Goal: Task Accomplishment & Management: Complete application form

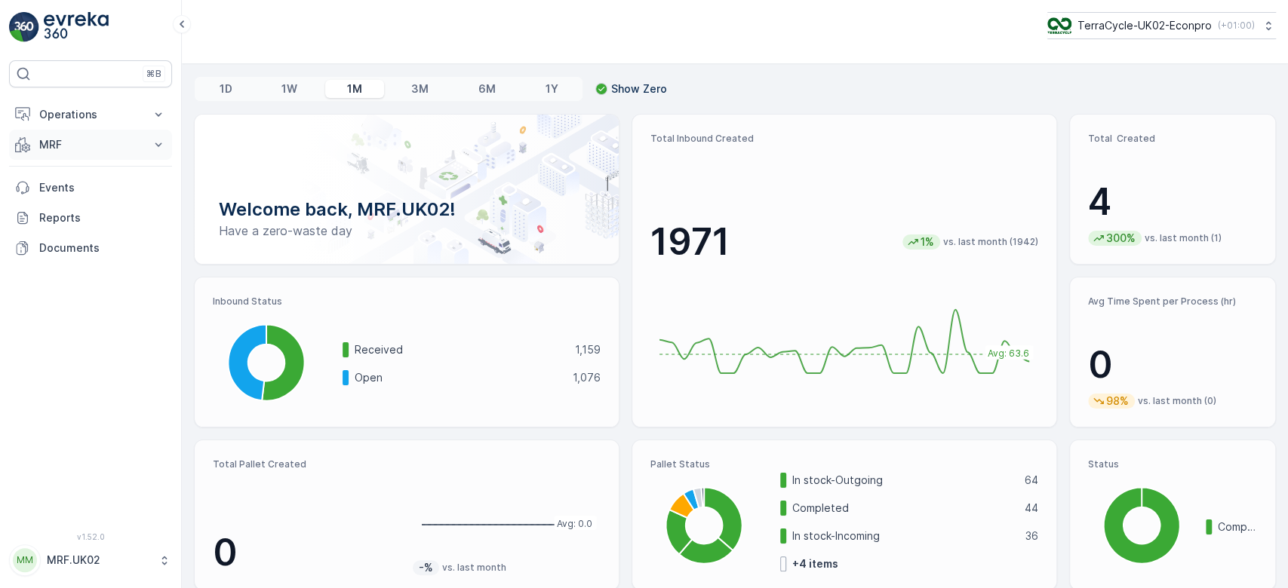
click at [100, 138] on p "MRF" at bounding box center [90, 144] width 103 height 15
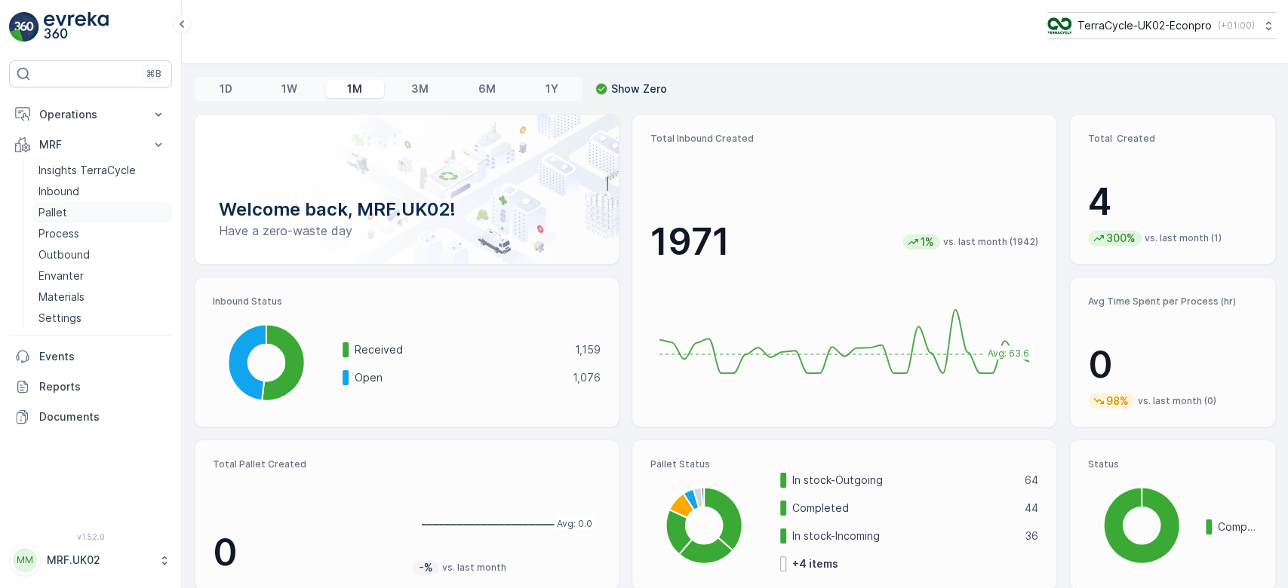
click at [69, 212] on link "Pallet" at bounding box center [102, 212] width 140 height 21
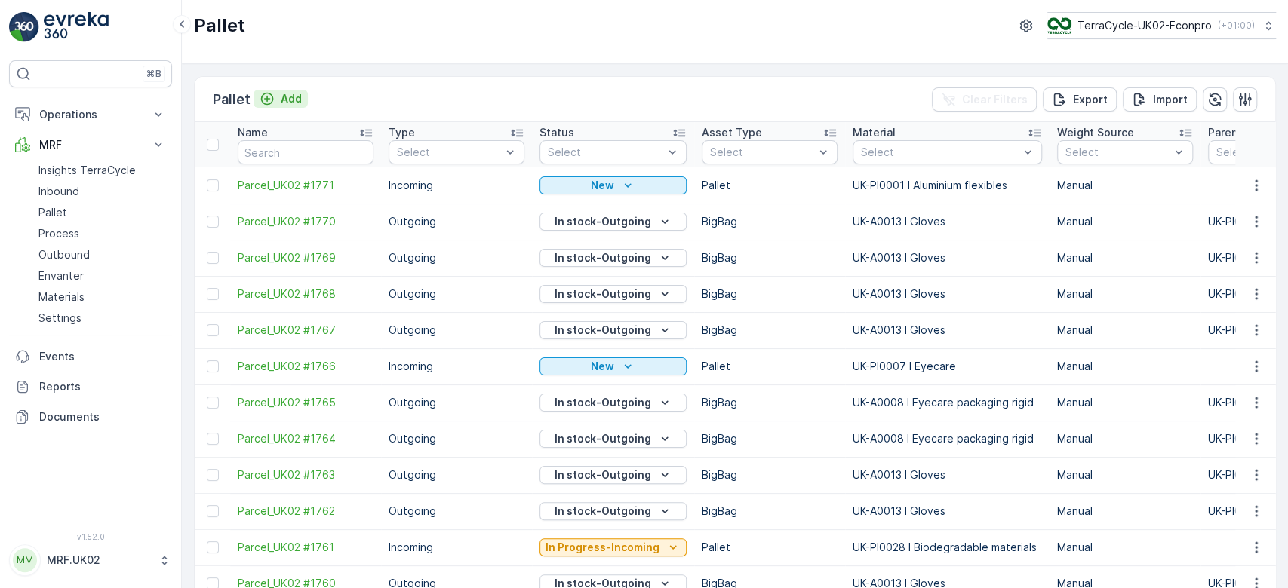
click at [300, 91] on button "Add" at bounding box center [280, 99] width 54 height 18
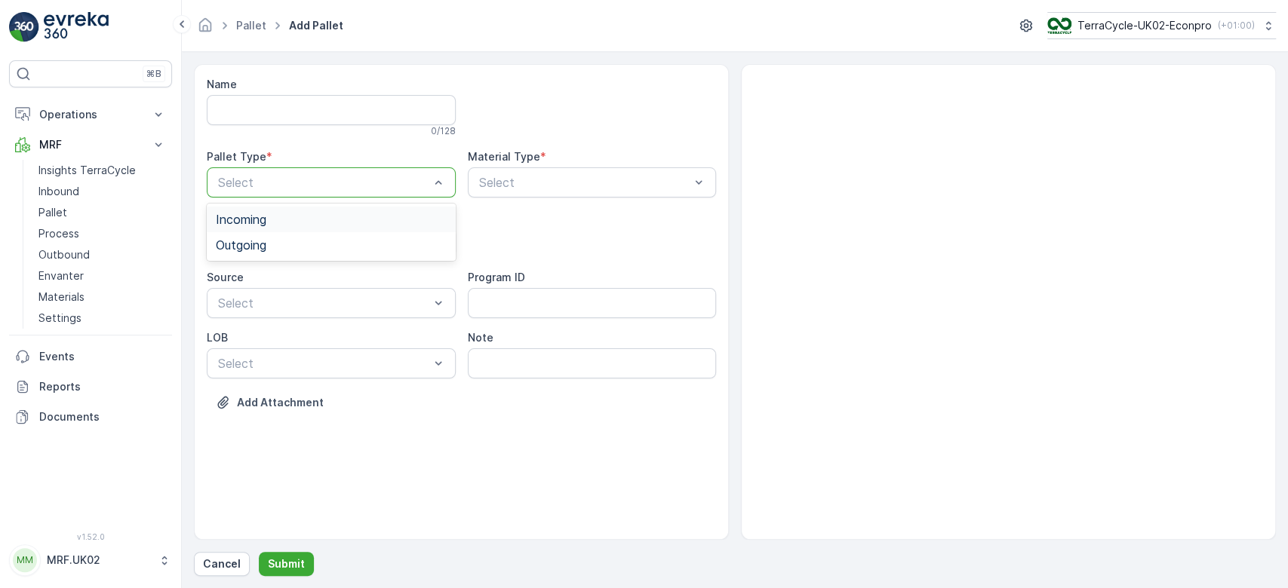
click at [303, 208] on div "Incoming" at bounding box center [331, 220] width 249 height 26
click at [265, 306] on div "Pallet" at bounding box center [331, 306] width 231 height 14
click at [530, 171] on div "Select" at bounding box center [592, 182] width 249 height 30
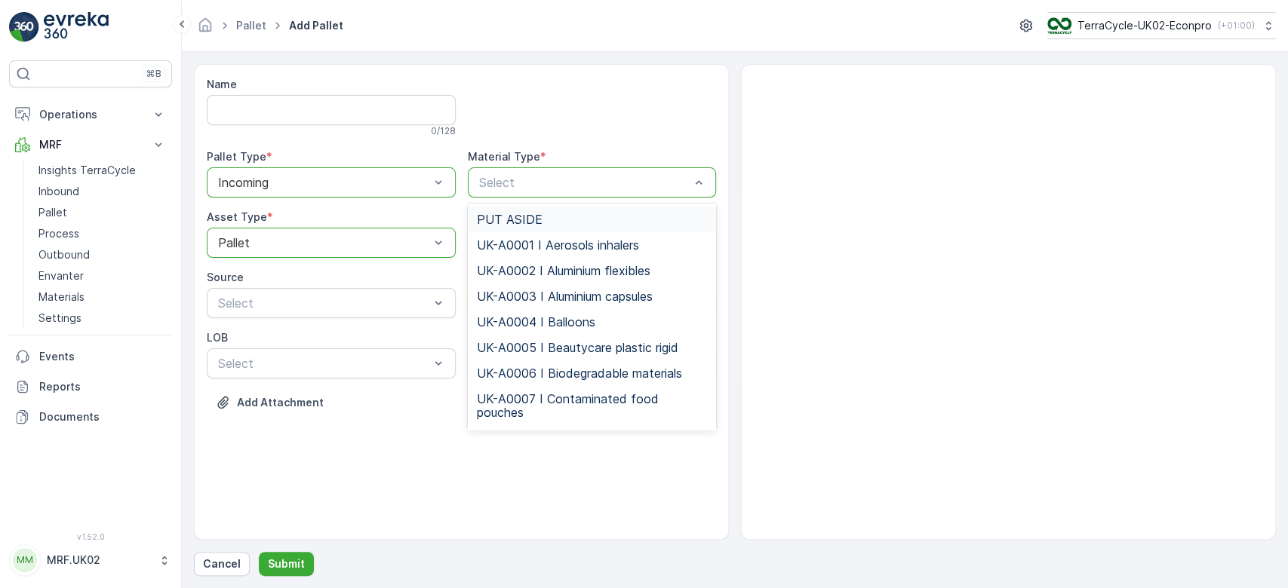
type input "g"
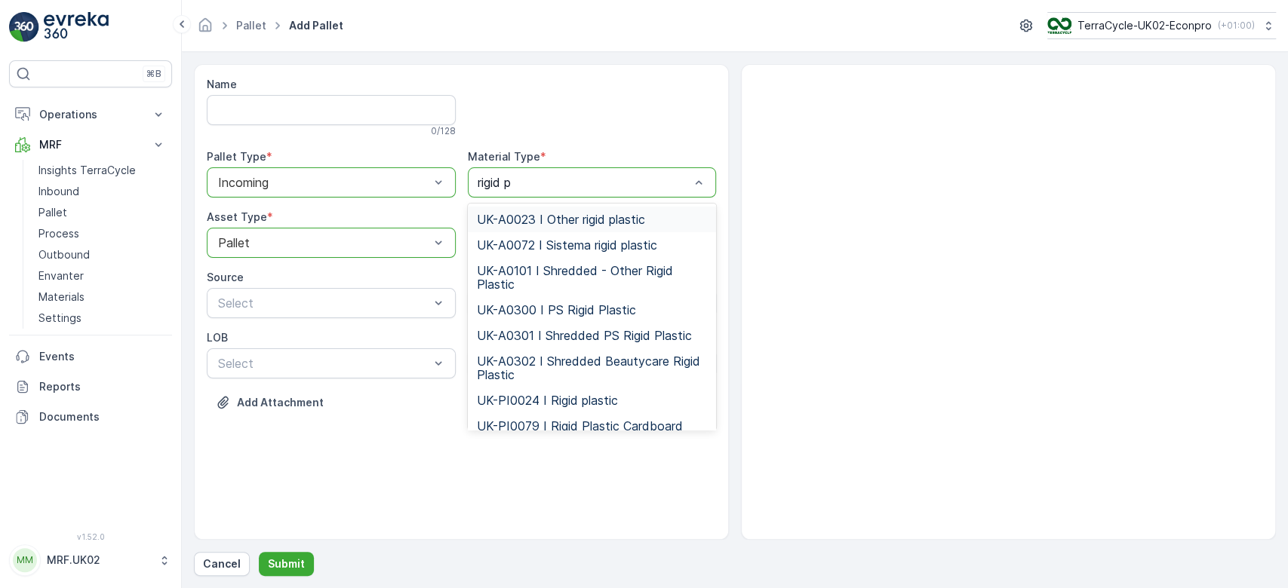
type input "rigid pl"
click at [578, 402] on span "UK-PI0024 I Rigid plastic" at bounding box center [547, 401] width 141 height 14
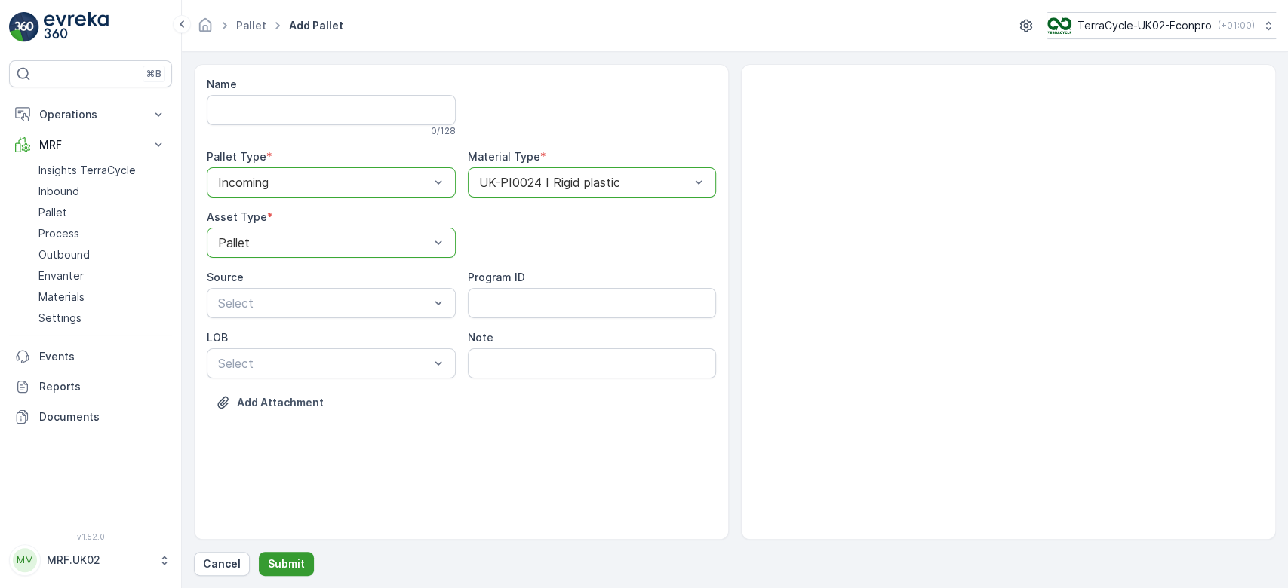
click at [294, 564] on p "Submit" at bounding box center [286, 564] width 37 height 15
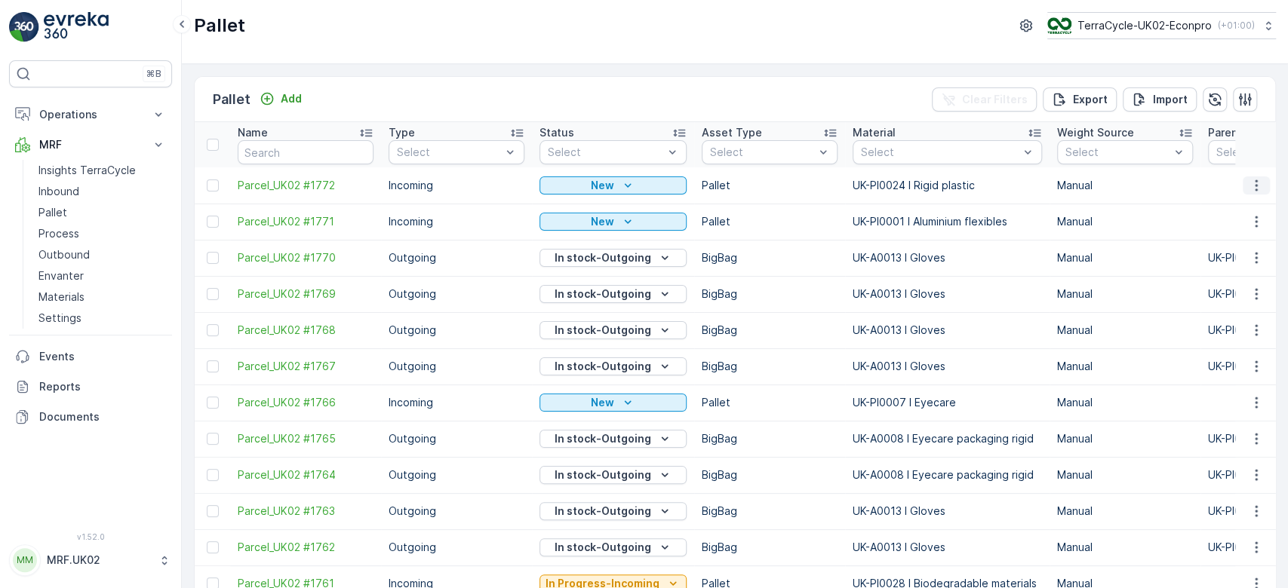
click at [1249, 180] on icon "button" at bounding box center [1255, 185] width 15 height 15
click at [1255, 293] on div "Print QR" at bounding box center [1238, 291] width 100 height 21
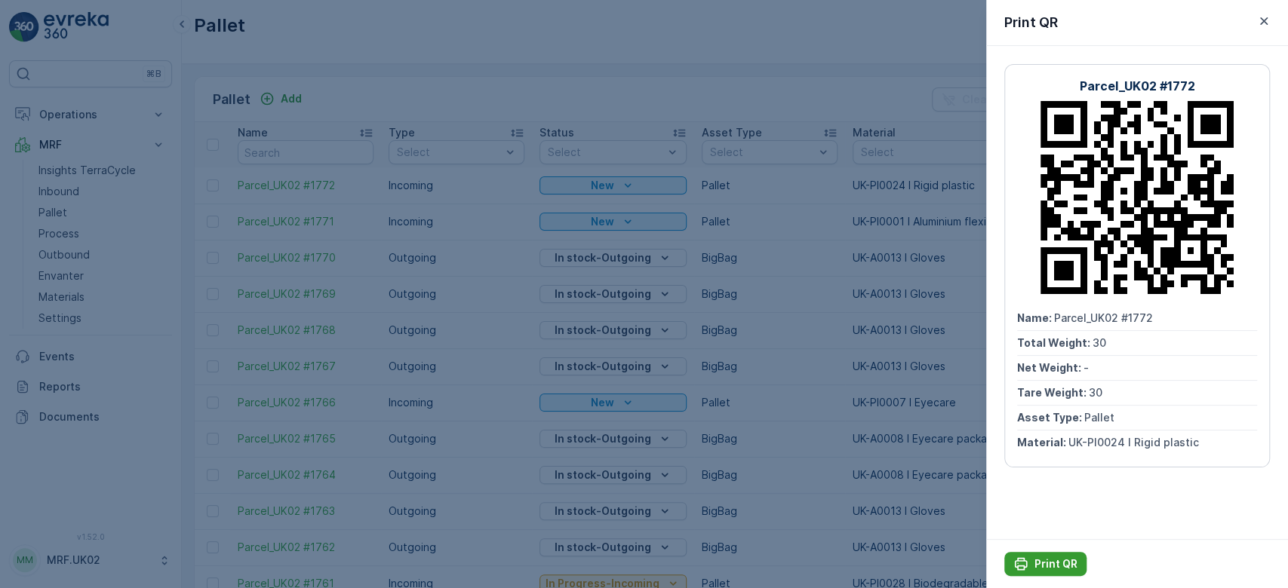
click at [1067, 564] on p "Print QR" at bounding box center [1055, 564] width 43 height 15
click at [791, 284] on div at bounding box center [644, 294] width 1288 height 588
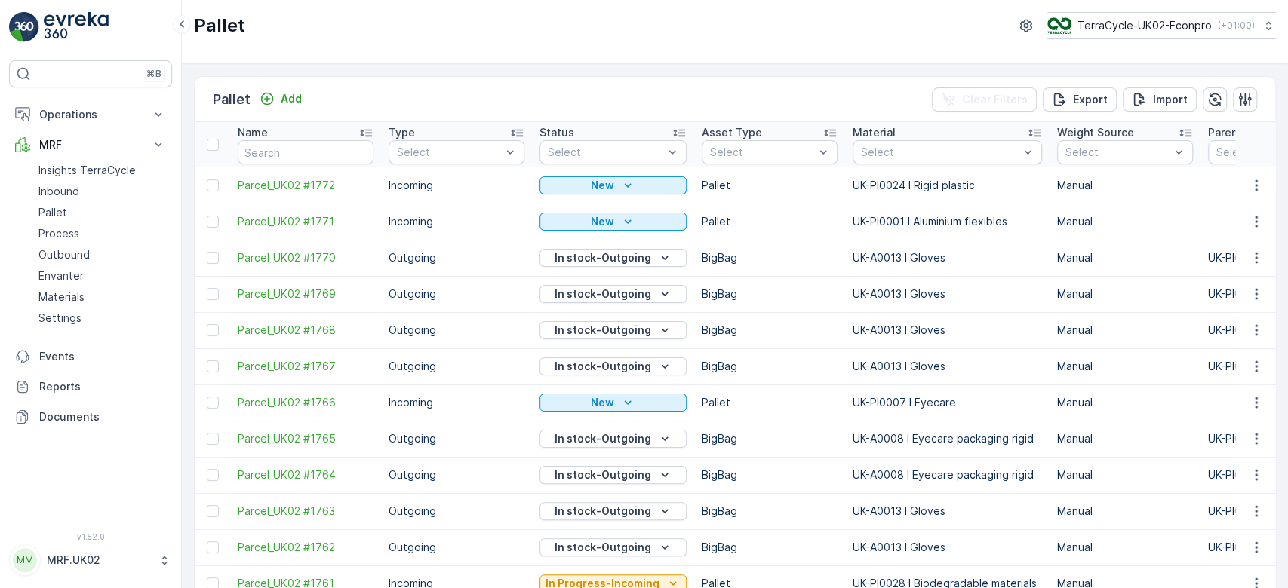
click at [175, 231] on div "⌘B Operations Planning Routes & Tasks Cockpit Settings MRF Insights TerraCycle …" at bounding box center [91, 294] width 182 height 588
click at [295, 157] on input "text" at bounding box center [306, 152] width 136 height 24
type input "1740"
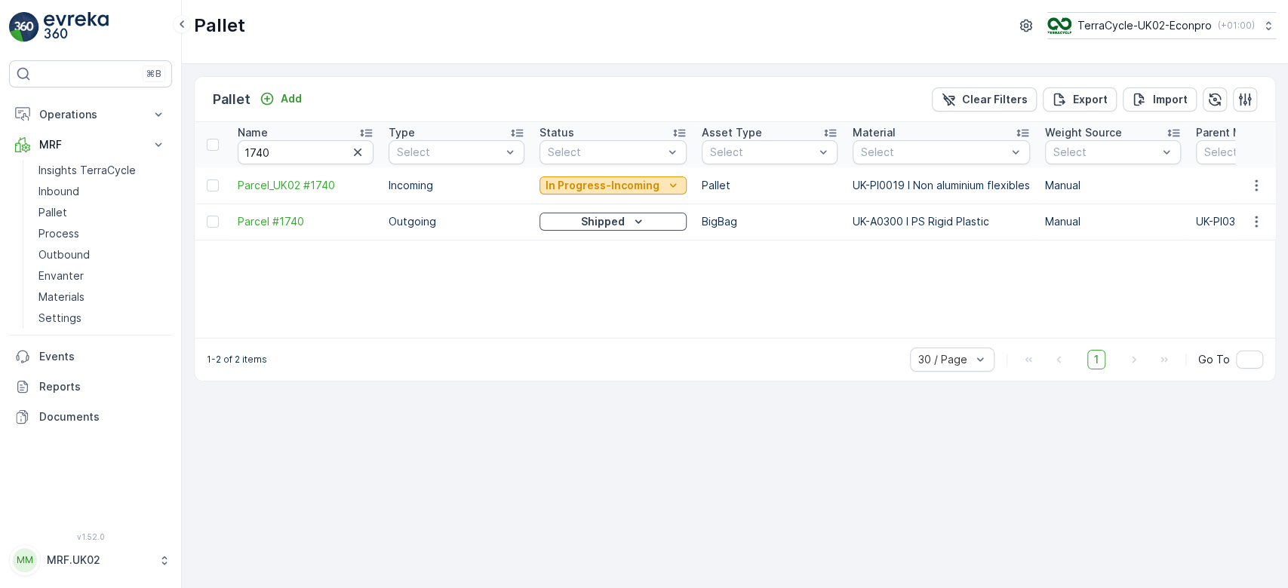
click at [600, 184] on p "In Progress-Incoming" at bounding box center [602, 185] width 114 height 15
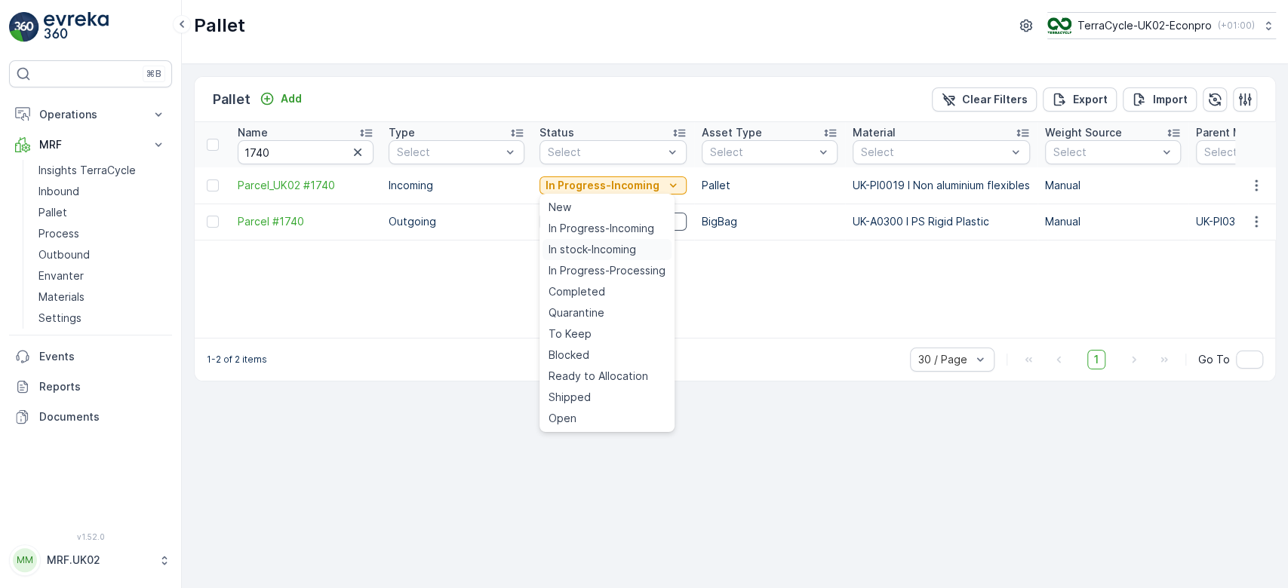
click at [610, 244] on span "In stock-Incoming" at bounding box center [592, 249] width 88 height 15
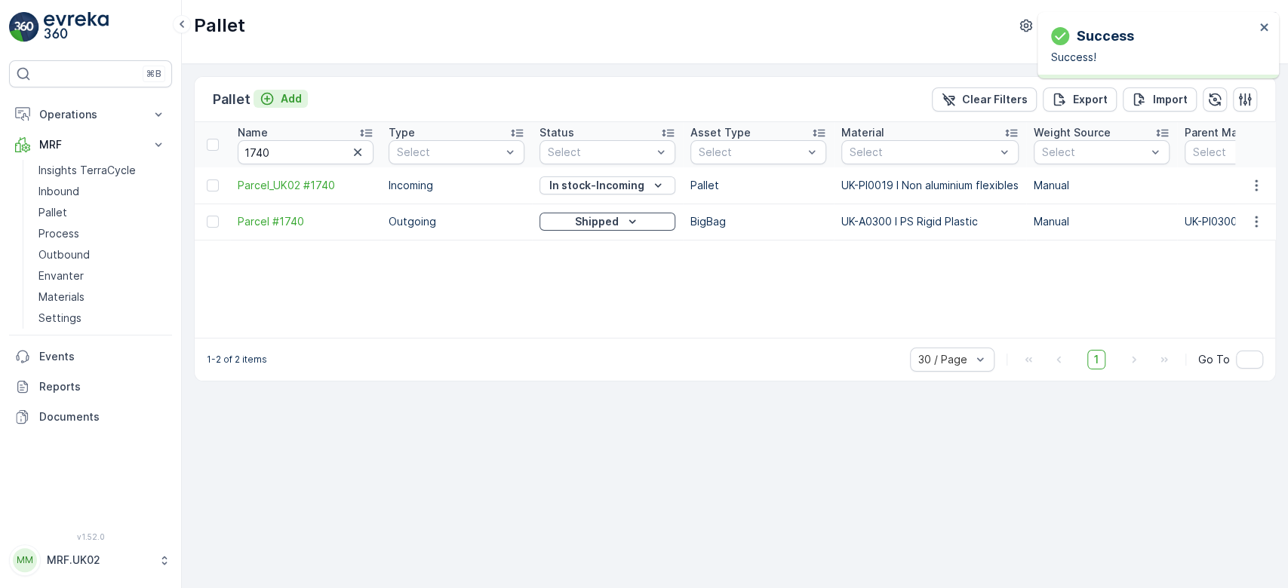
click at [296, 98] on p "Add" at bounding box center [291, 98] width 21 height 15
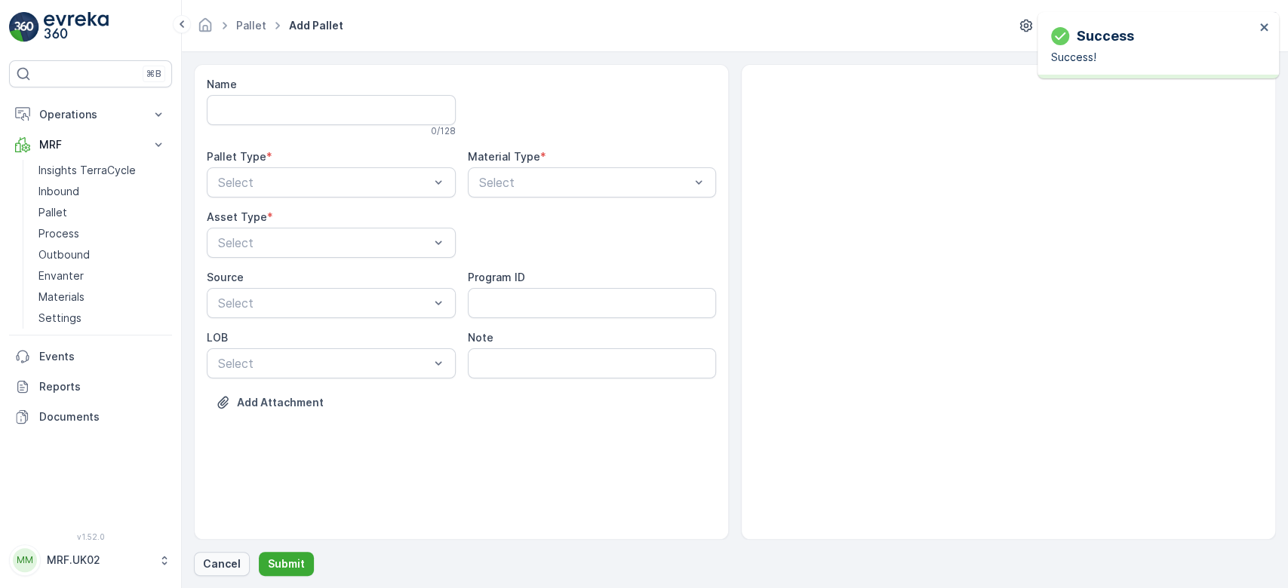
click at [218, 575] on button "Cancel" at bounding box center [222, 564] width 56 height 24
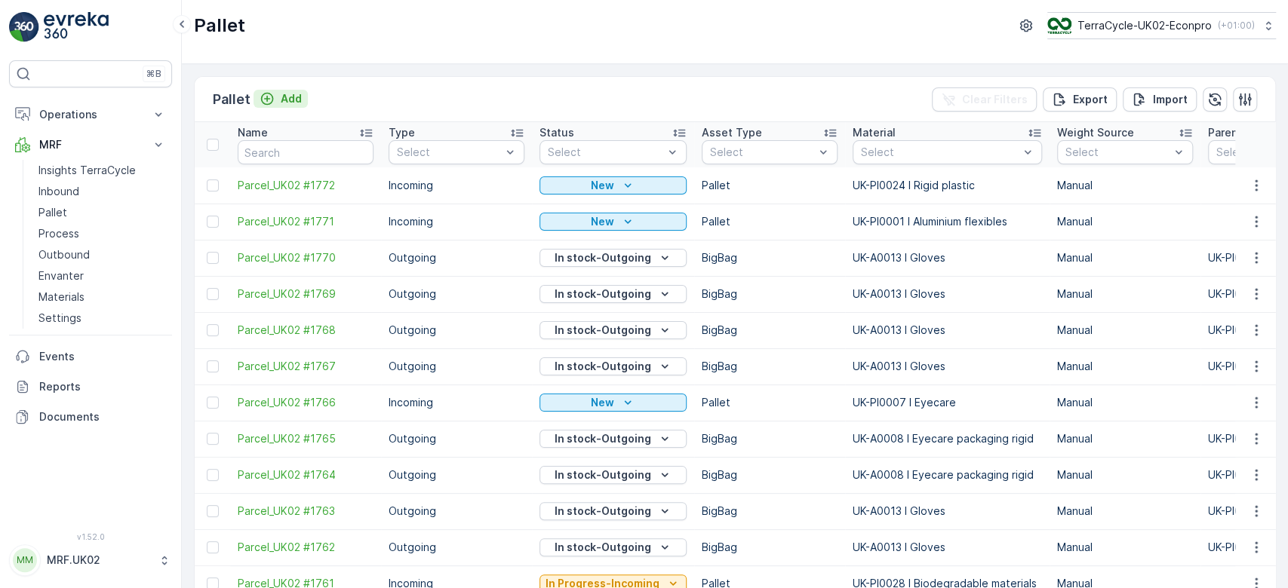
click at [291, 94] on p "Add" at bounding box center [291, 98] width 21 height 15
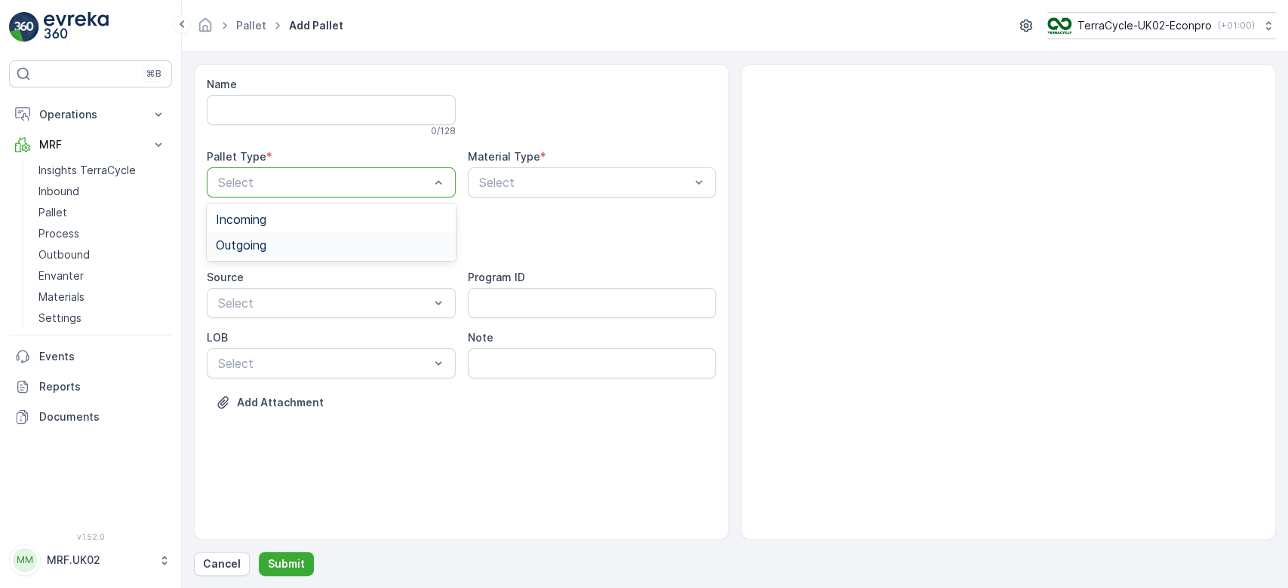
click at [302, 235] on div "Outgoing" at bounding box center [331, 245] width 249 height 26
click at [306, 192] on div "Outgoing" at bounding box center [331, 182] width 249 height 30
click at [304, 219] on div "Incoming" at bounding box center [331, 220] width 231 height 14
click at [279, 301] on div "Pallet" at bounding box center [331, 306] width 231 height 14
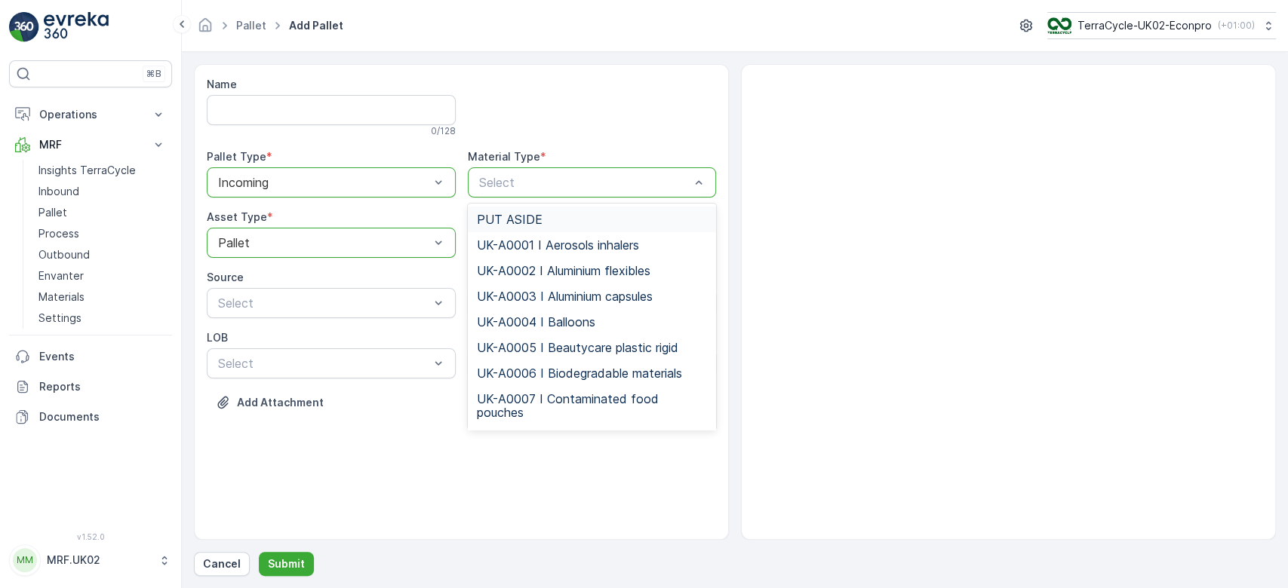
click at [493, 170] on div "Select" at bounding box center [592, 182] width 249 height 30
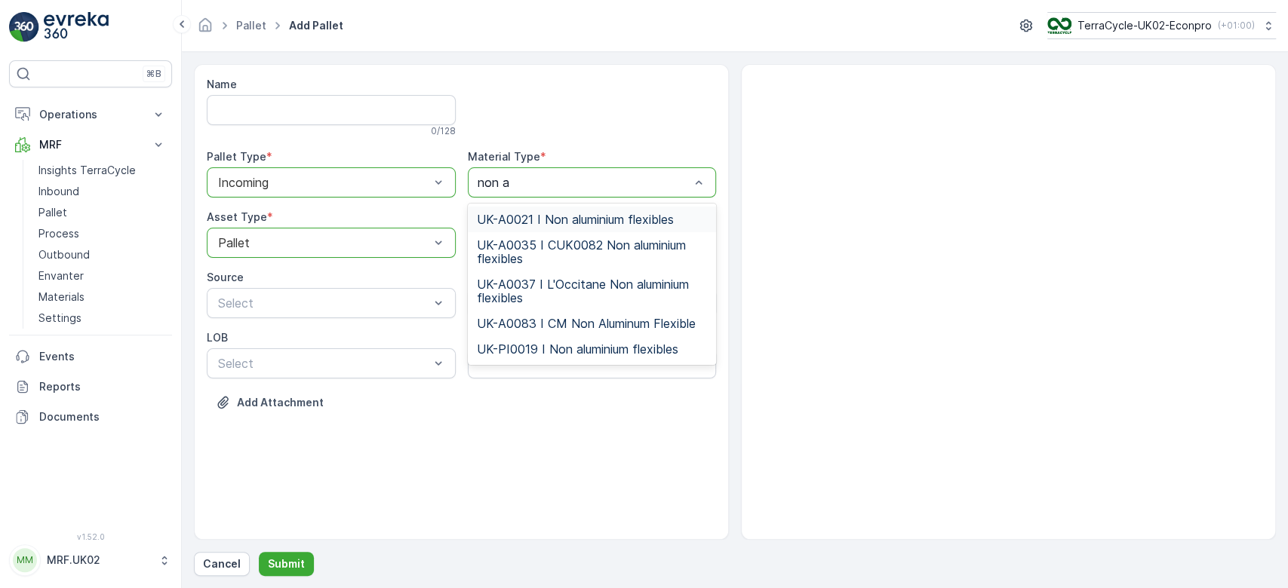
type input "non al"
click at [571, 342] on span "UK-PI0019 I Non aluminium flexibles" at bounding box center [577, 349] width 201 height 14
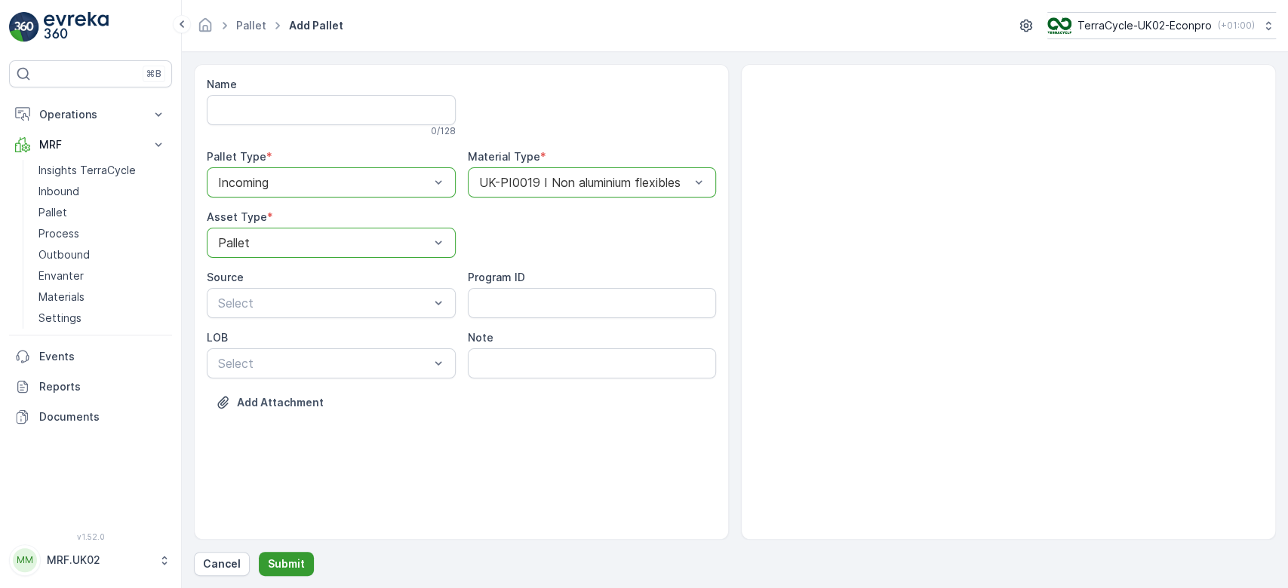
click at [293, 572] on button "Submit" at bounding box center [286, 564] width 55 height 24
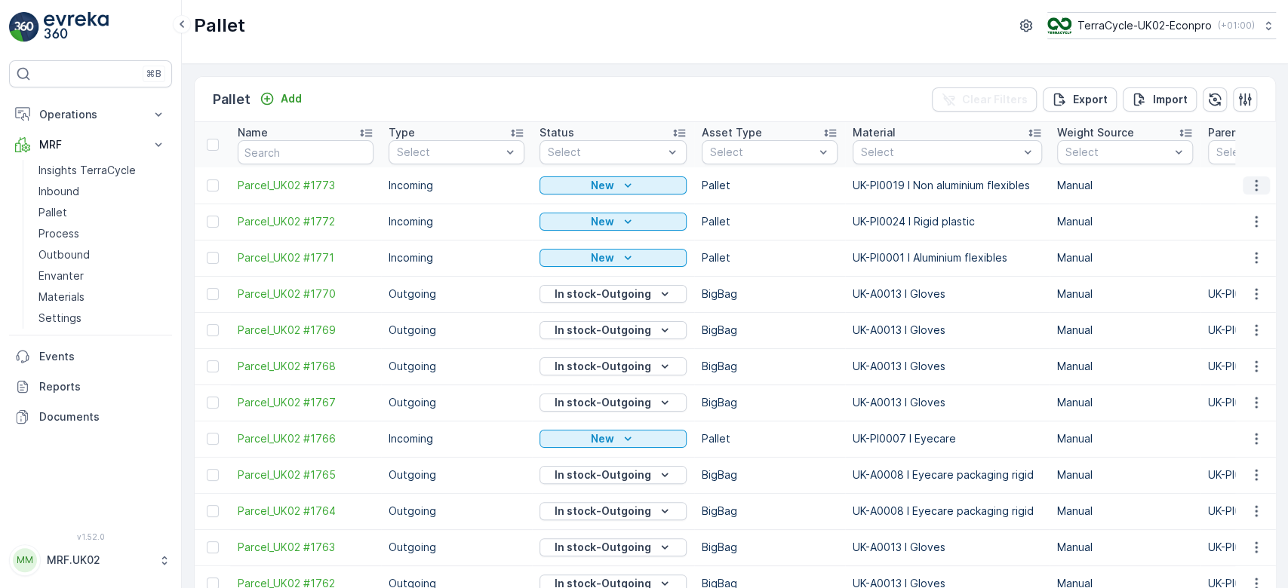
click at [1255, 183] on icon "button" at bounding box center [1255, 185] width 15 height 15
click at [1239, 286] on div "Print QR" at bounding box center [1238, 291] width 100 height 21
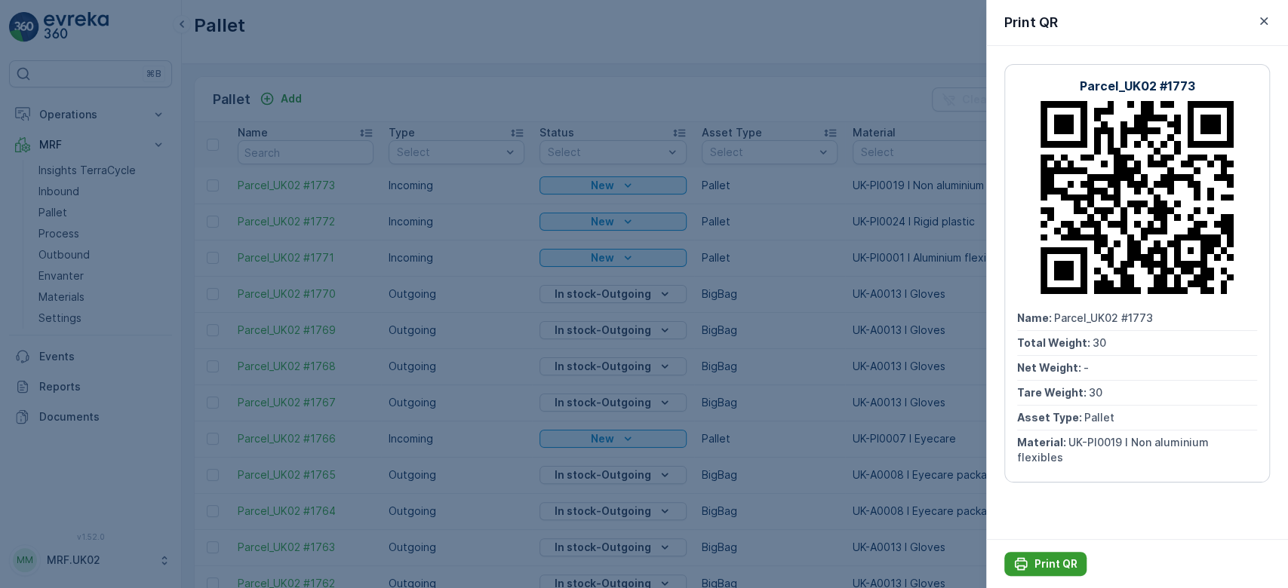
click at [1064, 565] on p "Print QR" at bounding box center [1055, 564] width 43 height 15
click at [671, 366] on div at bounding box center [644, 294] width 1288 height 588
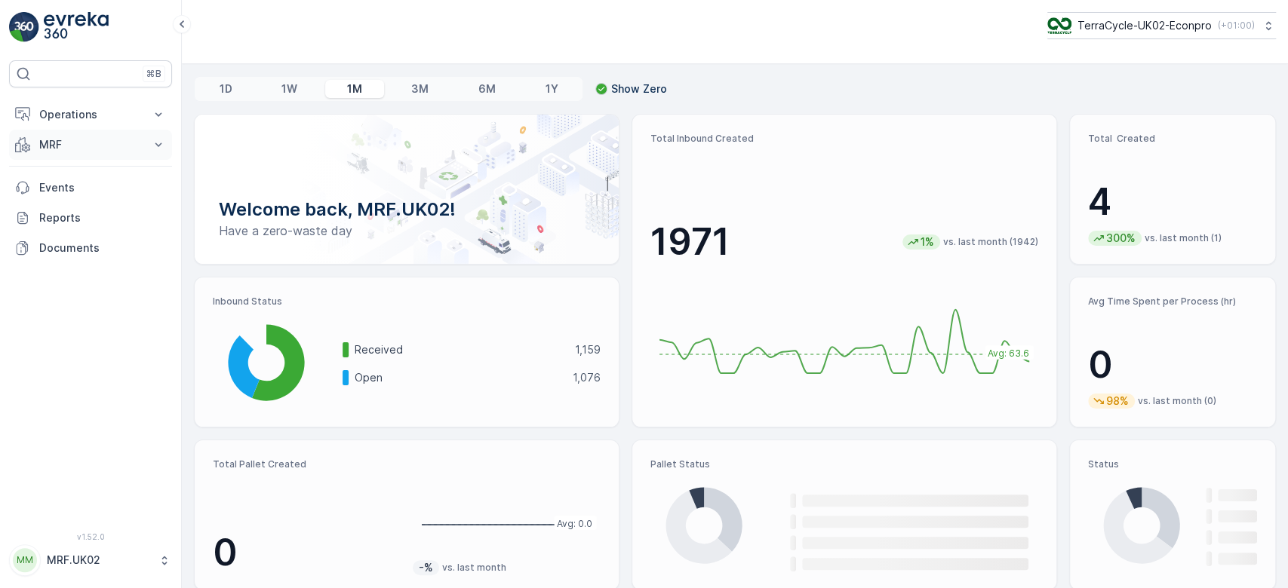
click at [91, 134] on button "MRF" at bounding box center [90, 145] width 163 height 30
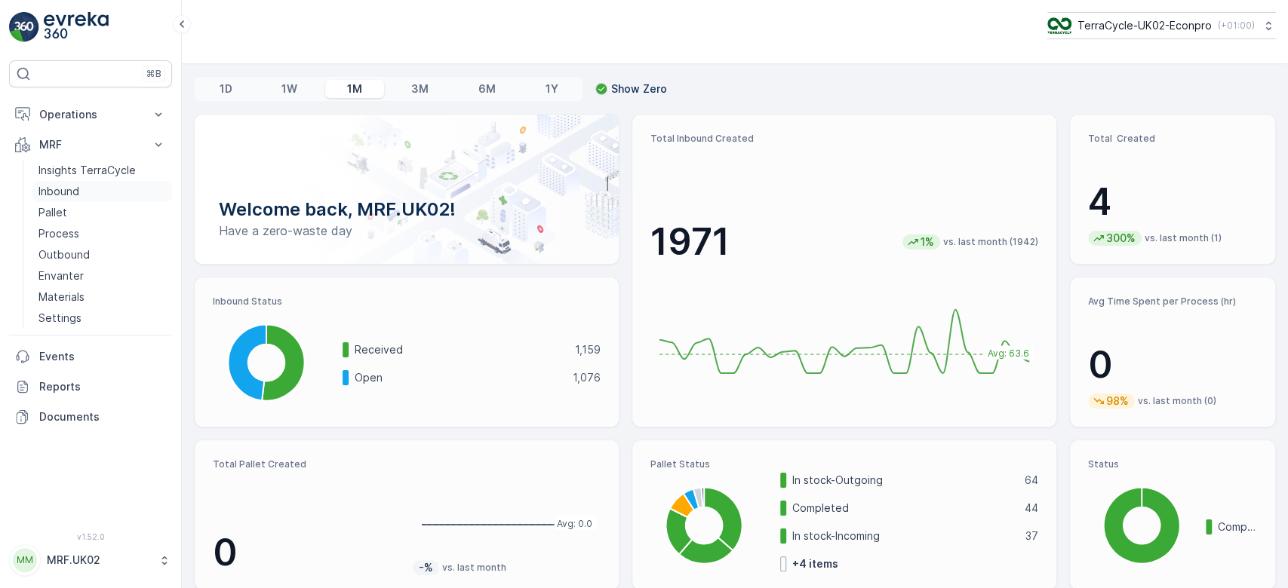
click at [82, 188] on link "Inbound" at bounding box center [102, 191] width 140 height 21
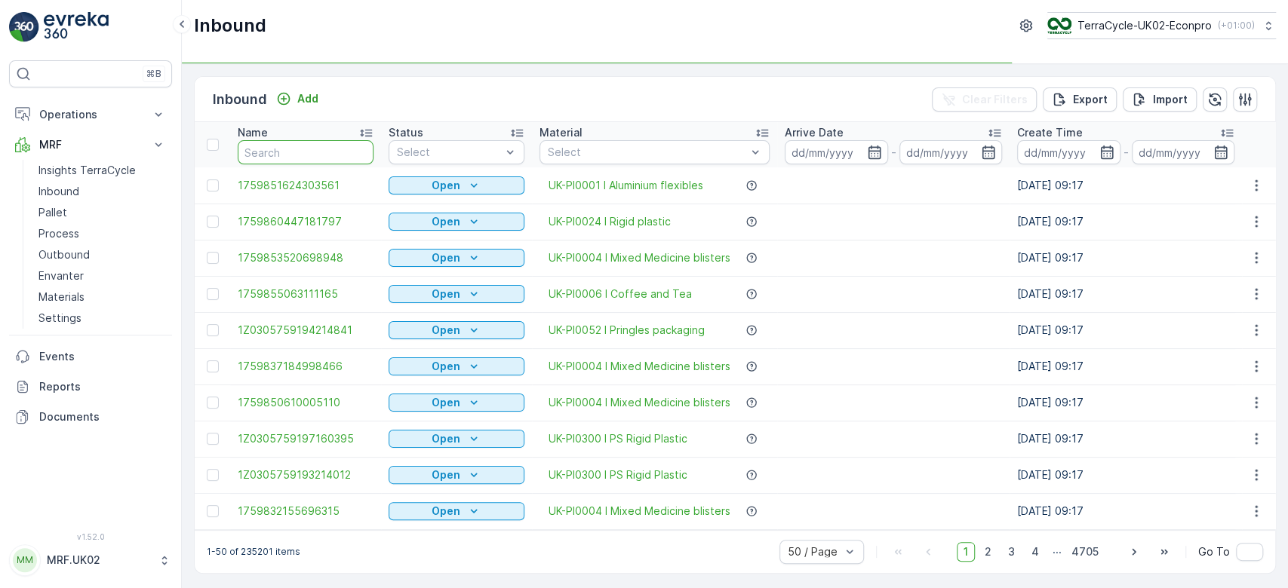
click at [266, 145] on input "text" at bounding box center [306, 152] width 136 height 24
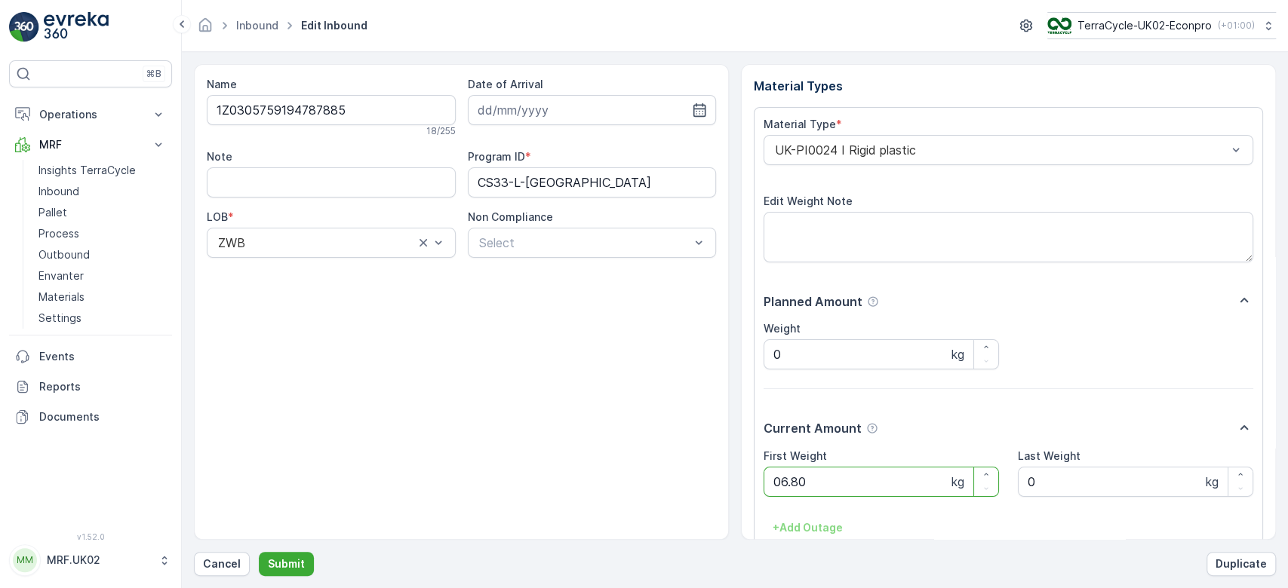
click at [259, 552] on button "Submit" at bounding box center [286, 564] width 55 height 24
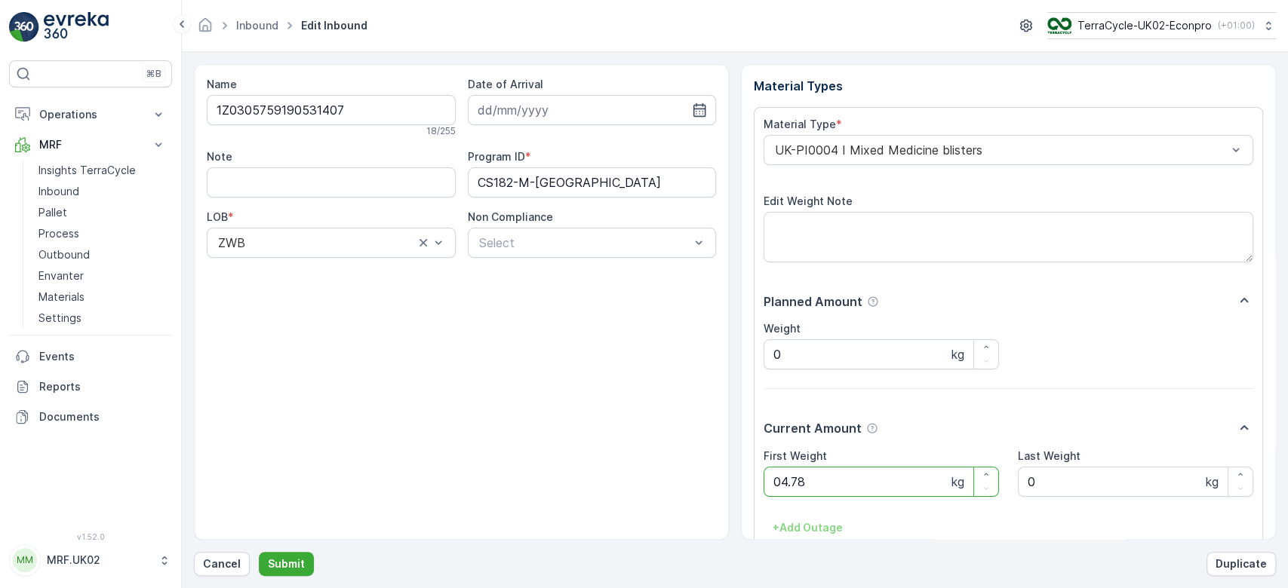
click at [259, 552] on button "Submit" at bounding box center [286, 564] width 55 height 24
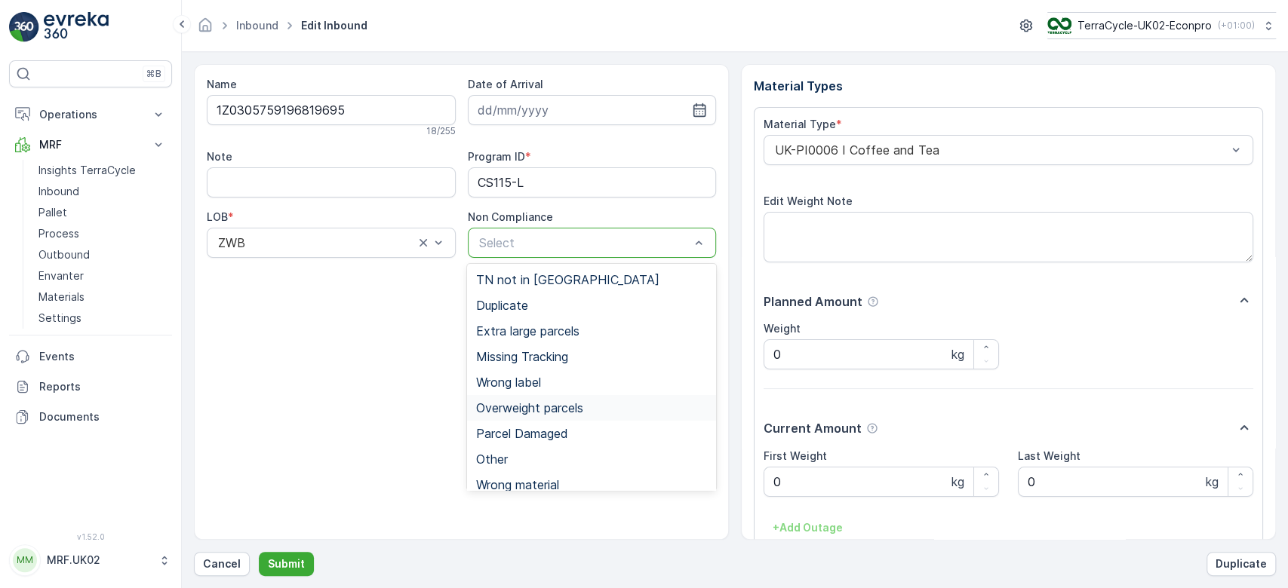
click at [545, 407] on span "Overweight parcels" at bounding box center [529, 408] width 107 height 14
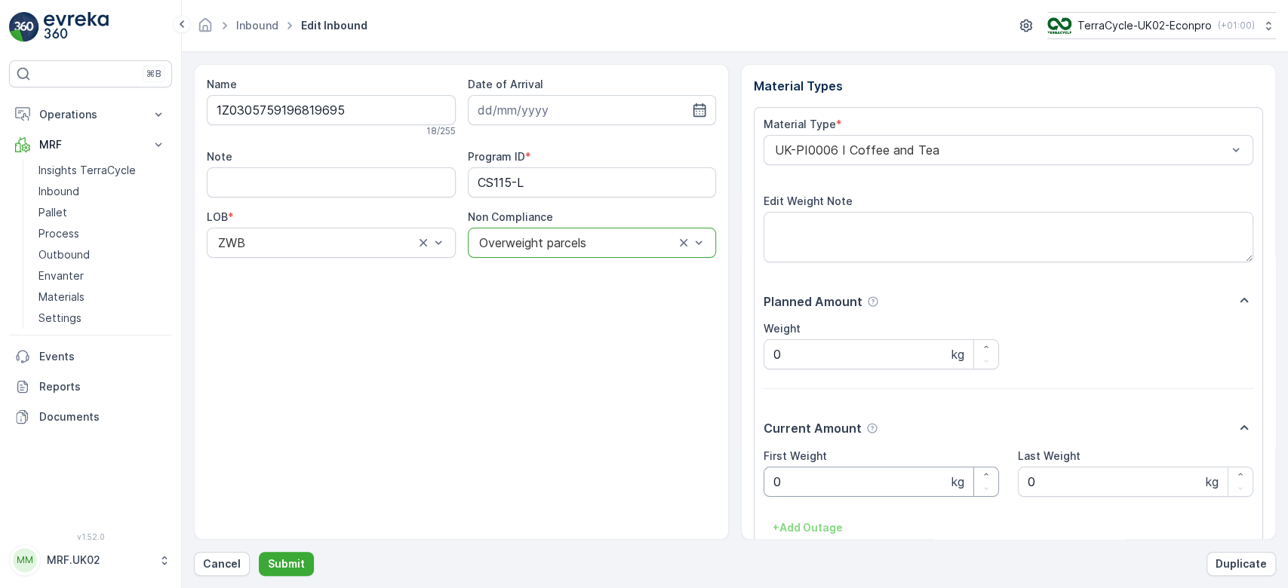
click at [804, 478] on Weight "0" at bounding box center [880, 482] width 235 height 30
click at [259, 552] on button "Submit" at bounding box center [286, 564] width 55 height 24
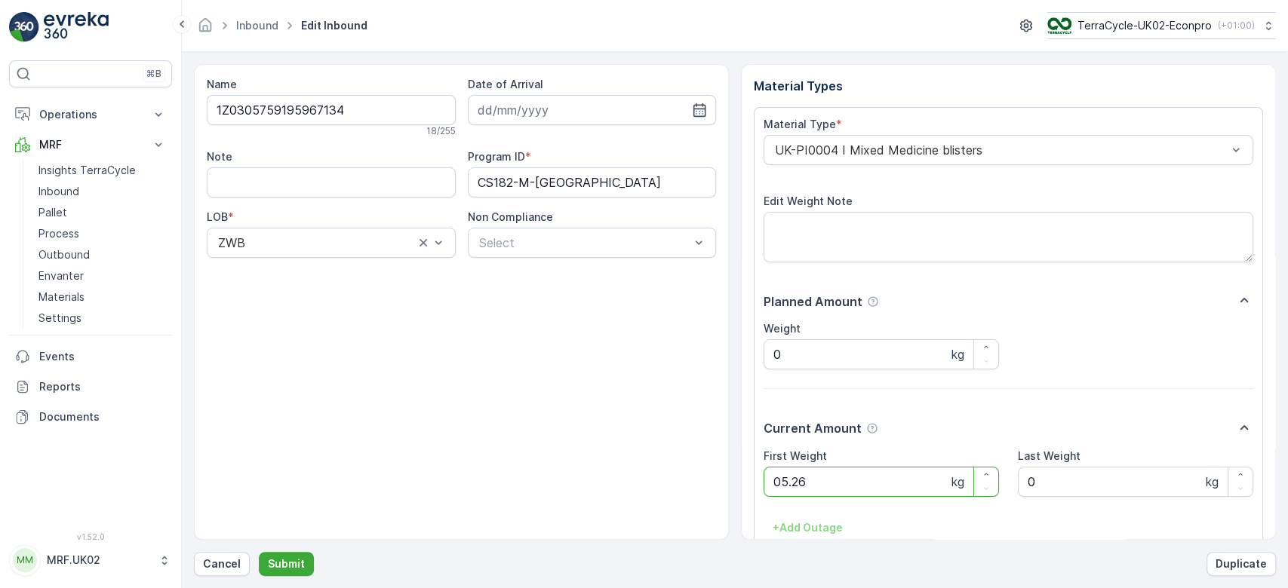
click at [259, 552] on button "Submit" at bounding box center [286, 564] width 55 height 24
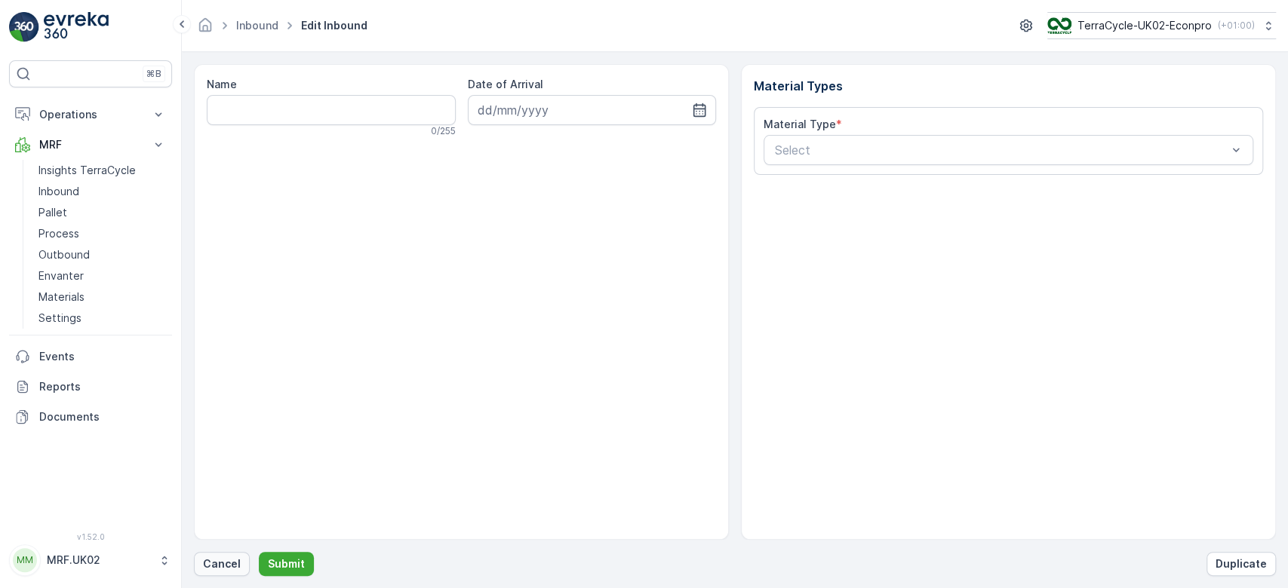
click at [242, 564] on button "Cancel" at bounding box center [222, 564] width 56 height 24
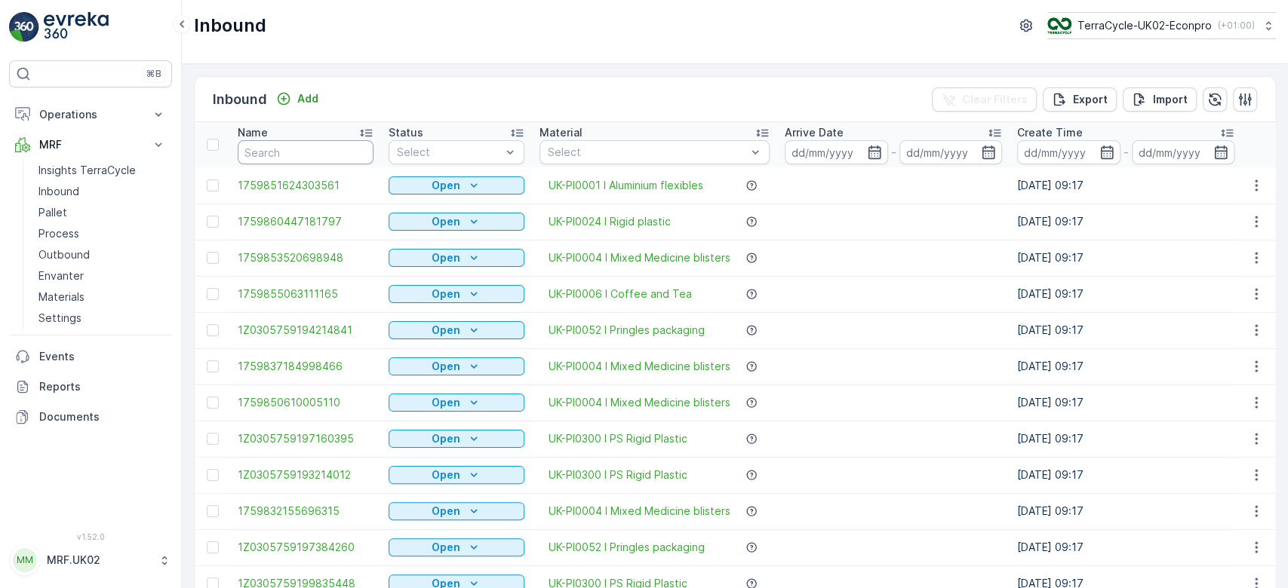
click at [324, 149] on input "text" at bounding box center [306, 152] width 136 height 24
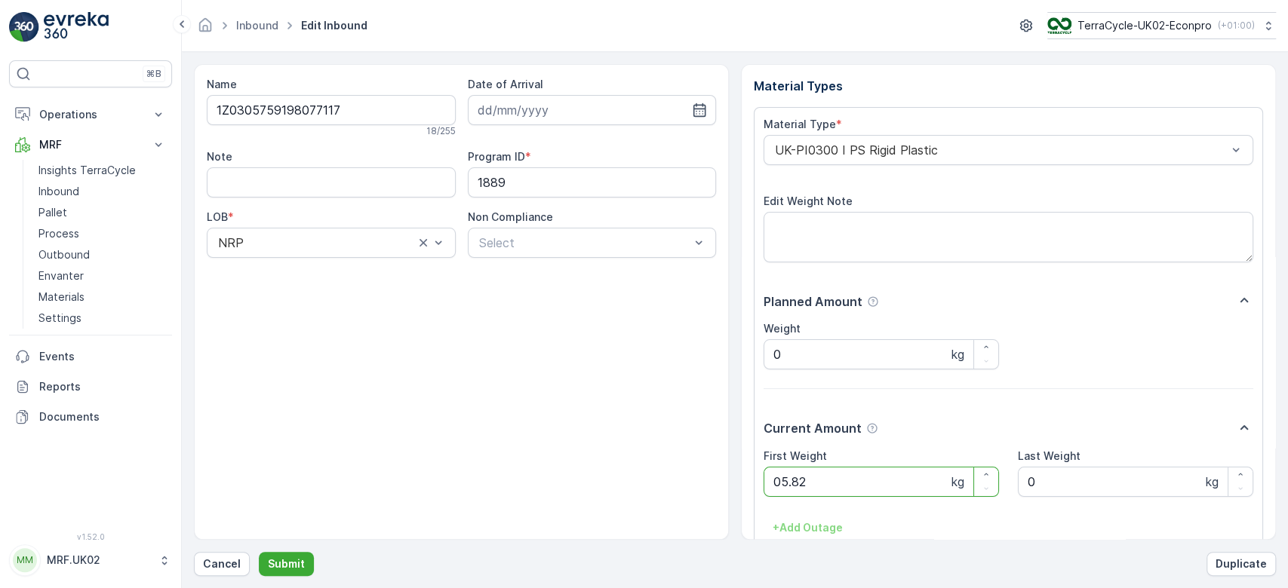
click at [259, 552] on button "Submit" at bounding box center [286, 564] width 55 height 24
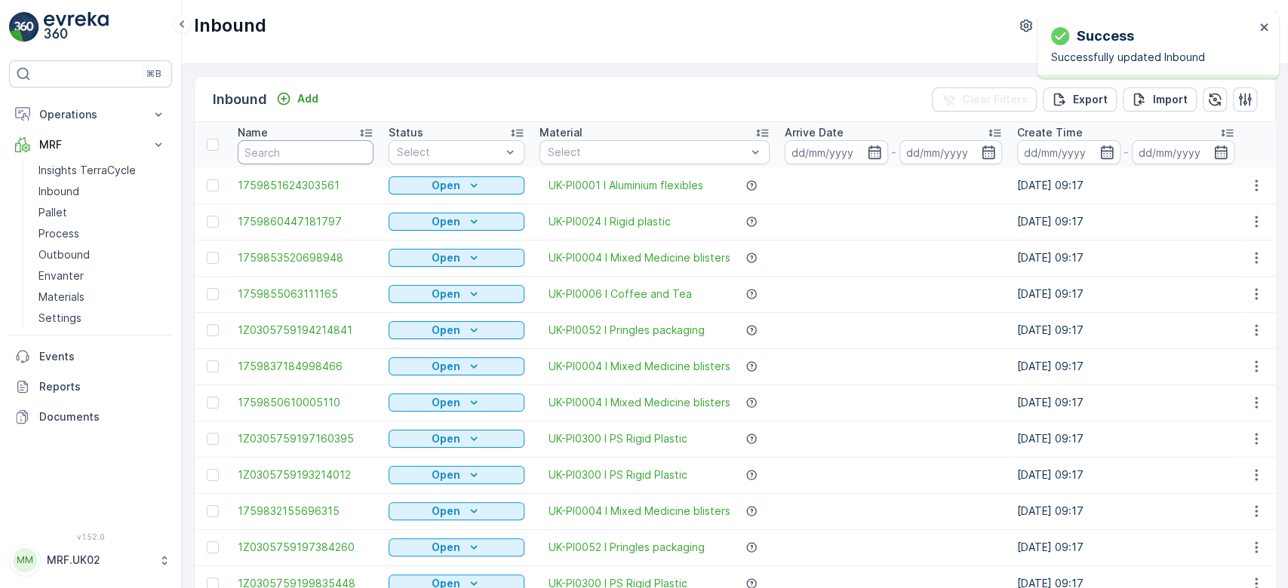
click at [324, 149] on input "text" at bounding box center [306, 152] width 136 height 24
type input "174"
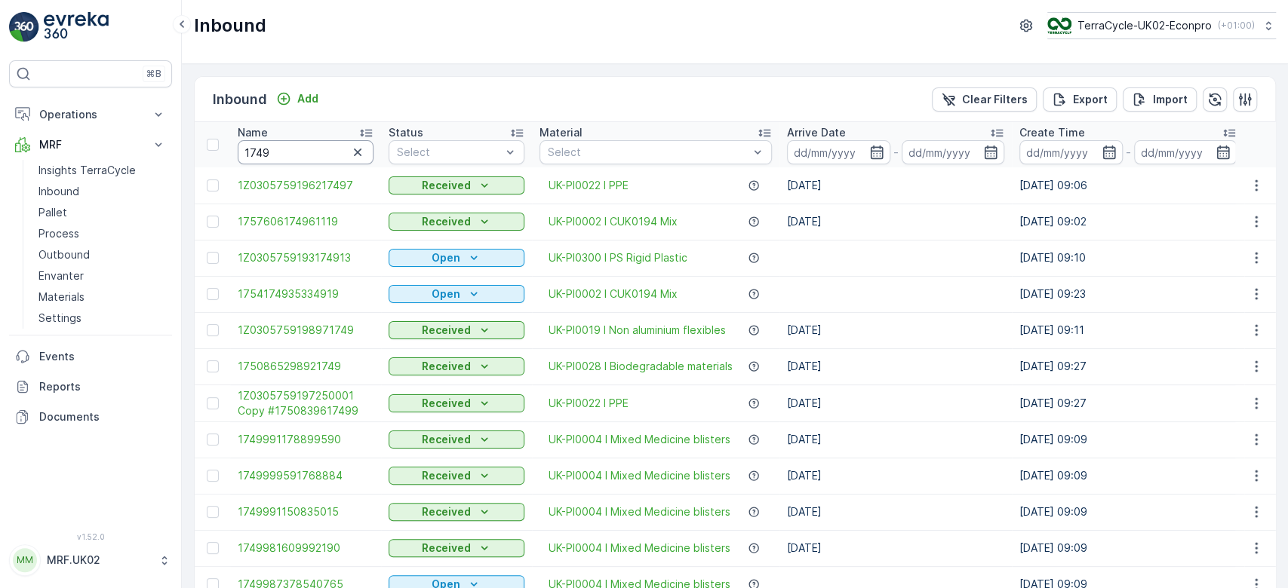
click at [263, 155] on input "1749" at bounding box center [306, 152] width 136 height 24
click at [124, 217] on link "Pallet" at bounding box center [102, 212] width 140 height 21
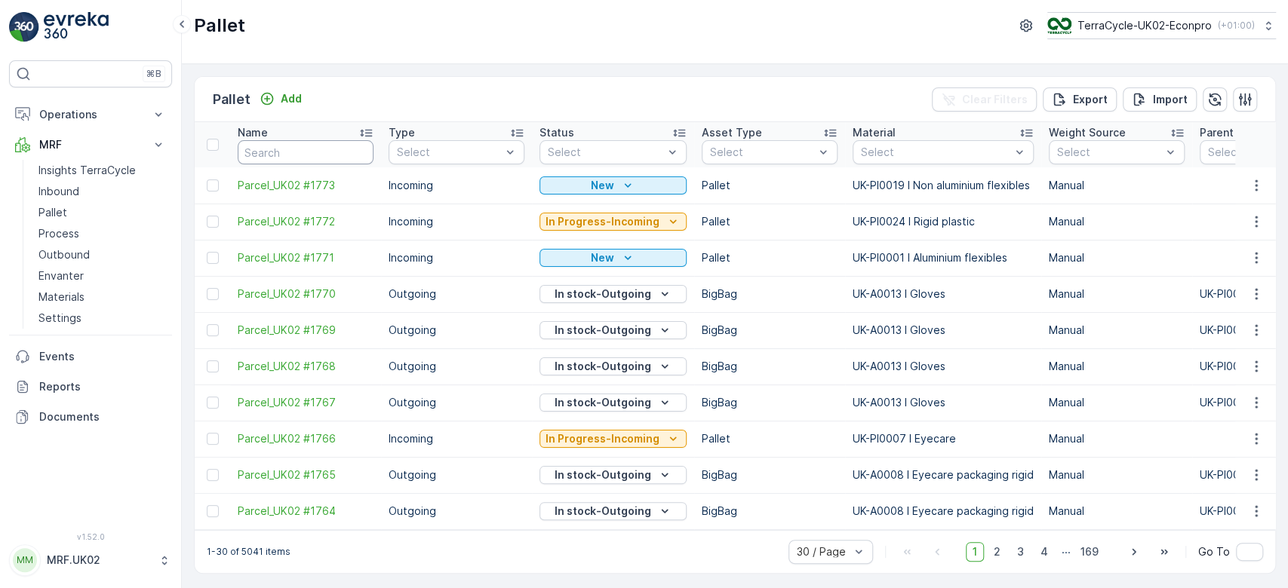
click at [337, 154] on input "text" at bounding box center [306, 152] width 136 height 24
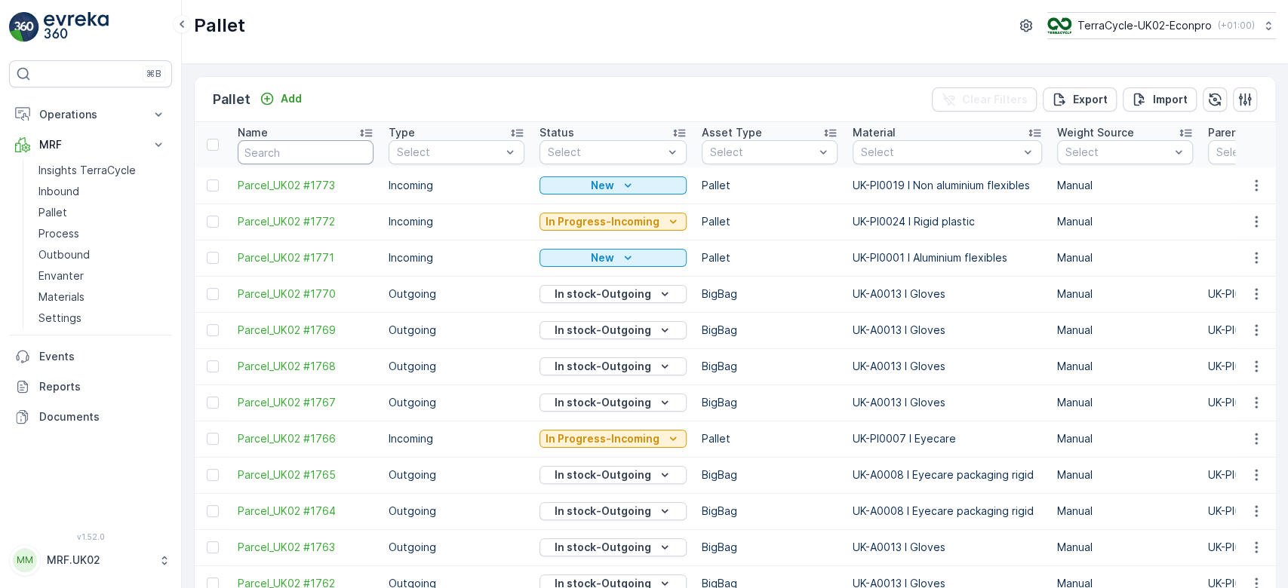
click at [296, 150] on input "text" at bounding box center [306, 152] width 136 height 24
paste input "1749"
type input "1749"
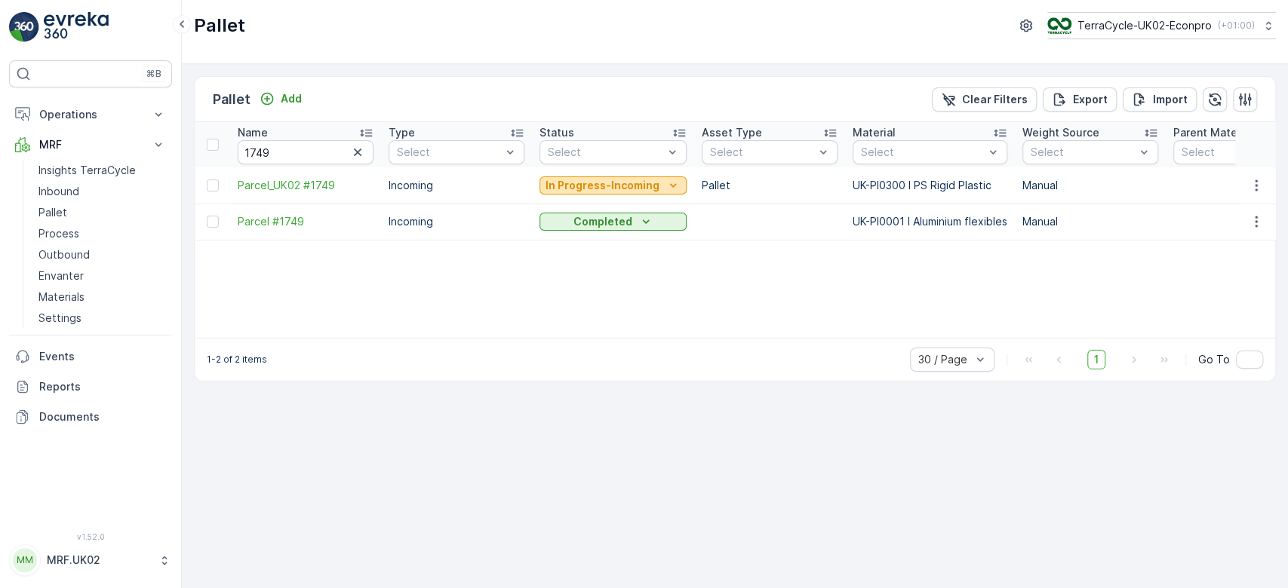
click at [554, 190] on p "In Progress-Incoming" at bounding box center [602, 185] width 114 height 15
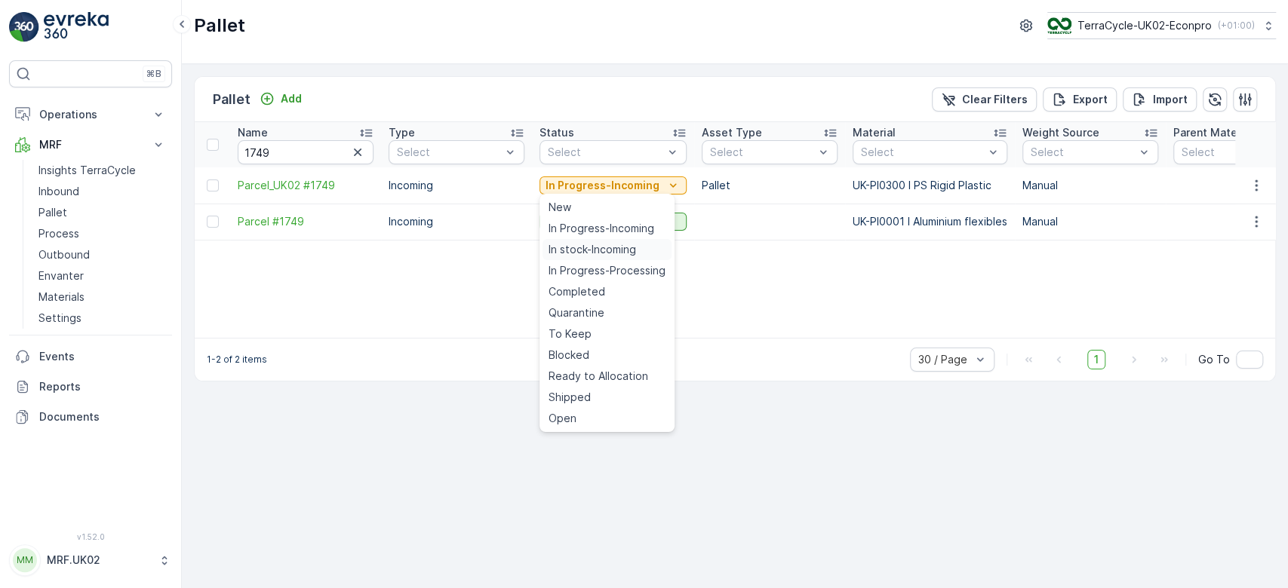
click at [582, 243] on span "In stock-Incoming" at bounding box center [592, 249] width 88 height 15
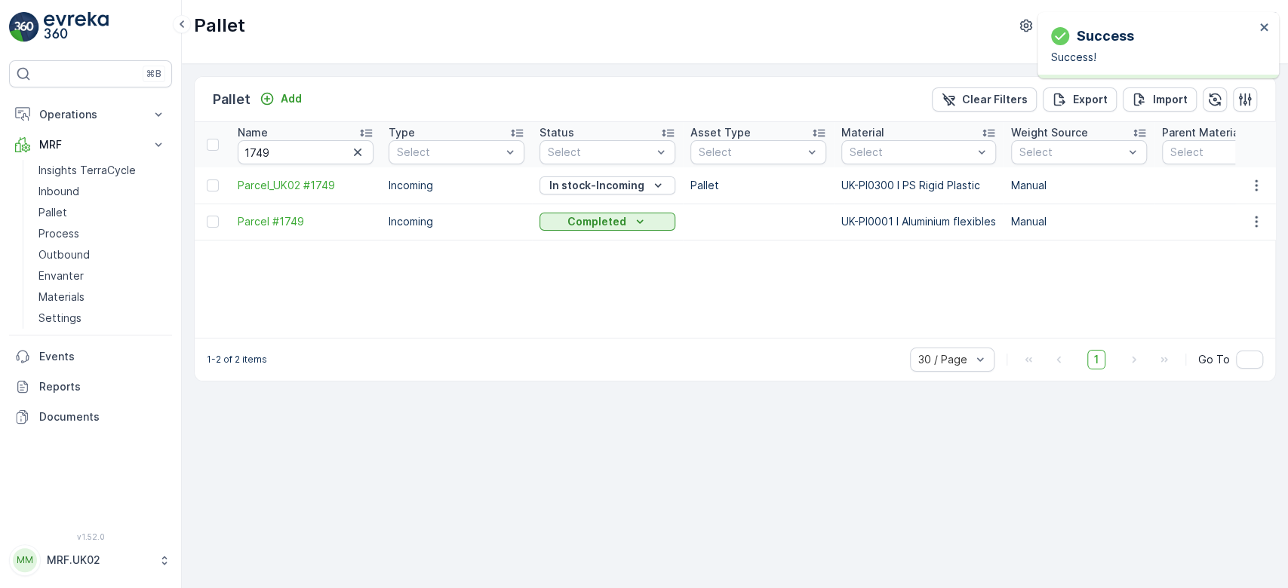
click at [359, 149] on icon "button" at bounding box center [358, 153] width 8 height 8
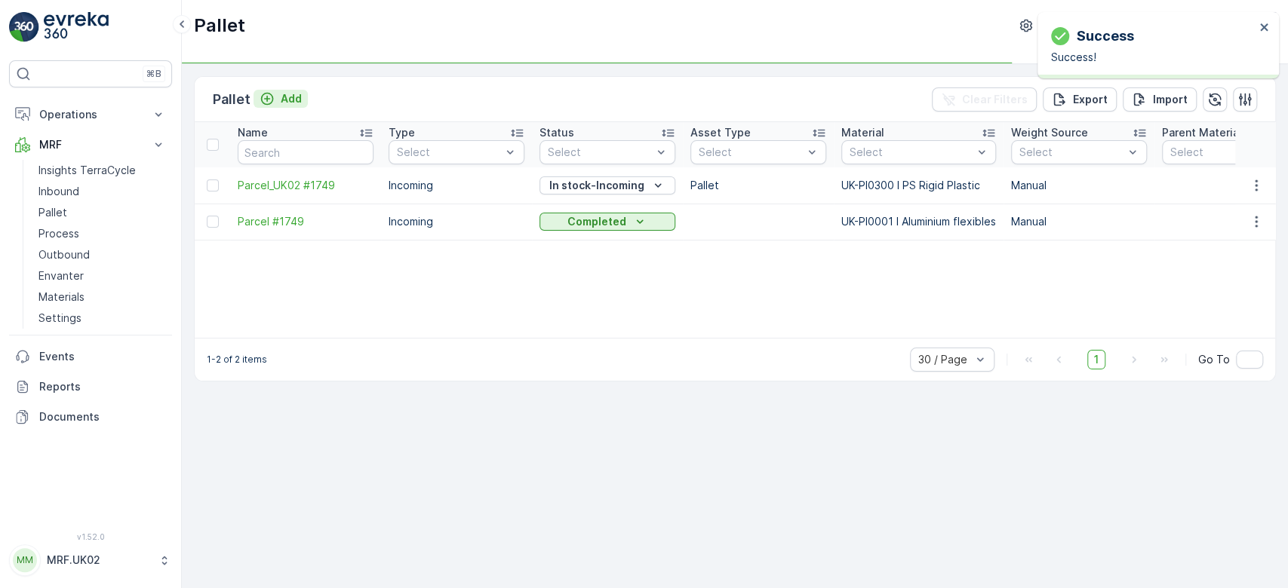
click at [287, 95] on p "Add" at bounding box center [291, 98] width 21 height 15
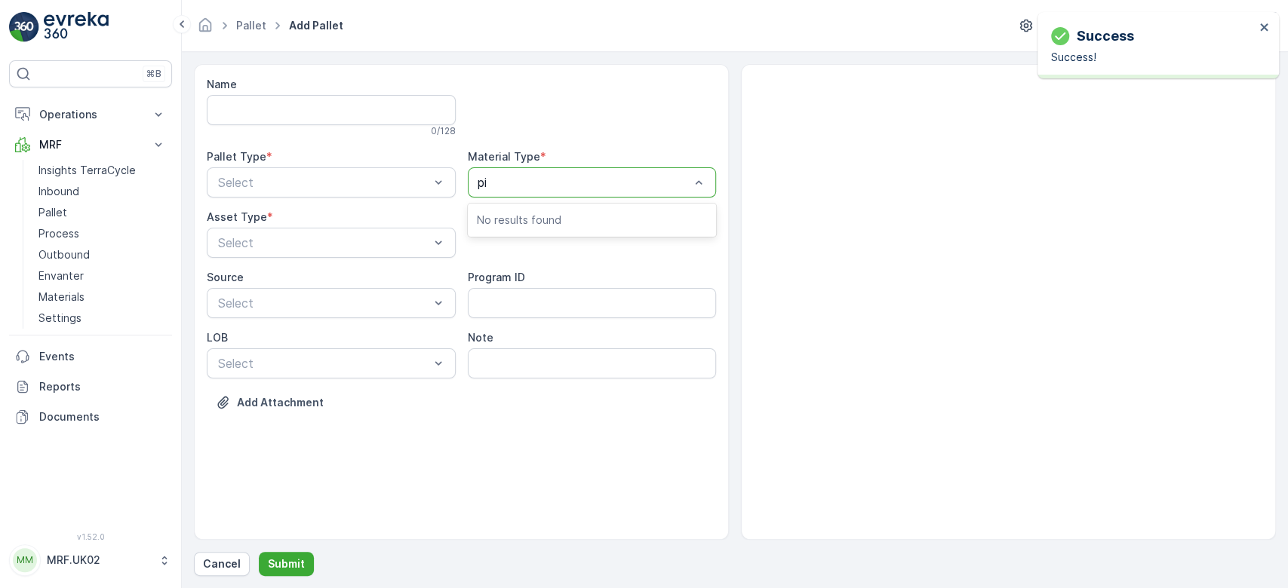
type input "pi0"
click at [560, 186] on div at bounding box center [585, 183] width 214 height 14
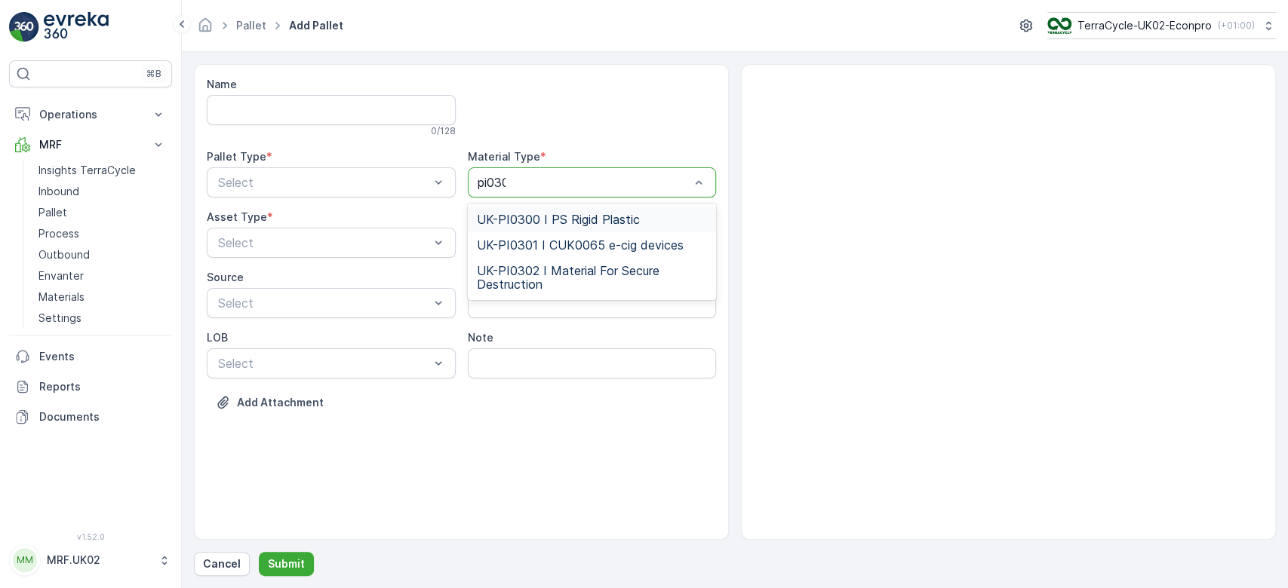
type input "pi0300"
click at [555, 213] on span "UK-PI0300 I PS Rigid Plastic" at bounding box center [558, 220] width 163 height 14
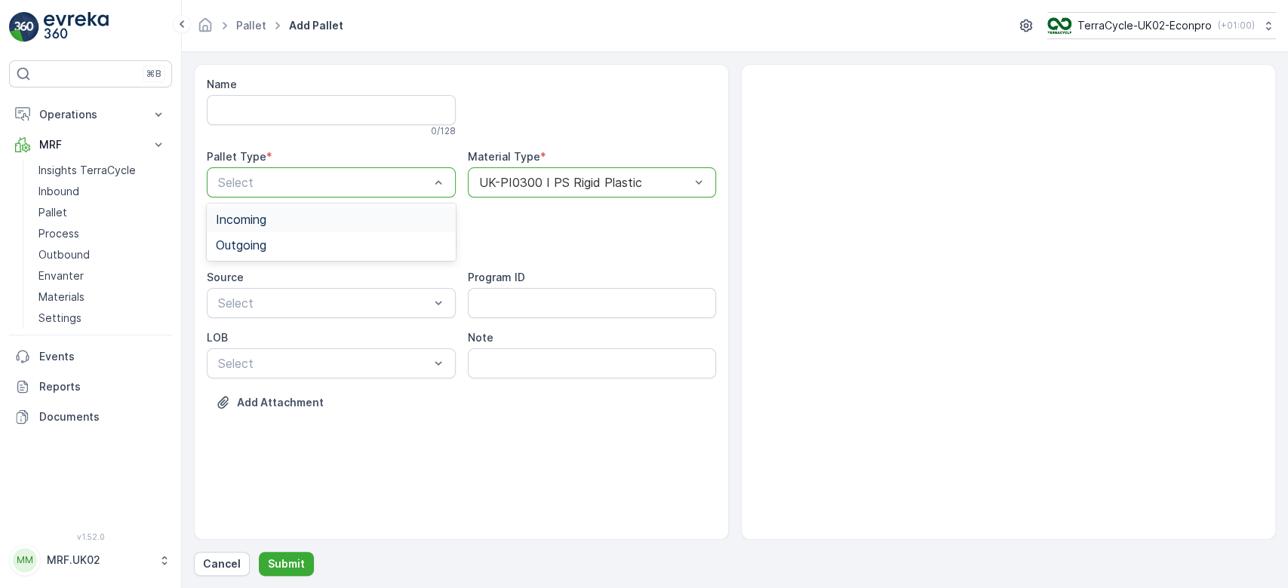
click at [381, 213] on div "Incoming" at bounding box center [331, 220] width 231 height 14
click at [330, 309] on div "Pallet" at bounding box center [331, 306] width 231 height 14
click at [300, 558] on p "Submit" at bounding box center [286, 564] width 37 height 15
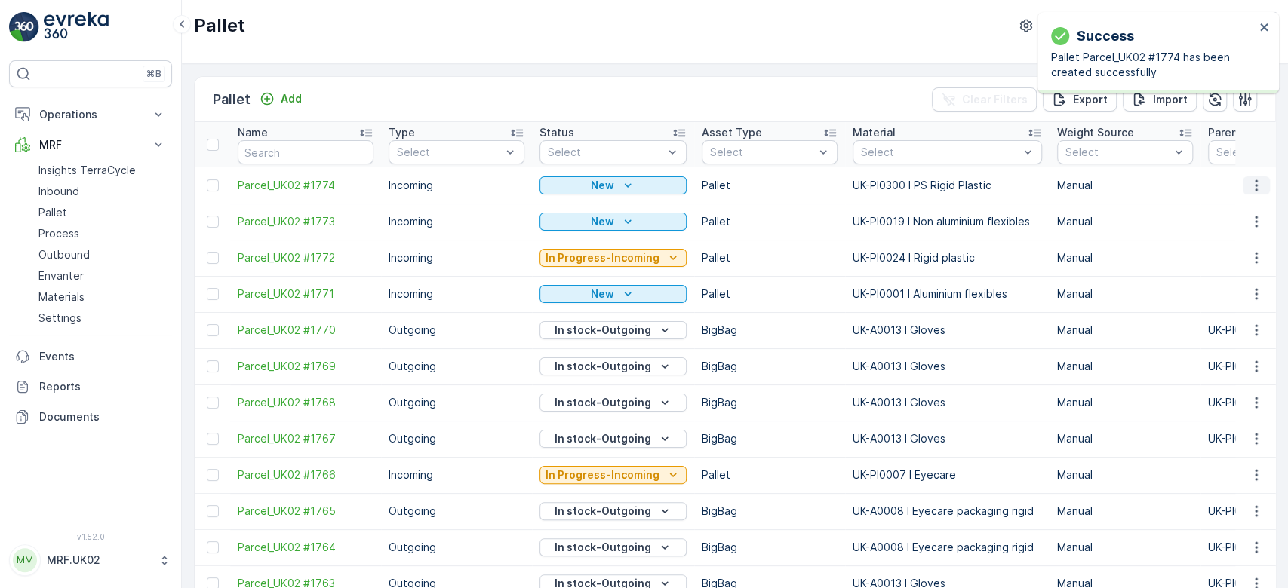
click at [1243, 183] on button "button" at bounding box center [1255, 186] width 27 height 18
click at [1226, 293] on span "Print QR" at bounding box center [1214, 291] width 41 height 15
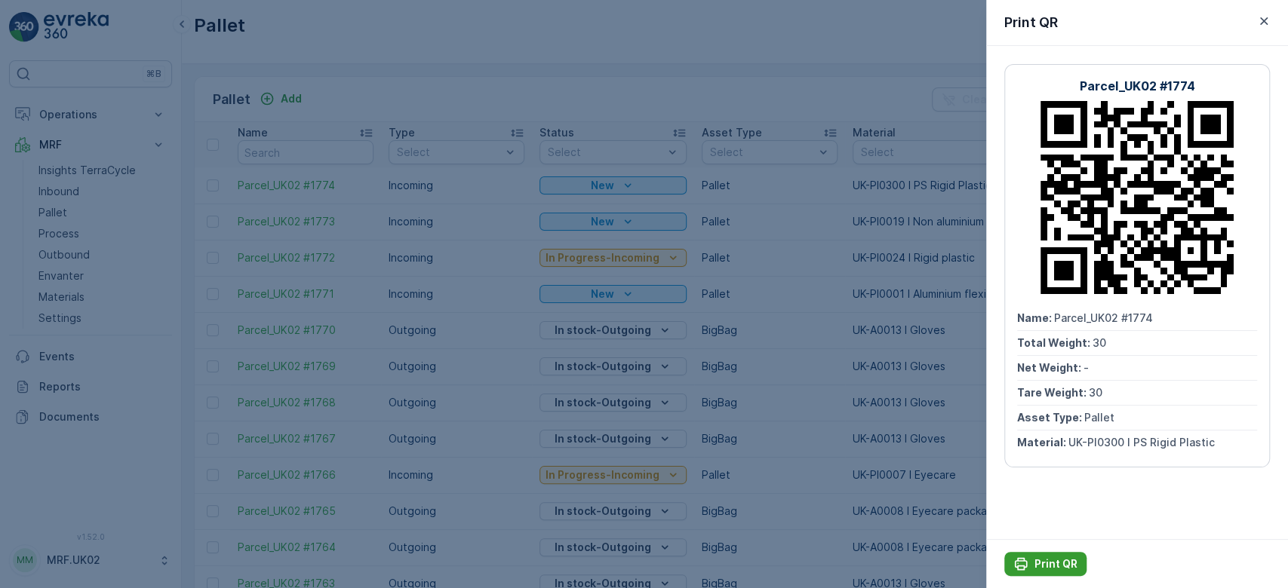
click at [1052, 561] on p "Print QR" at bounding box center [1055, 564] width 43 height 15
drag, startPoint x: 1062, startPoint y: 521, endPoint x: 89, endPoint y: 184, distance: 1029.7
click at [89, 184] on div at bounding box center [644, 294] width 1288 height 588
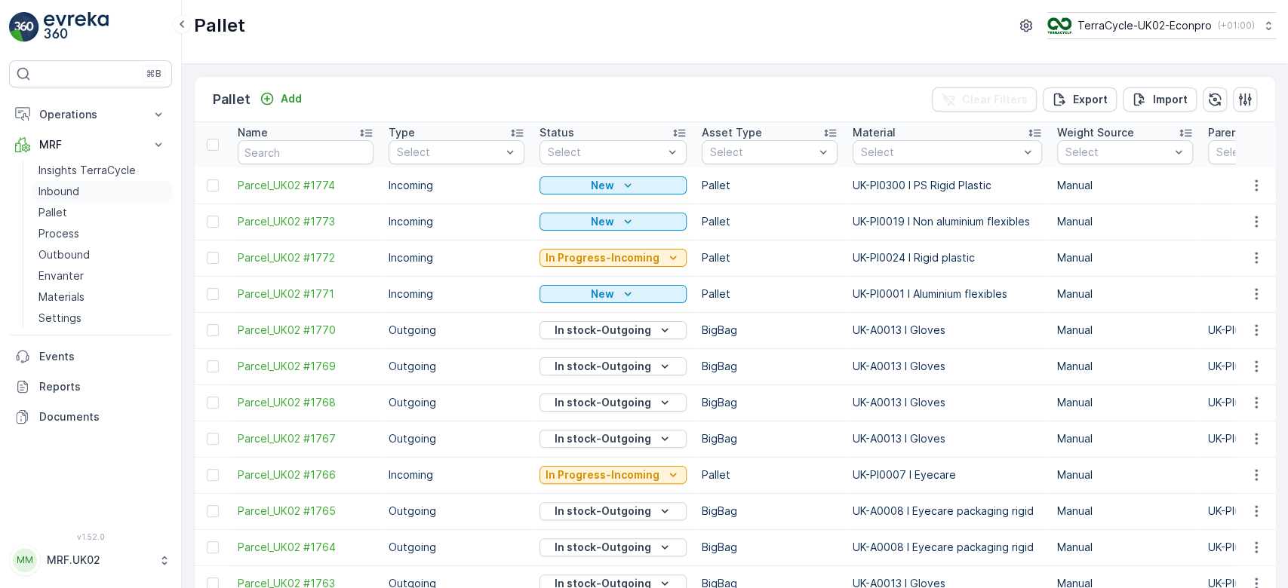
click at [89, 184] on link "Inbound" at bounding box center [102, 191] width 140 height 21
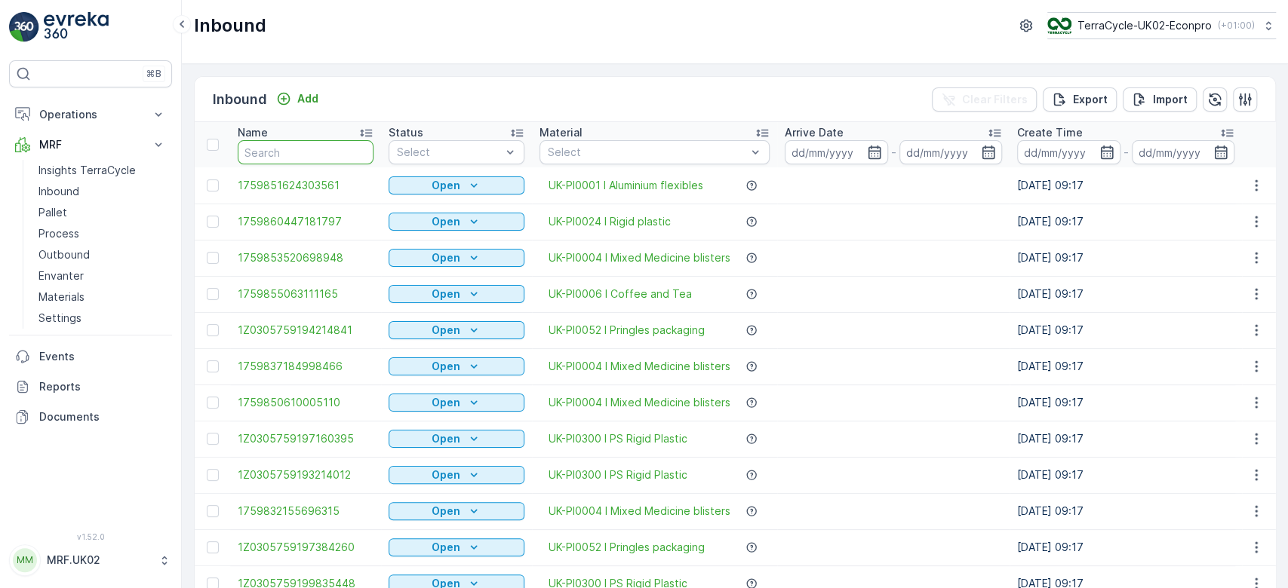
click at [263, 151] on input "text" at bounding box center [306, 152] width 136 height 24
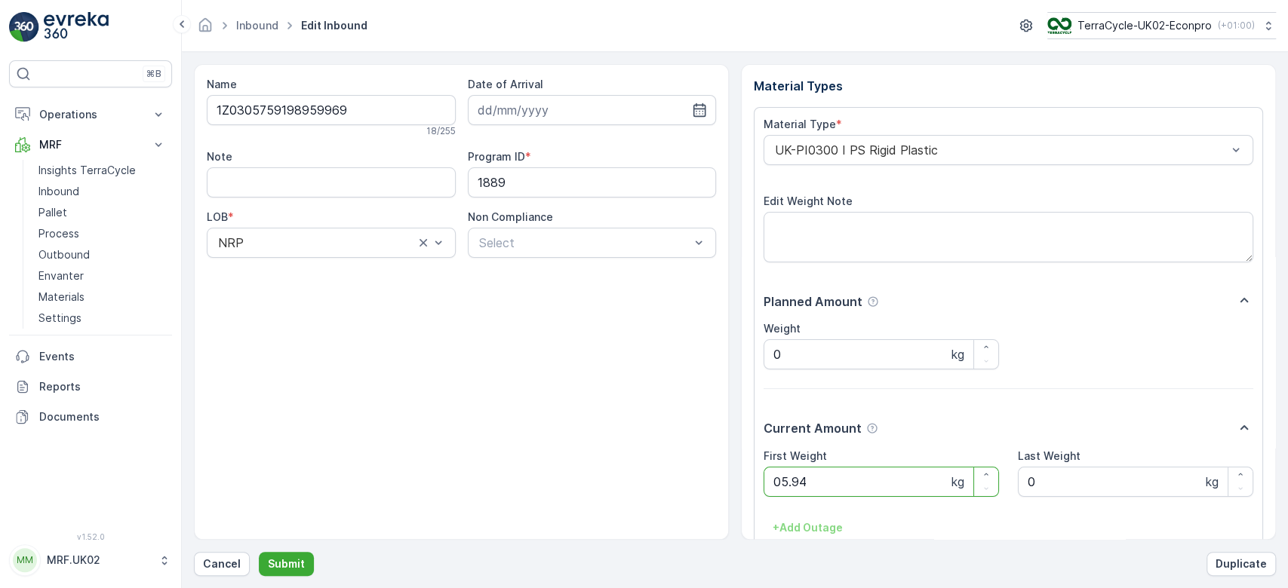
click at [259, 552] on button "Submit" at bounding box center [286, 564] width 55 height 24
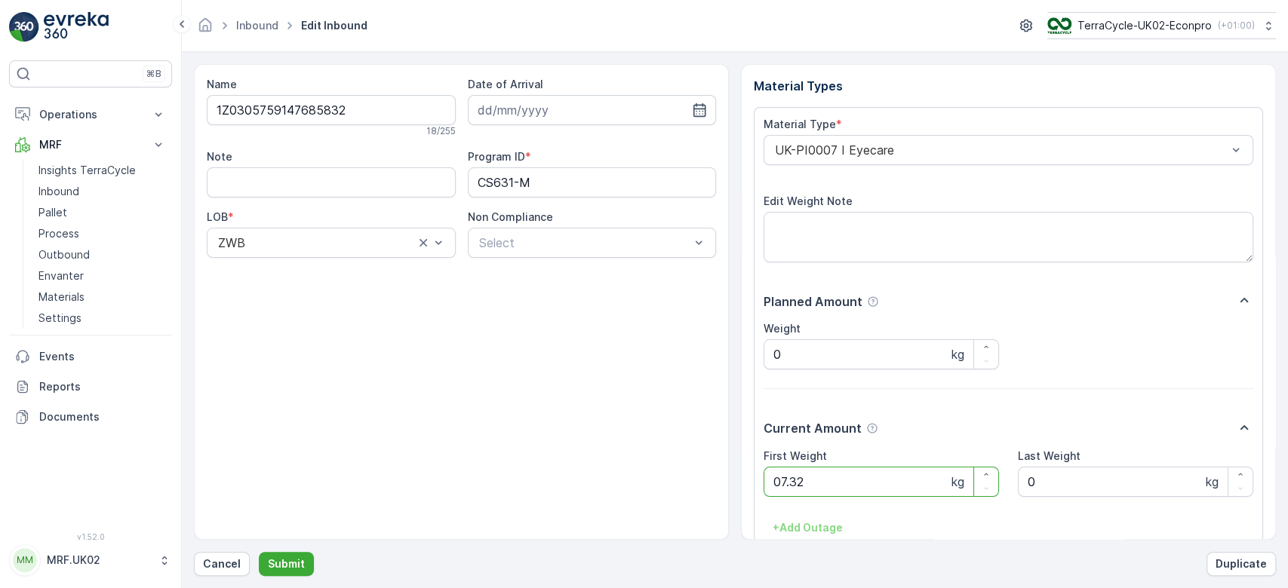
click at [259, 552] on button "Submit" at bounding box center [286, 564] width 55 height 24
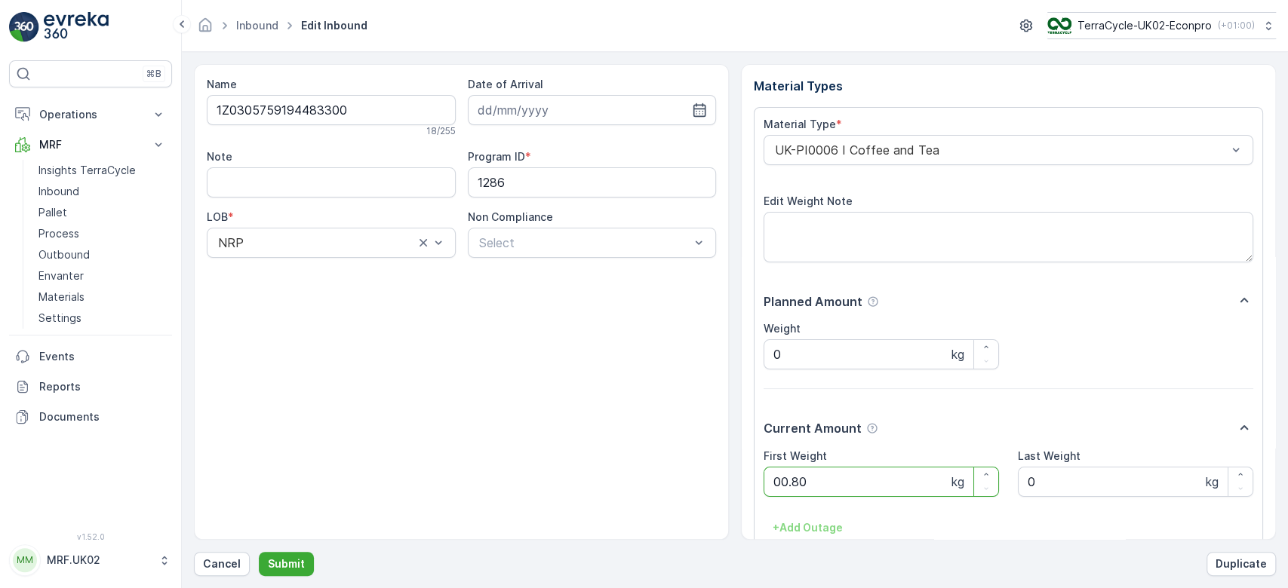
click at [259, 552] on button "Submit" at bounding box center [286, 564] width 55 height 24
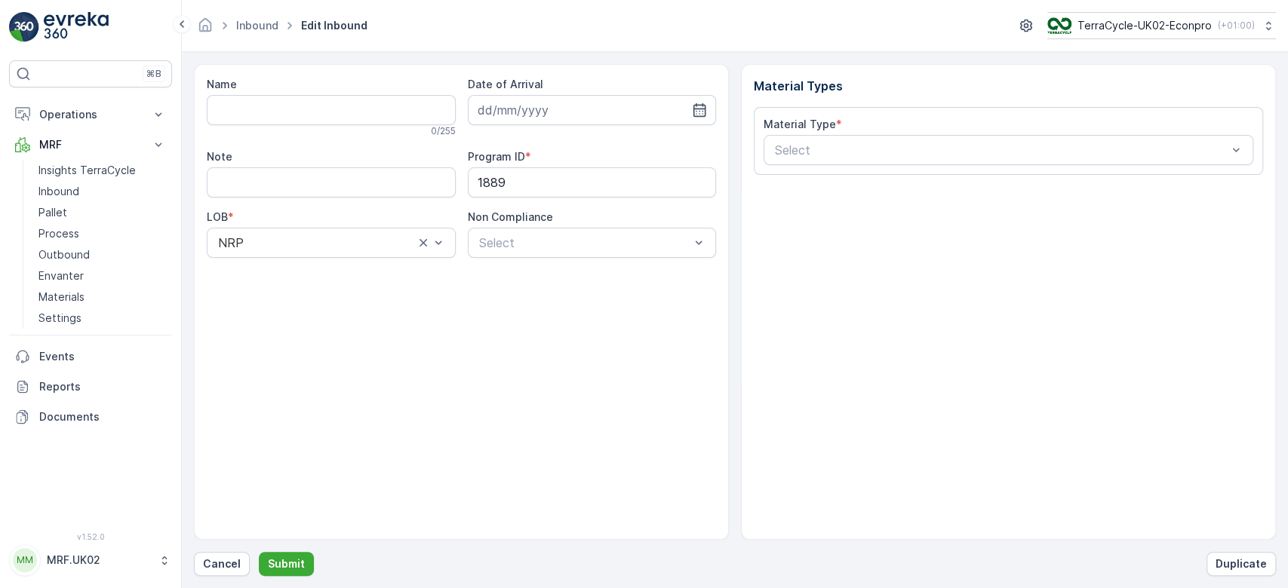
type input "1Z0305759199494281"
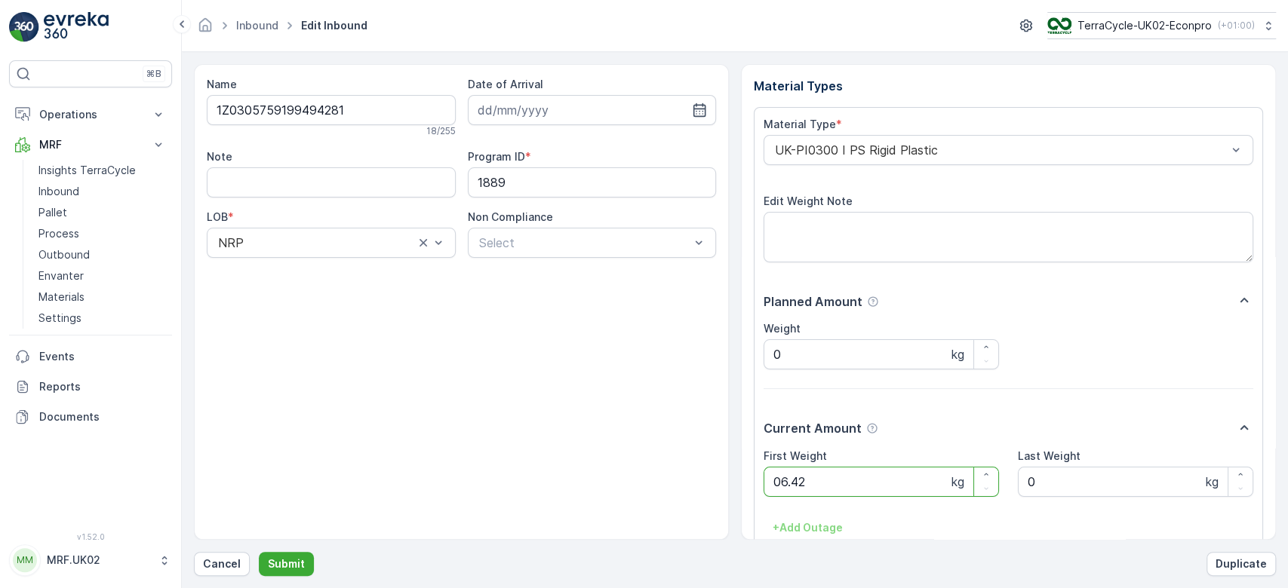
click at [259, 552] on button "Submit" at bounding box center [286, 564] width 55 height 24
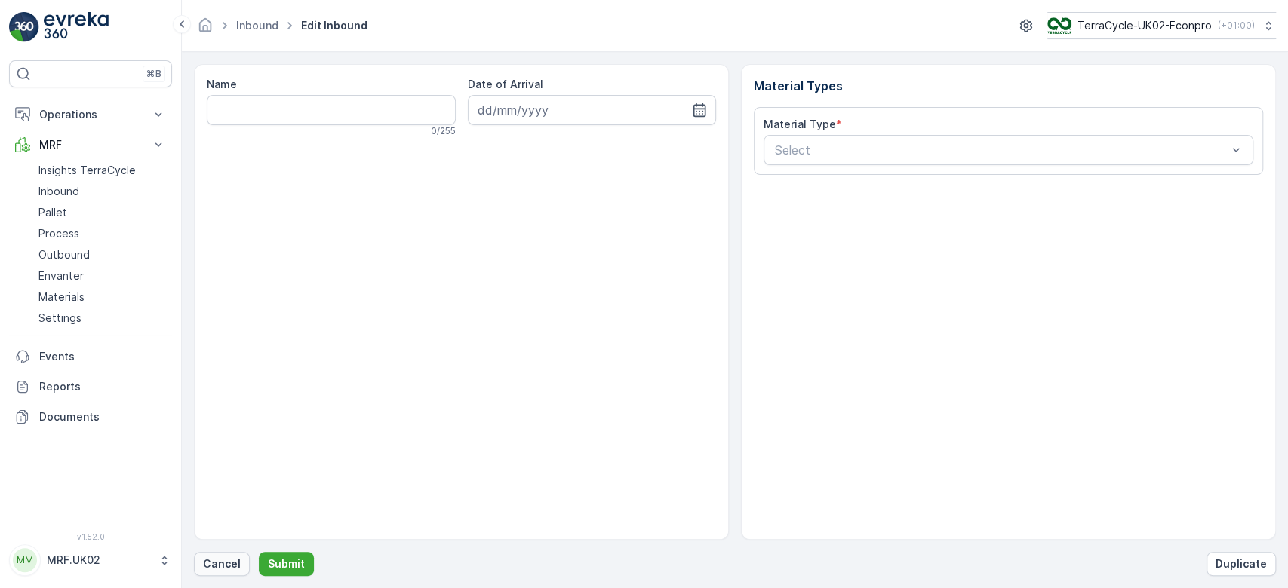
click at [226, 564] on p "Cancel" at bounding box center [222, 564] width 38 height 15
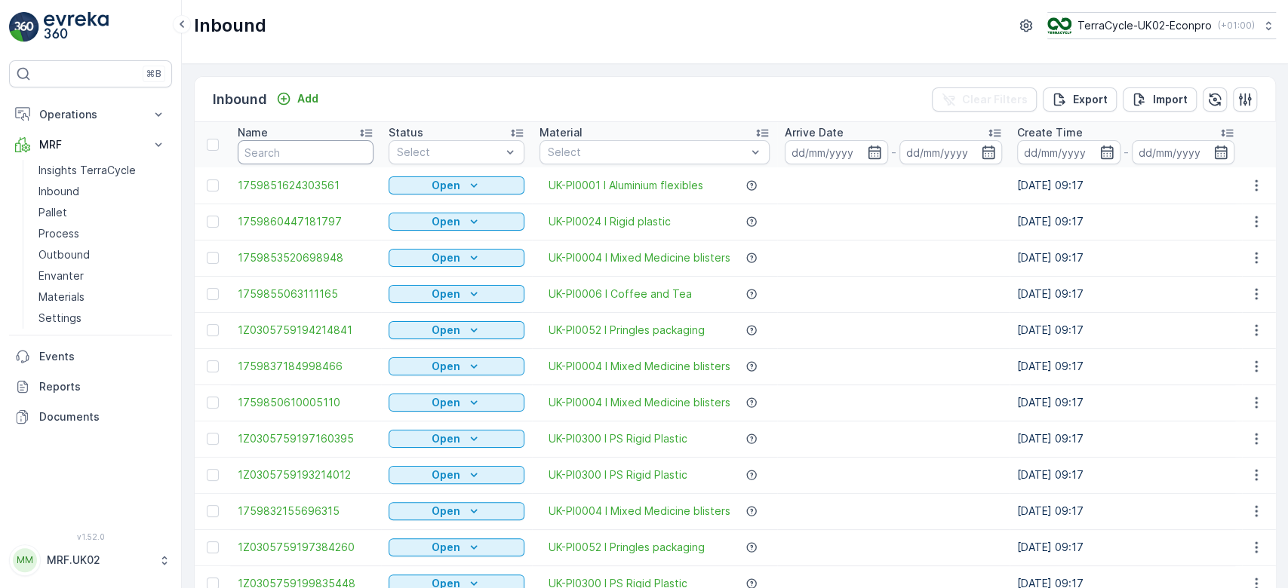
click at [252, 152] on input "text" at bounding box center [306, 152] width 136 height 24
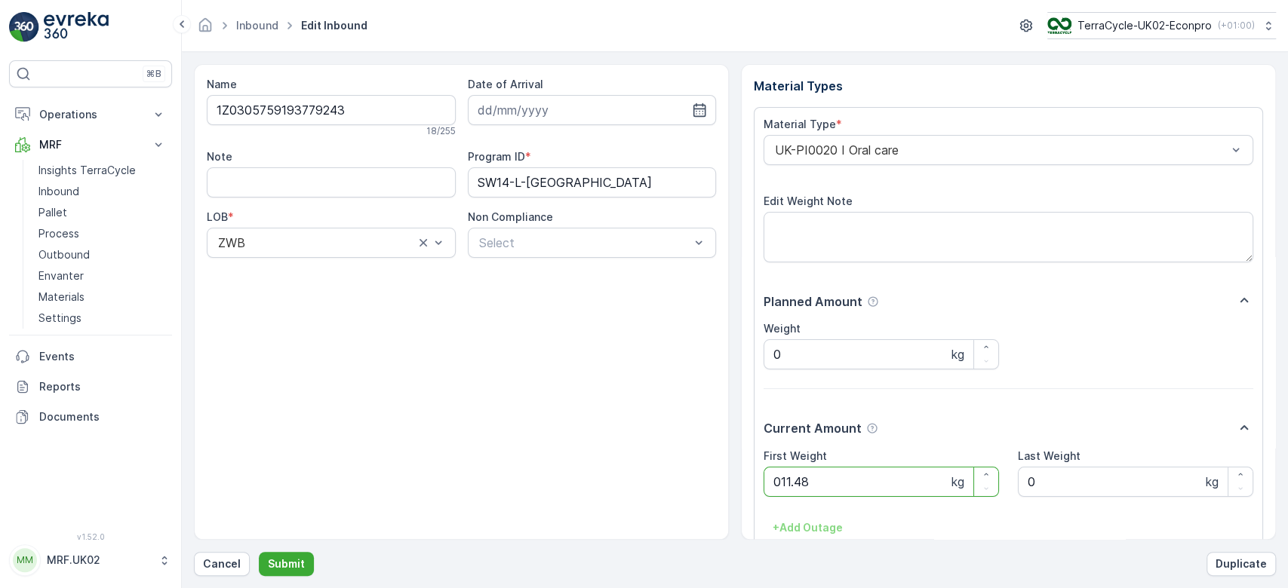
click at [259, 552] on button "Submit" at bounding box center [286, 564] width 55 height 24
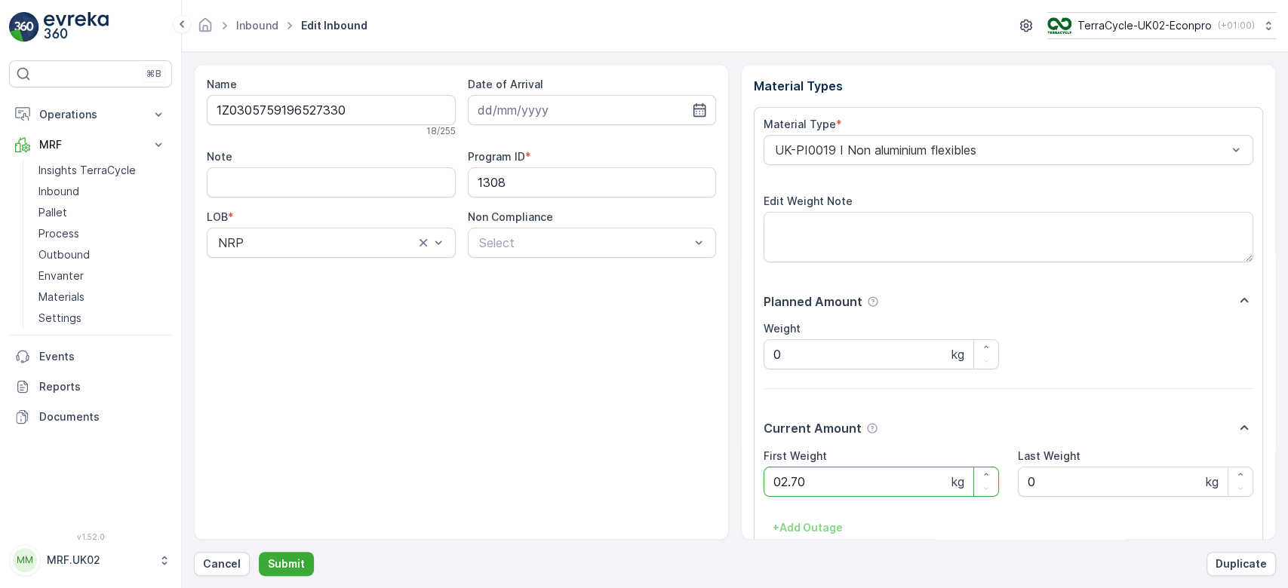
click at [259, 552] on button "Submit" at bounding box center [286, 564] width 55 height 24
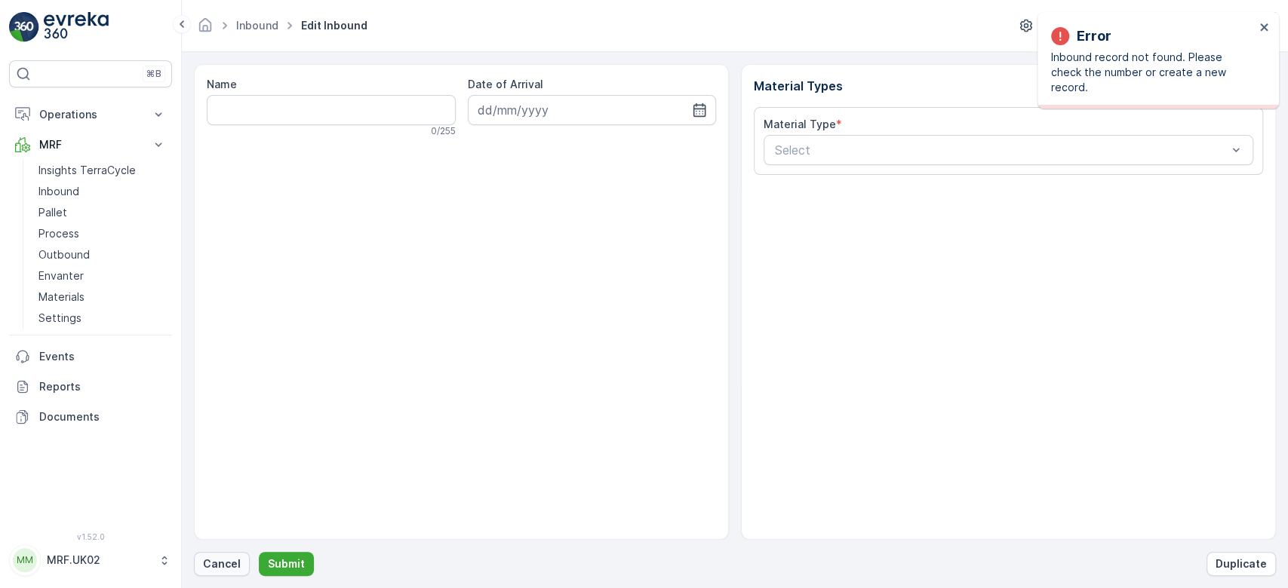
click at [220, 566] on p "Cancel" at bounding box center [222, 564] width 38 height 15
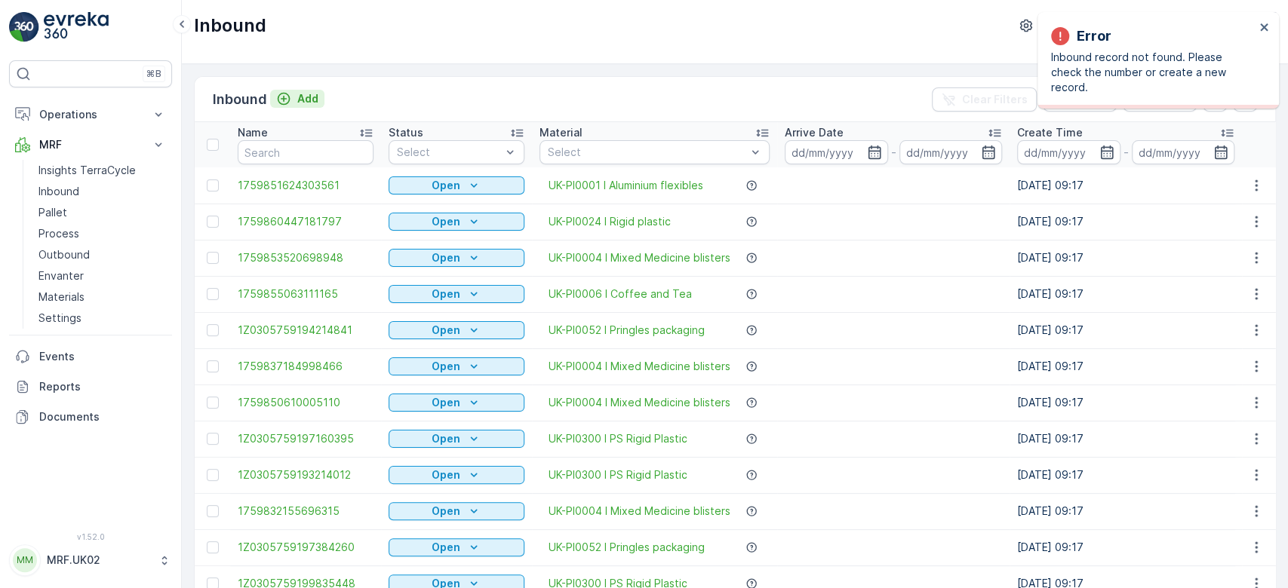
click at [310, 100] on p "Add" at bounding box center [307, 98] width 21 height 15
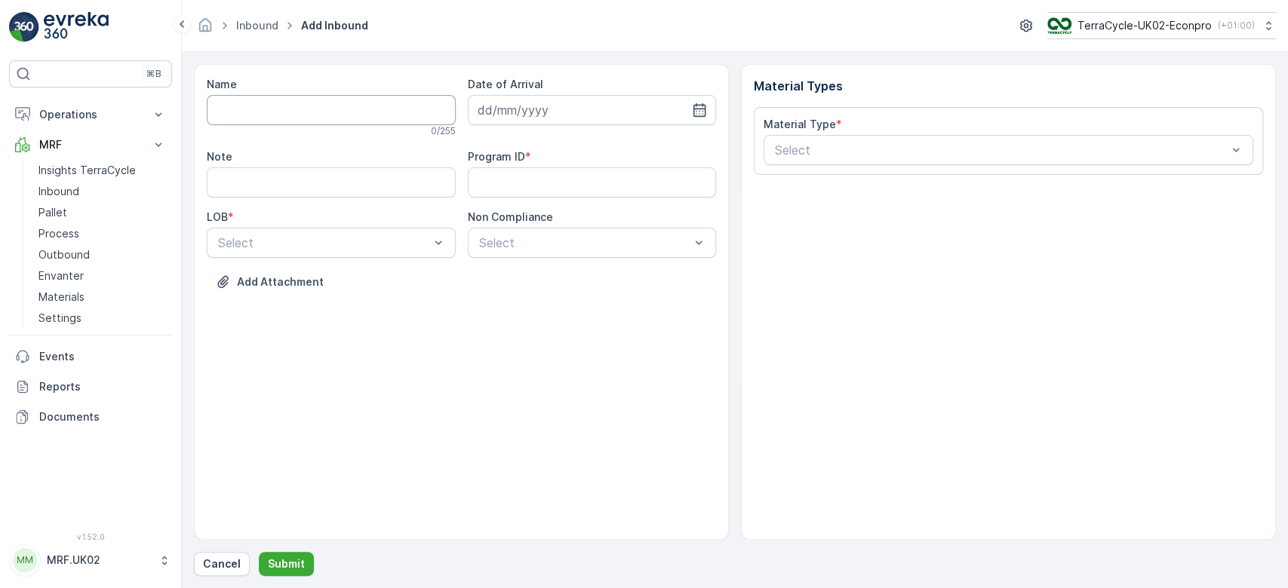
click at [310, 100] on input "Name" at bounding box center [331, 110] width 249 height 30
type input "1Z0305759146480840"
click at [259, 552] on button "Submit" at bounding box center [286, 564] width 55 height 24
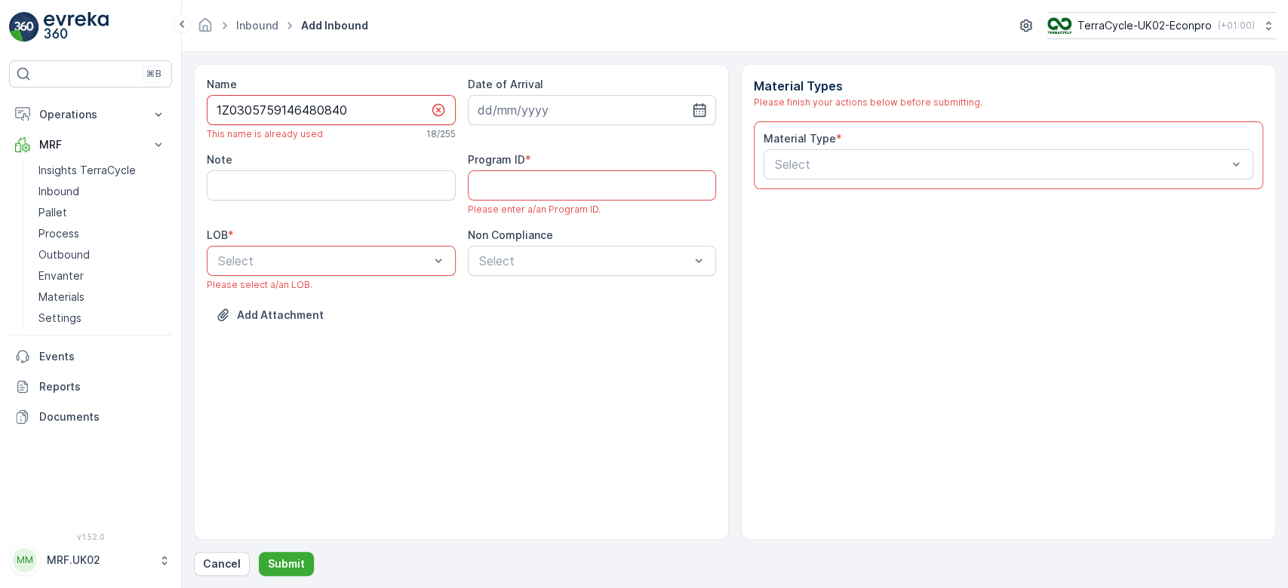
click at [310, 100] on input "1Z0305759146480840" at bounding box center [331, 110] width 249 height 30
click at [290, 564] on p "Submit" at bounding box center [286, 564] width 37 height 15
click at [236, 562] on p "Cancel" at bounding box center [222, 564] width 38 height 15
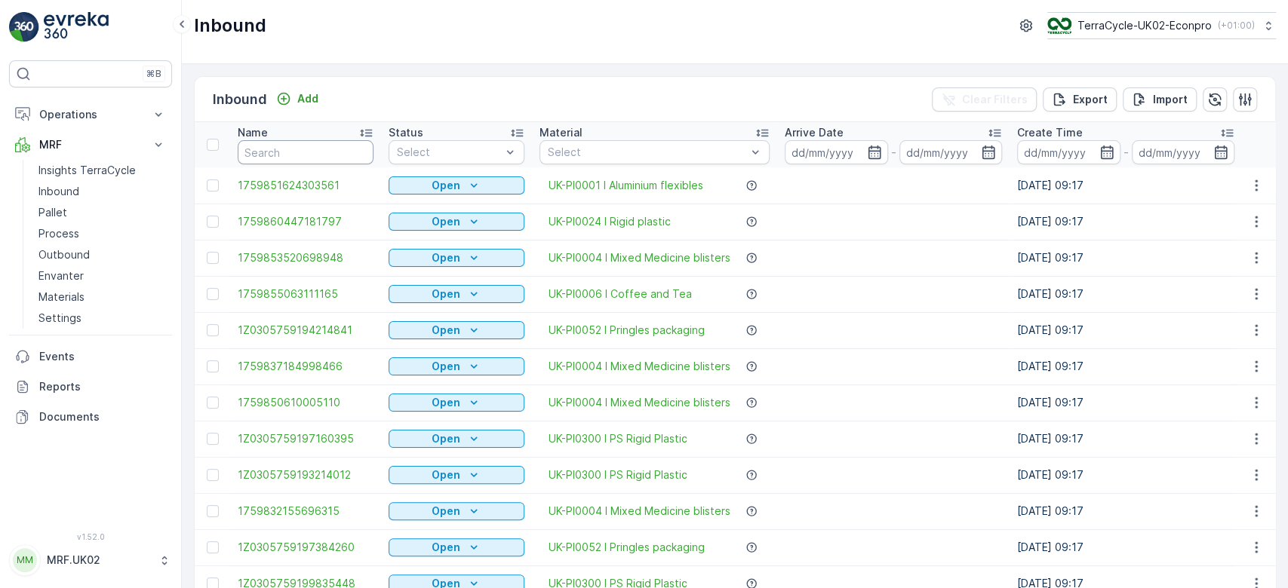
click at [295, 151] on input "text" at bounding box center [306, 152] width 136 height 24
paste input "1Z0305759146480840"
type input "1Z0305759146480840"
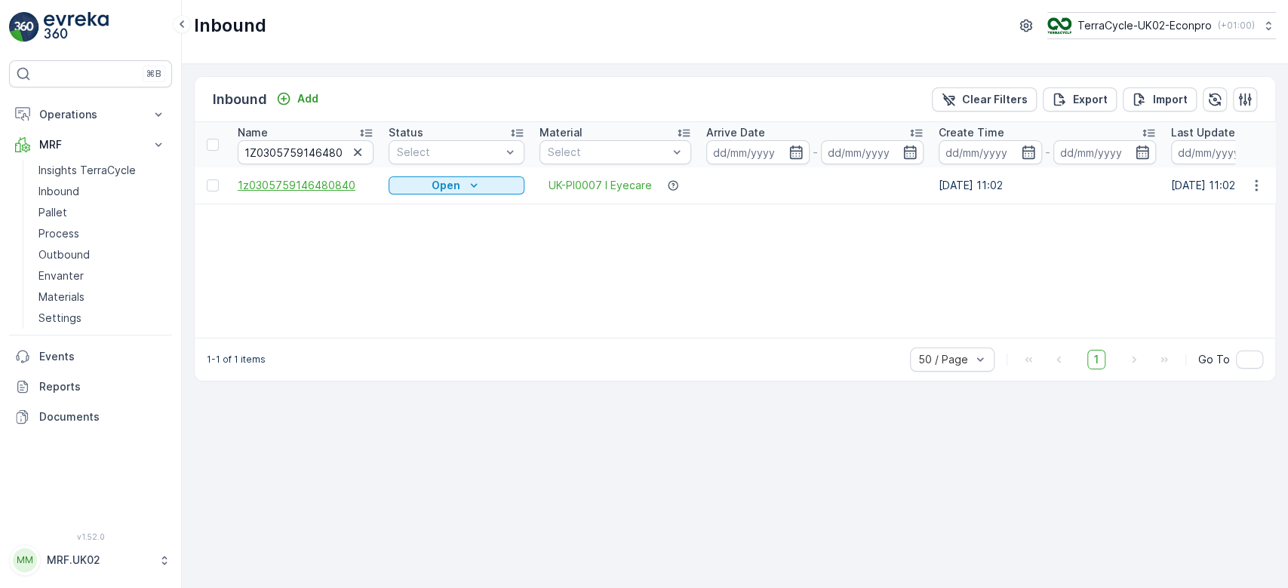
click at [326, 183] on span "1z0305759146480840" at bounding box center [306, 185] width 136 height 15
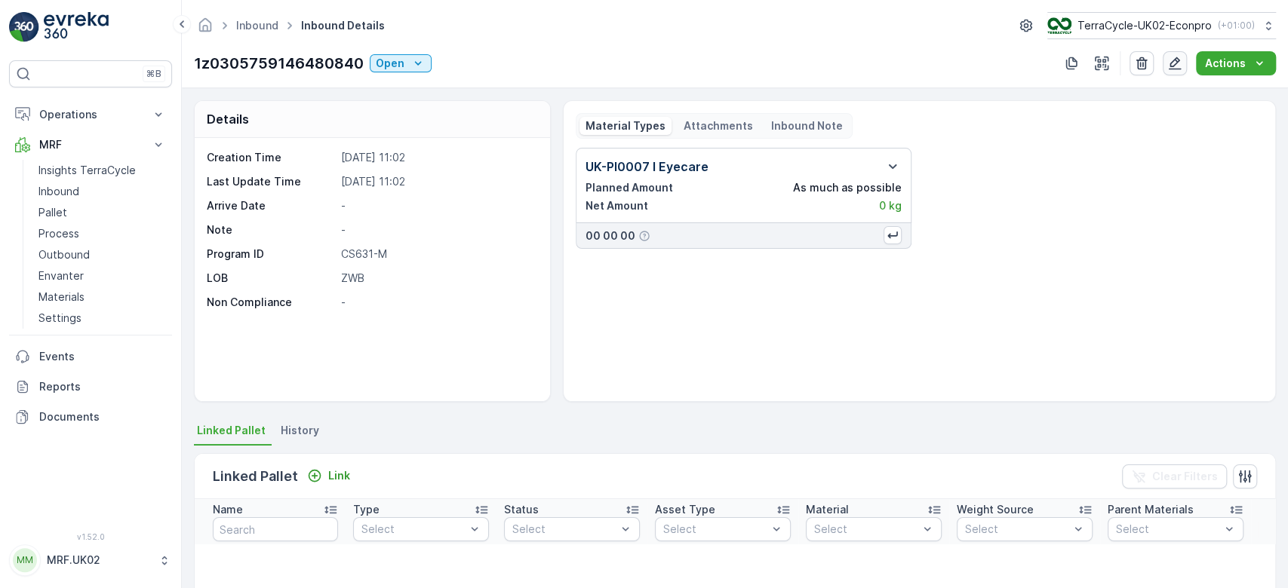
click at [1177, 52] on button "button" at bounding box center [1174, 63] width 24 height 24
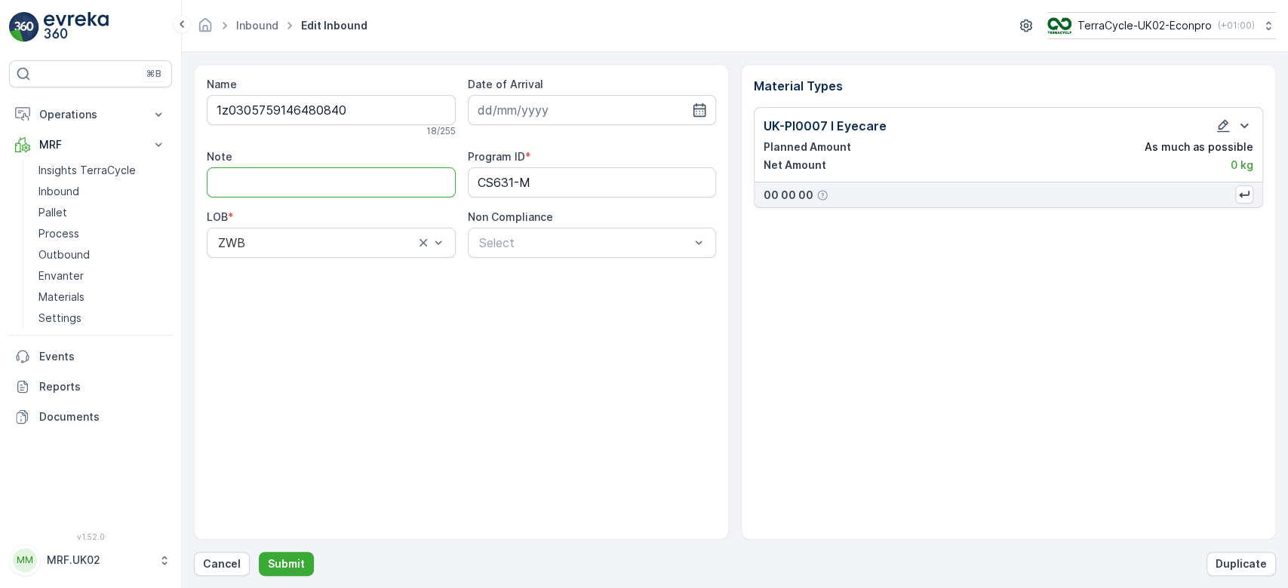
click at [372, 190] on input "Note" at bounding box center [331, 182] width 249 height 30
type input "lower case z not capital Z"
click at [530, 115] on input at bounding box center [592, 110] width 249 height 30
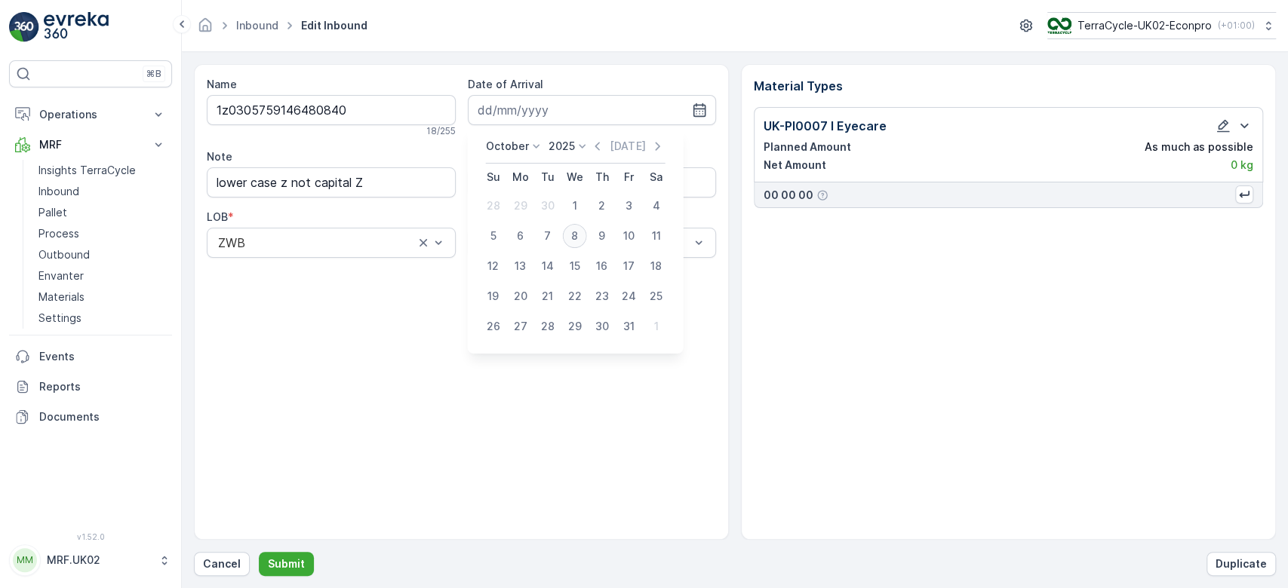
click at [573, 236] on div "8" at bounding box center [575, 236] width 24 height 24
type input "[DATE]"
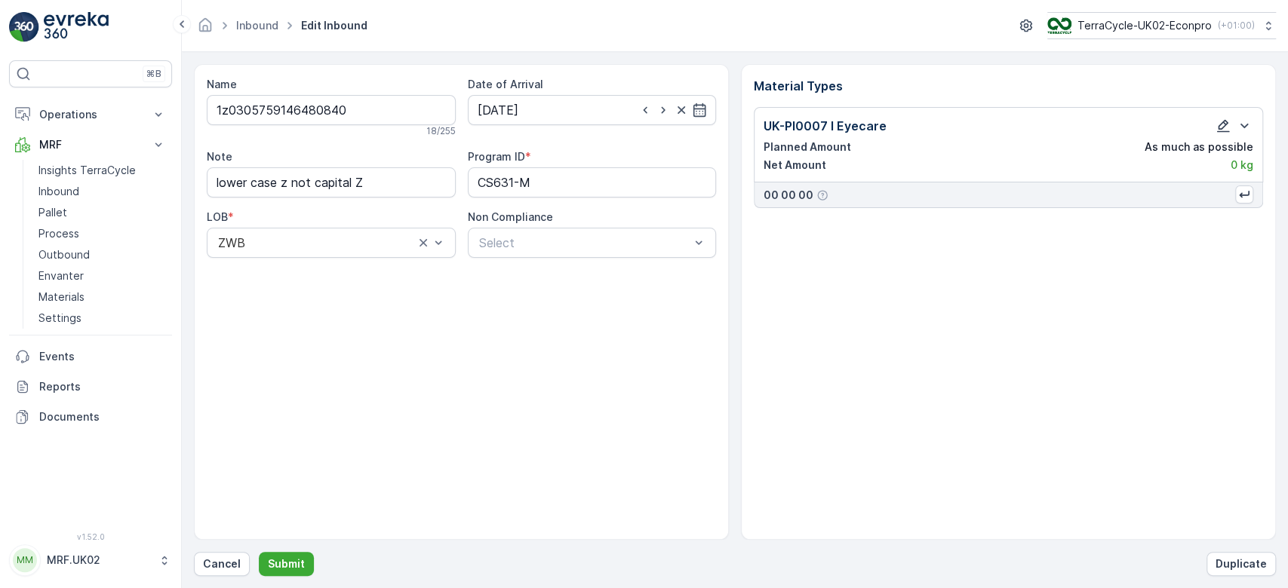
click at [1227, 124] on icon "button" at bounding box center [1222, 125] width 15 height 15
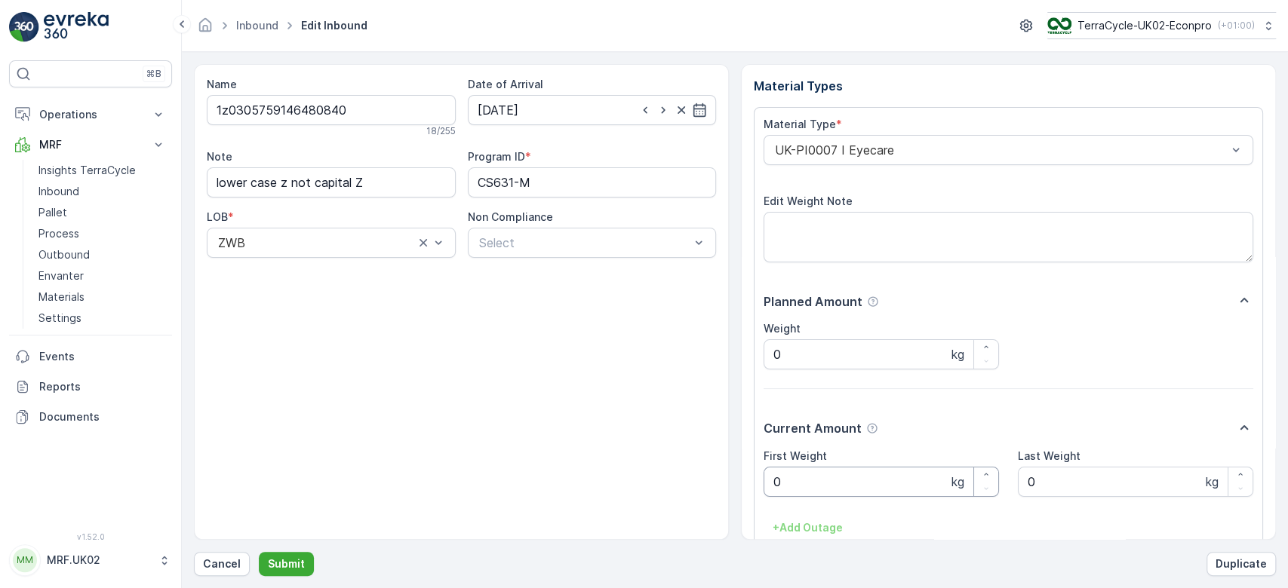
click at [815, 493] on Weight "0" at bounding box center [880, 482] width 235 height 30
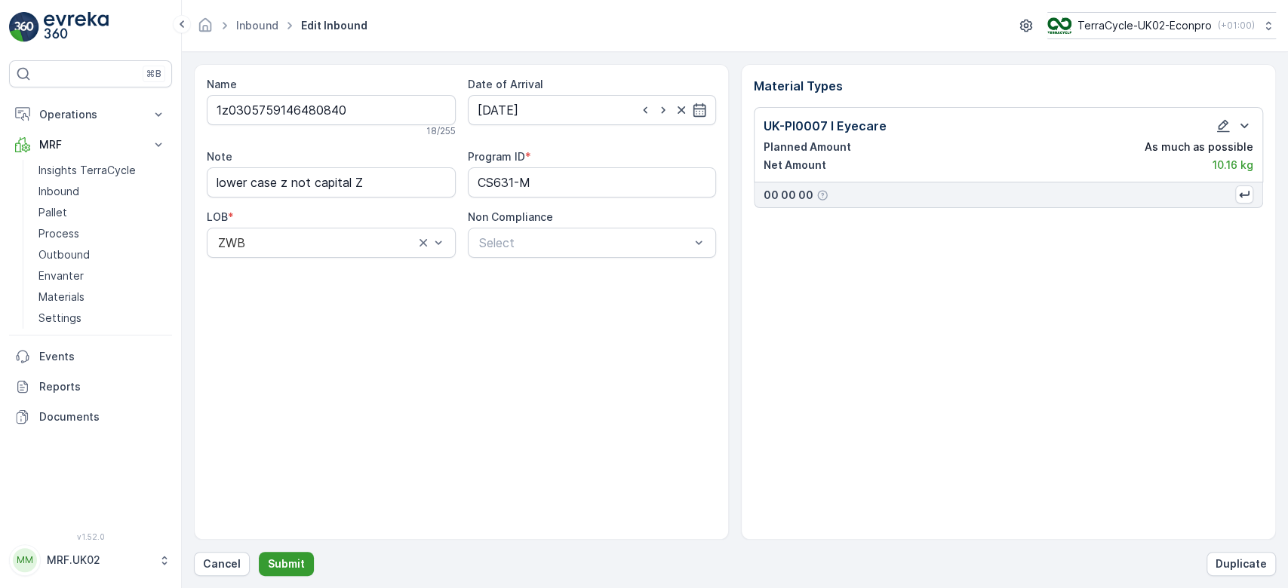
click at [287, 563] on p "Submit" at bounding box center [286, 564] width 37 height 15
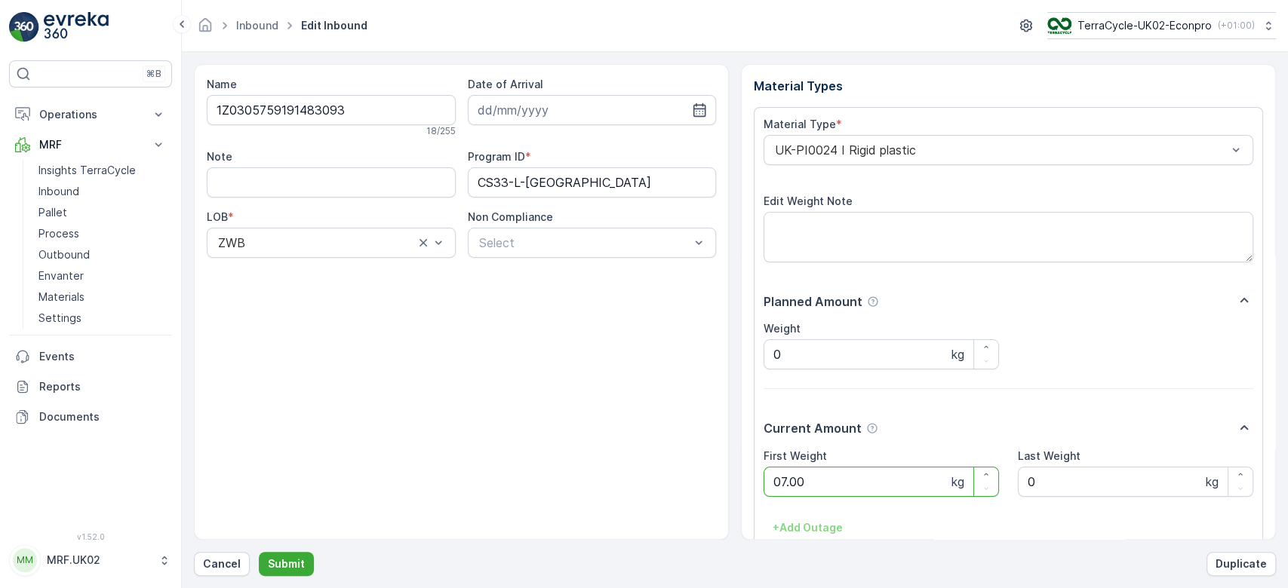
click at [259, 552] on button "Submit" at bounding box center [286, 564] width 55 height 24
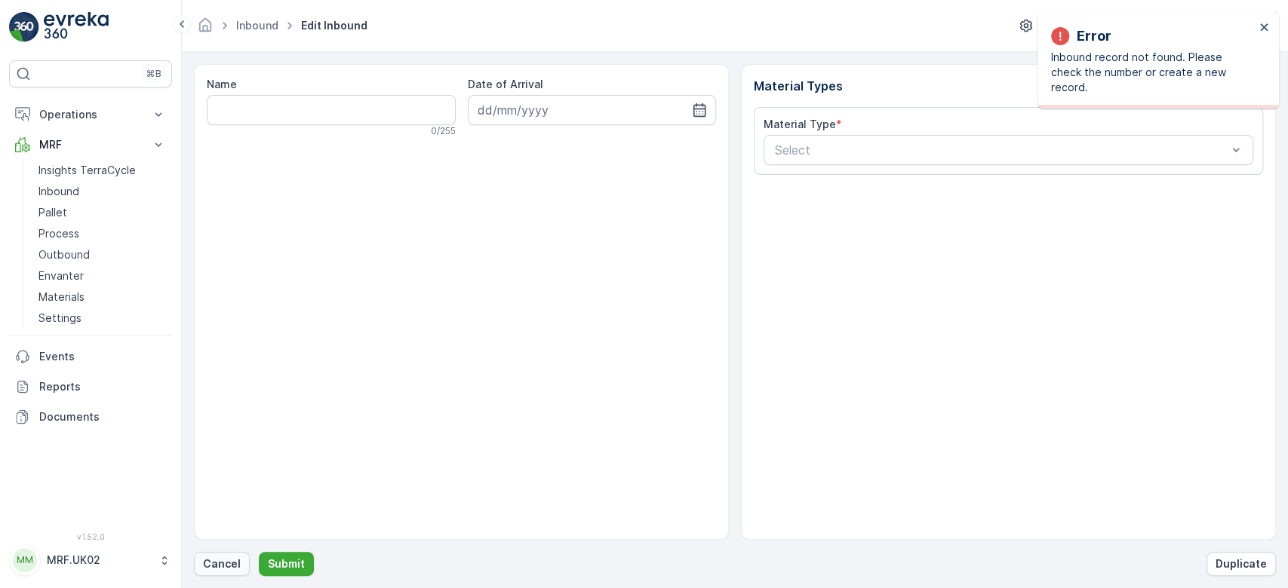
click at [223, 563] on p "Cancel" at bounding box center [222, 564] width 38 height 15
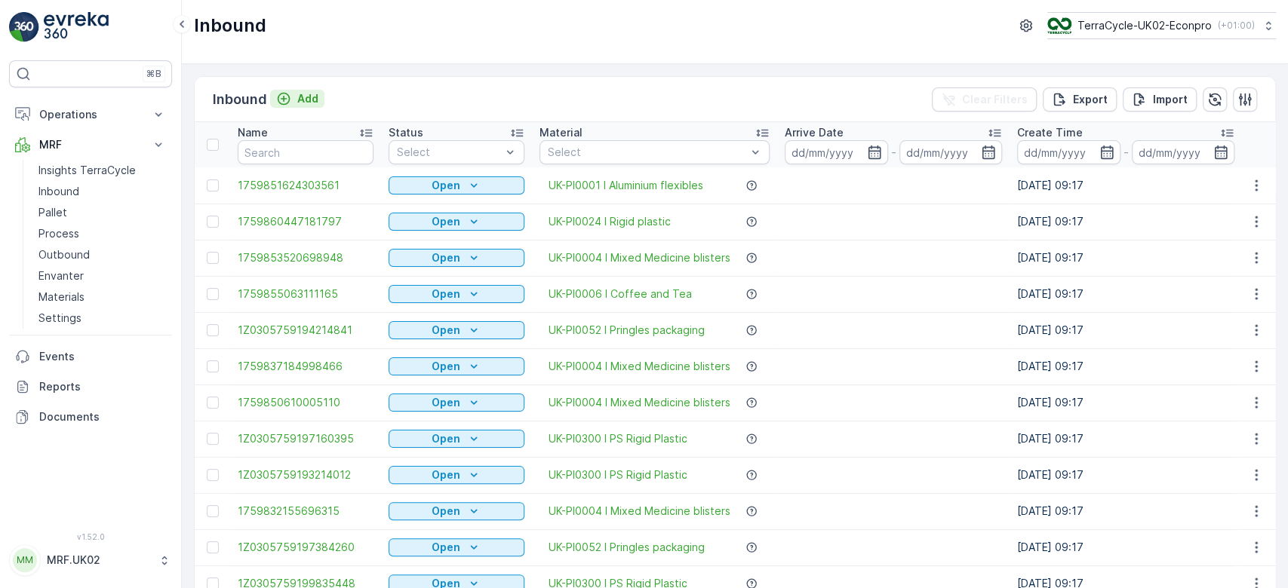
click at [305, 103] on p "Add" at bounding box center [307, 98] width 21 height 15
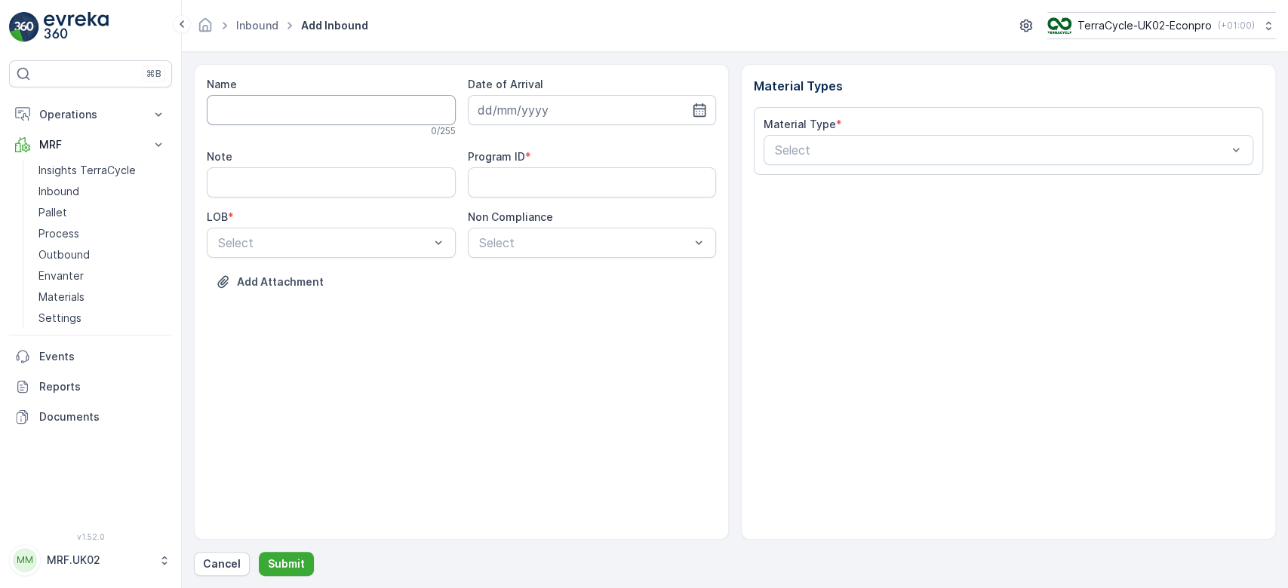
click at [305, 103] on input "Name" at bounding box center [331, 110] width 249 height 30
type input "1Z0305759146628084"
click at [259, 552] on button "Submit" at bounding box center [286, 564] width 55 height 24
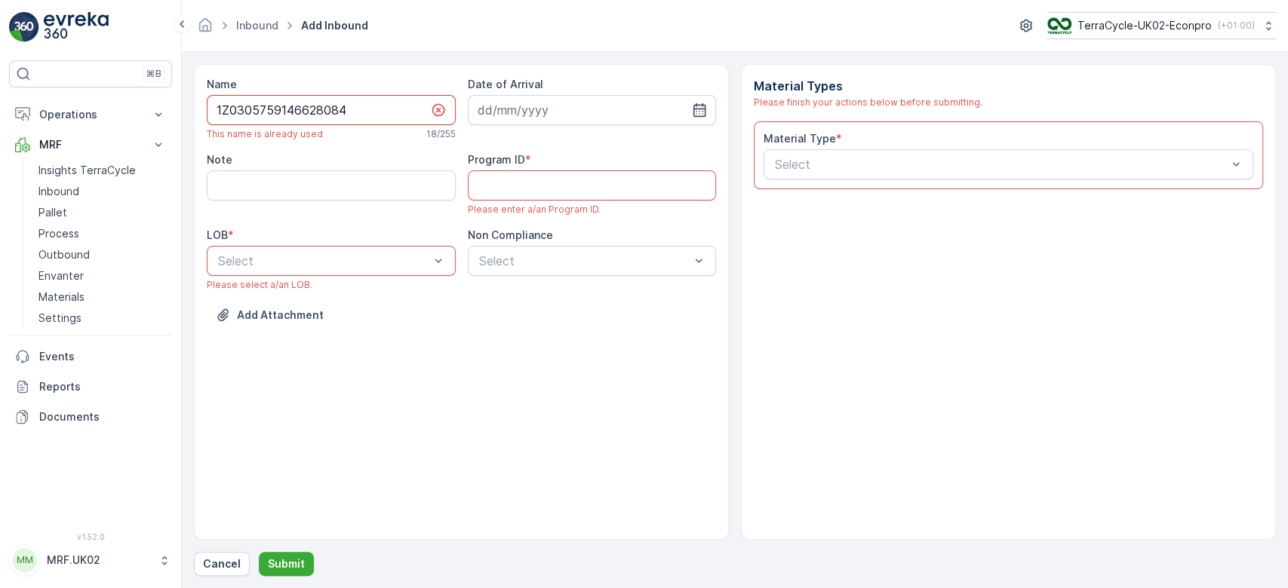
click at [305, 103] on input "1Z0305759146628084" at bounding box center [331, 110] width 249 height 30
click at [210, 563] on p "Cancel" at bounding box center [222, 564] width 38 height 15
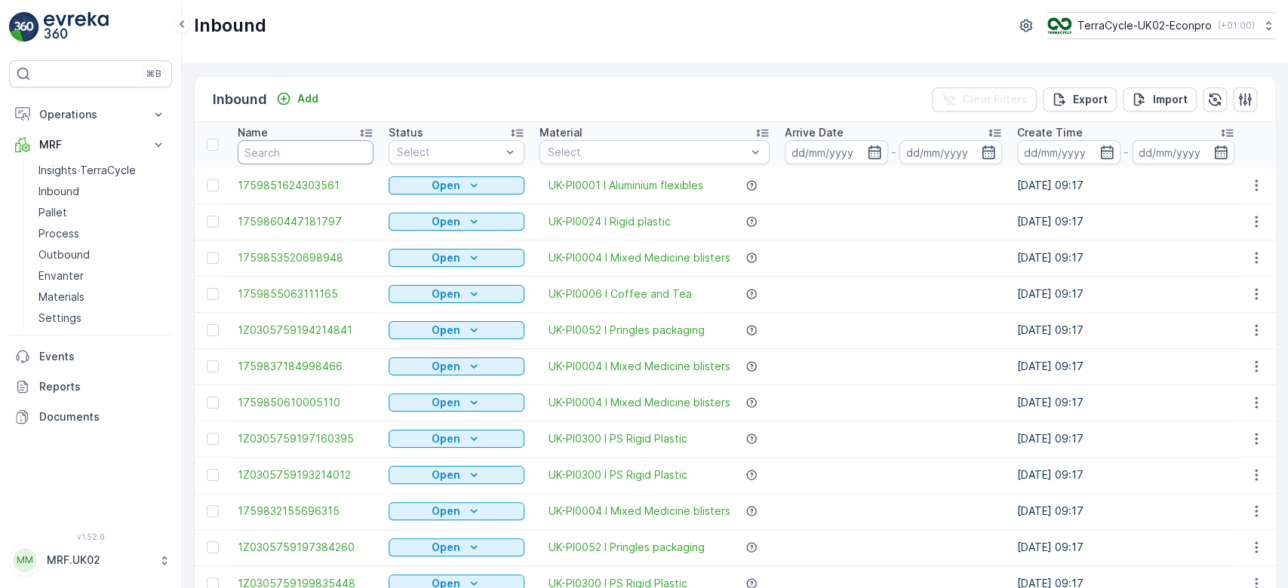
click at [274, 164] on input "text" at bounding box center [306, 152] width 136 height 24
paste input "1Z0305759146628084"
type input "1Z0305759146628084"
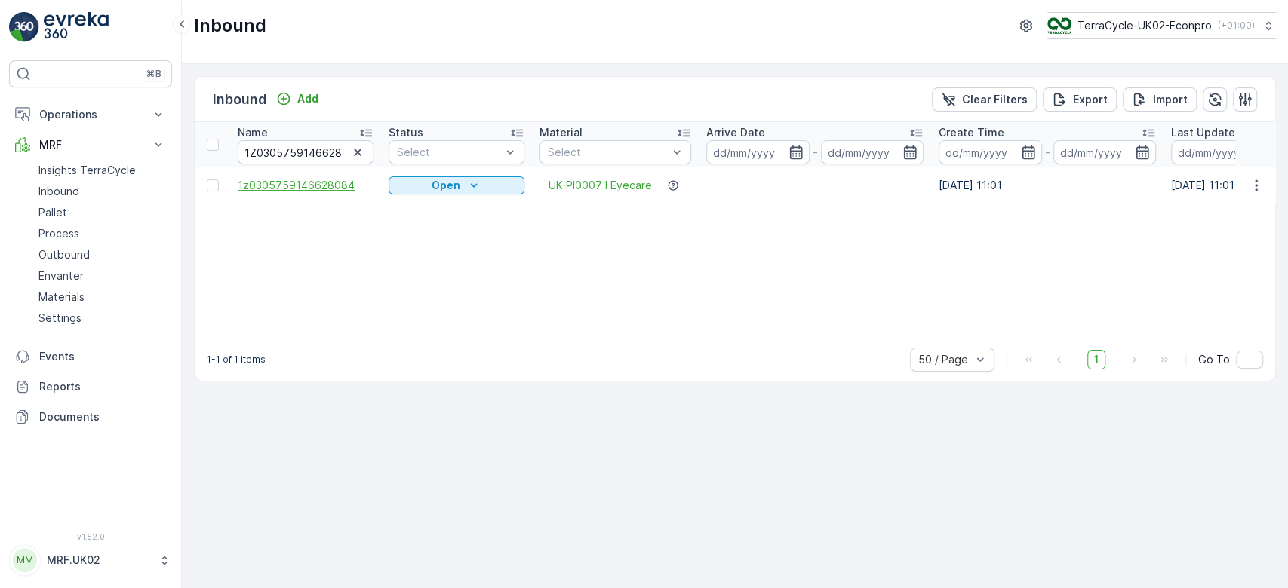
click at [315, 183] on span "1z0305759146628084" at bounding box center [306, 185] width 136 height 15
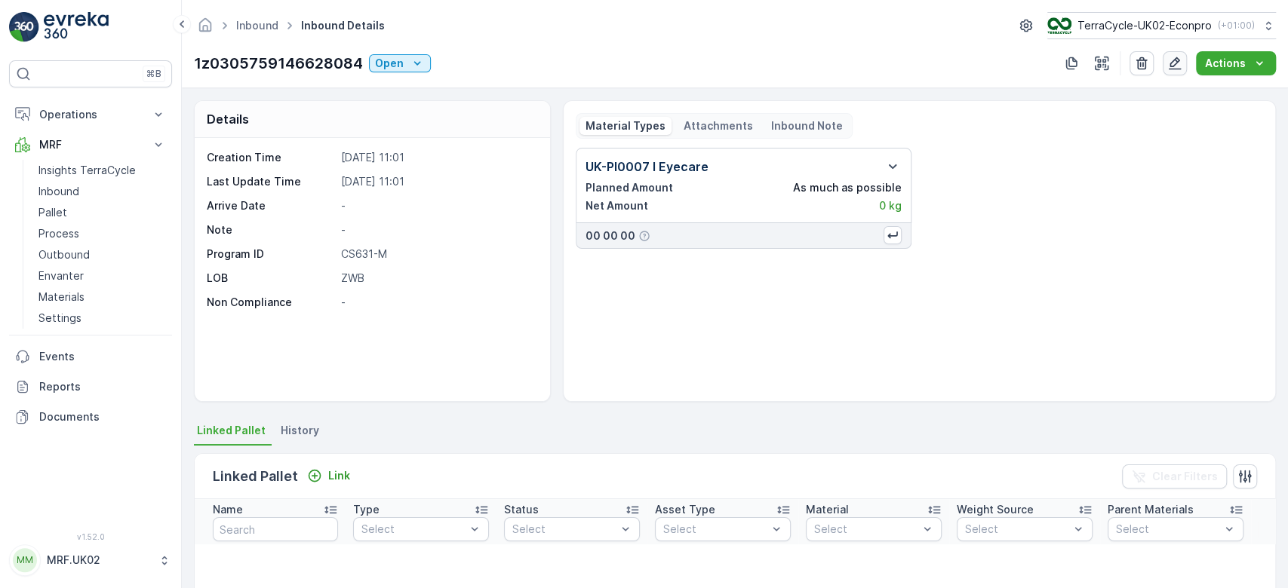
click at [1169, 59] on icon "button" at bounding box center [1174, 63] width 15 height 15
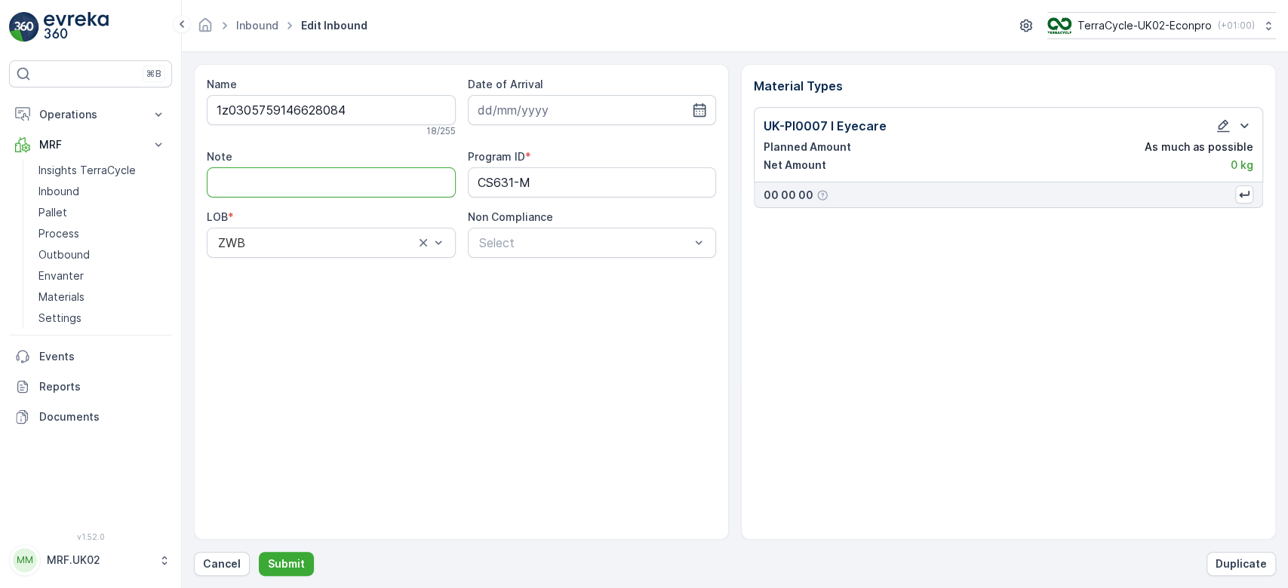
click at [287, 174] on input "Note" at bounding box center [331, 182] width 249 height 30
type input "lower case z not capital Z"
click at [1225, 121] on icon "button" at bounding box center [1222, 125] width 15 height 15
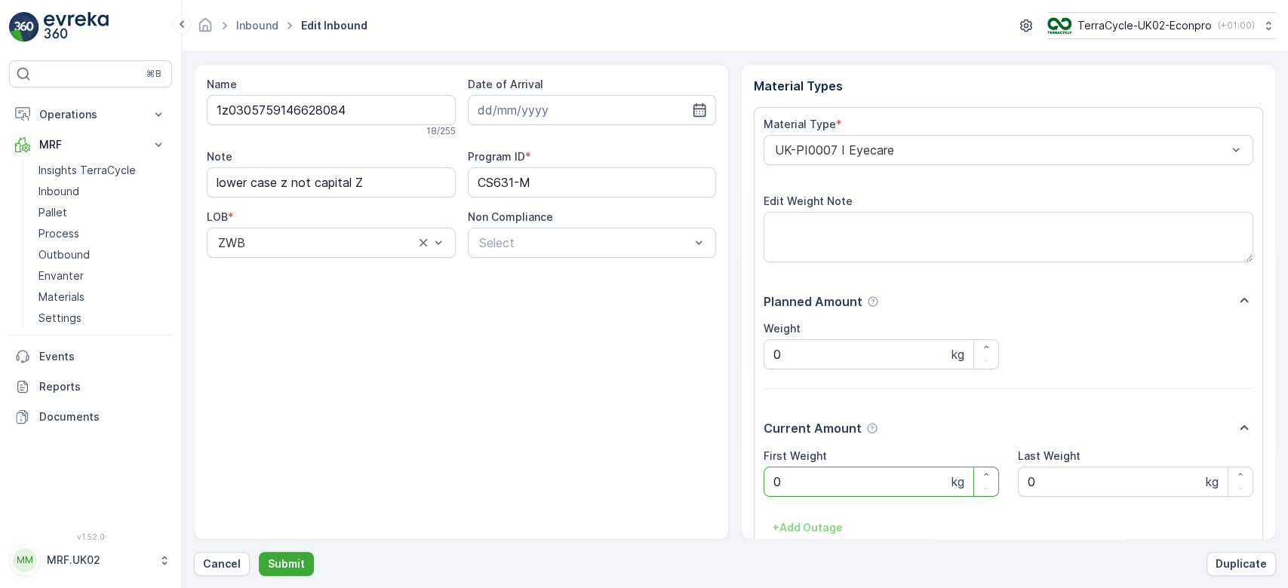
click at [817, 475] on Weight "0" at bounding box center [880, 482] width 235 height 30
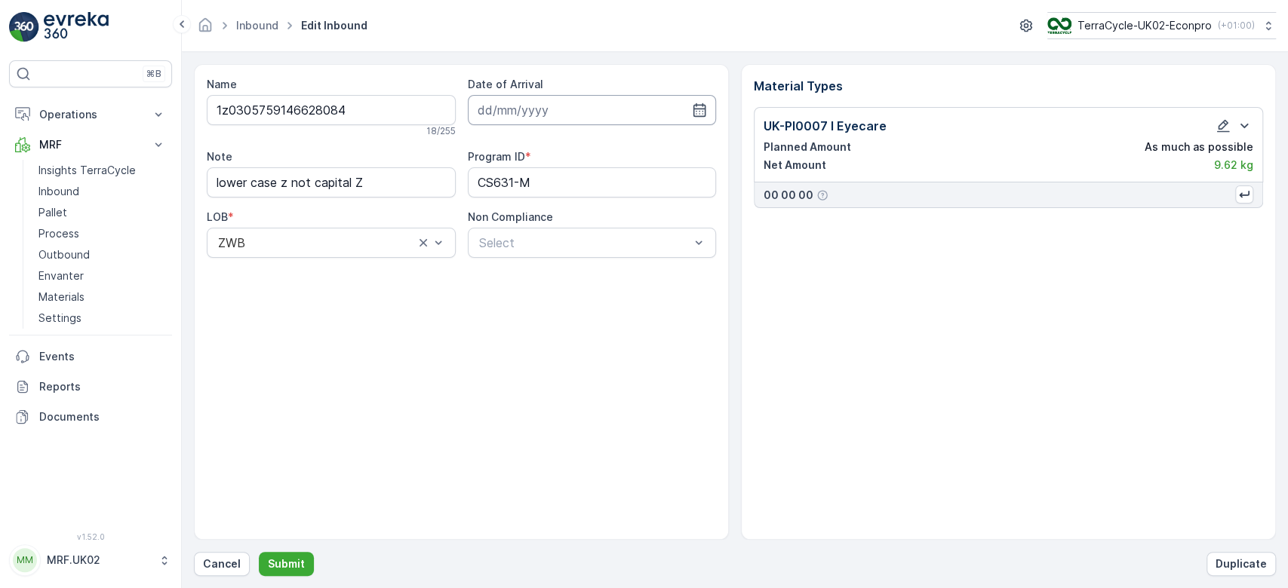
click at [519, 101] on input at bounding box center [592, 110] width 249 height 30
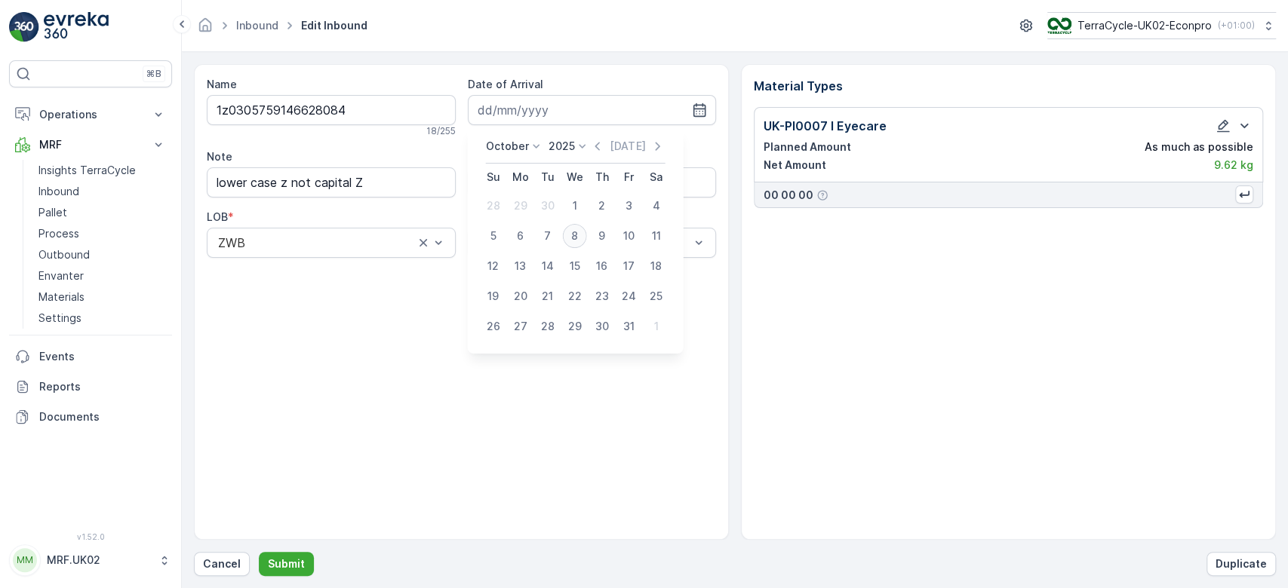
click at [576, 238] on div "8" at bounding box center [575, 236] width 24 height 24
type input "[DATE]"
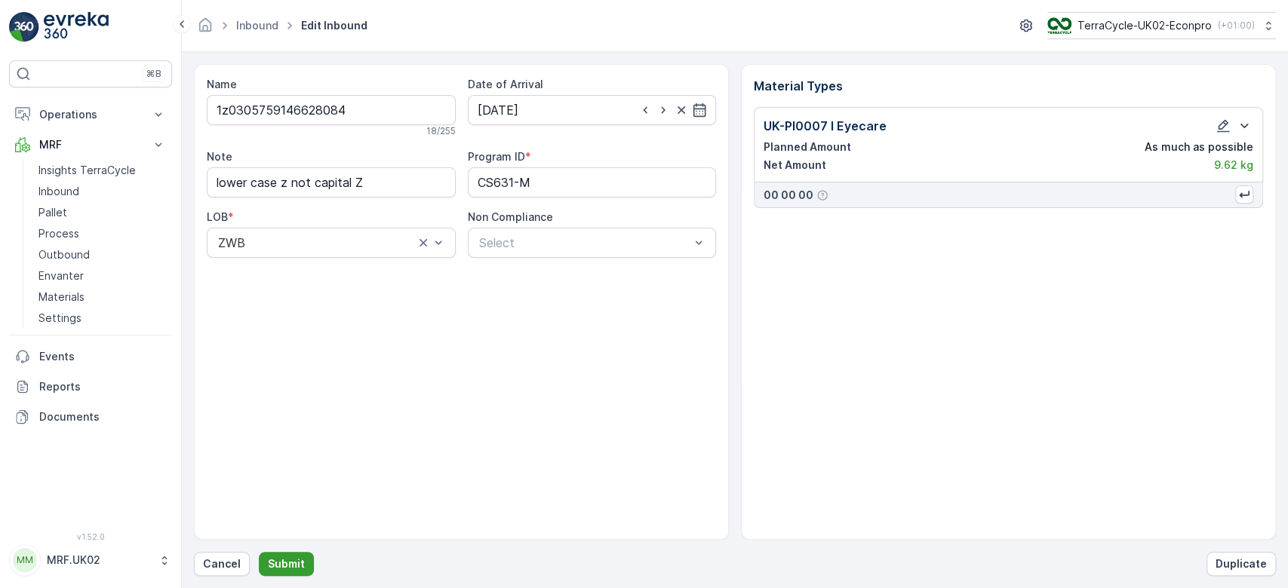
click at [269, 564] on p "Submit" at bounding box center [286, 564] width 37 height 15
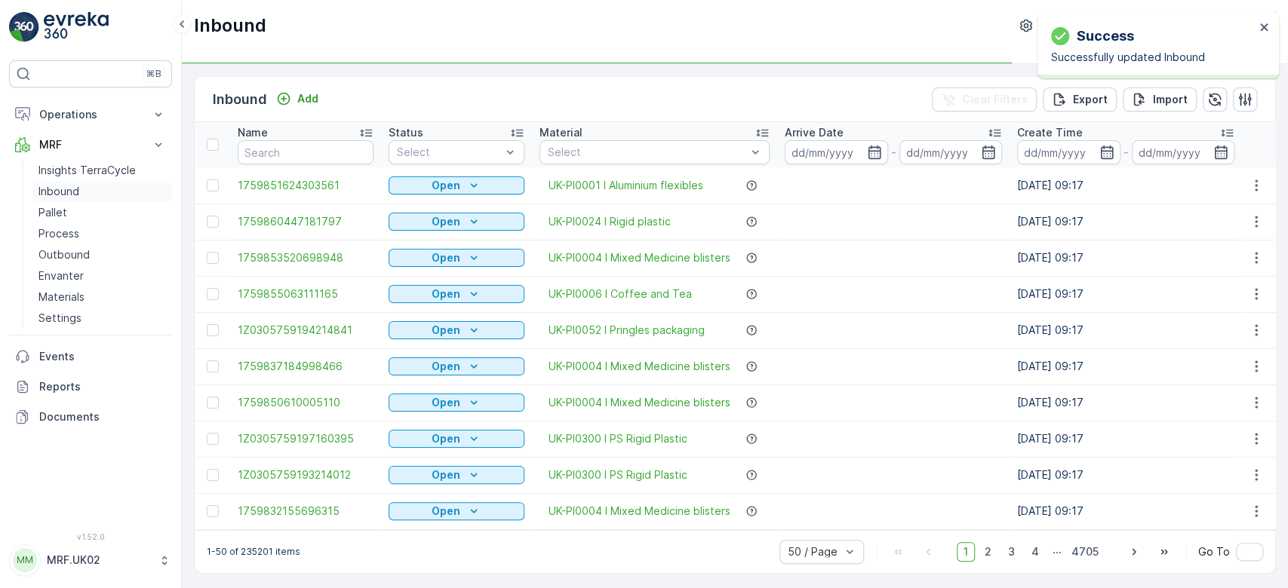
click at [95, 186] on link "Inbound" at bounding box center [102, 191] width 140 height 21
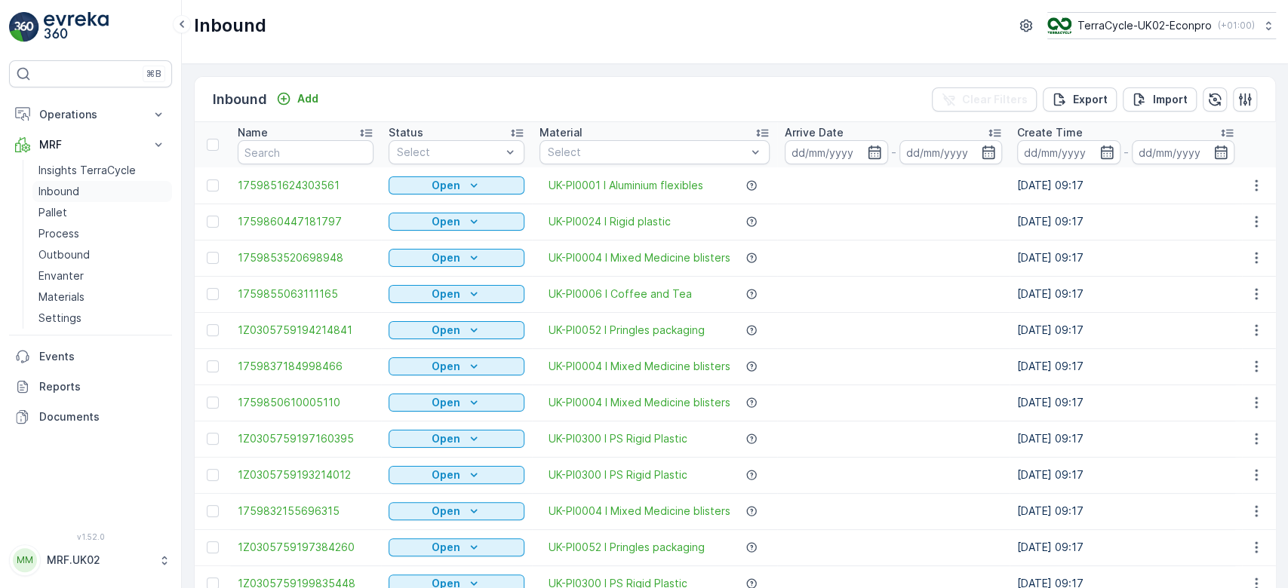
click at [32, 181] on link "Inbound" at bounding box center [102, 191] width 140 height 21
click at [300, 142] on input "text" at bounding box center [306, 152] width 136 height 24
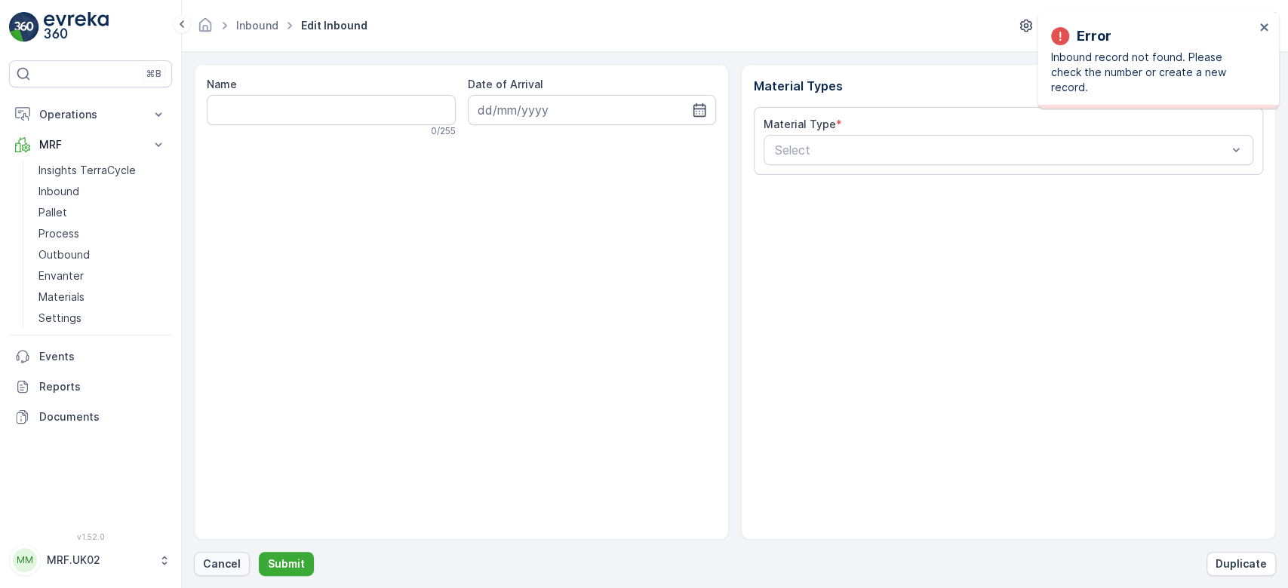
click at [237, 562] on p "Cancel" at bounding box center [222, 564] width 38 height 15
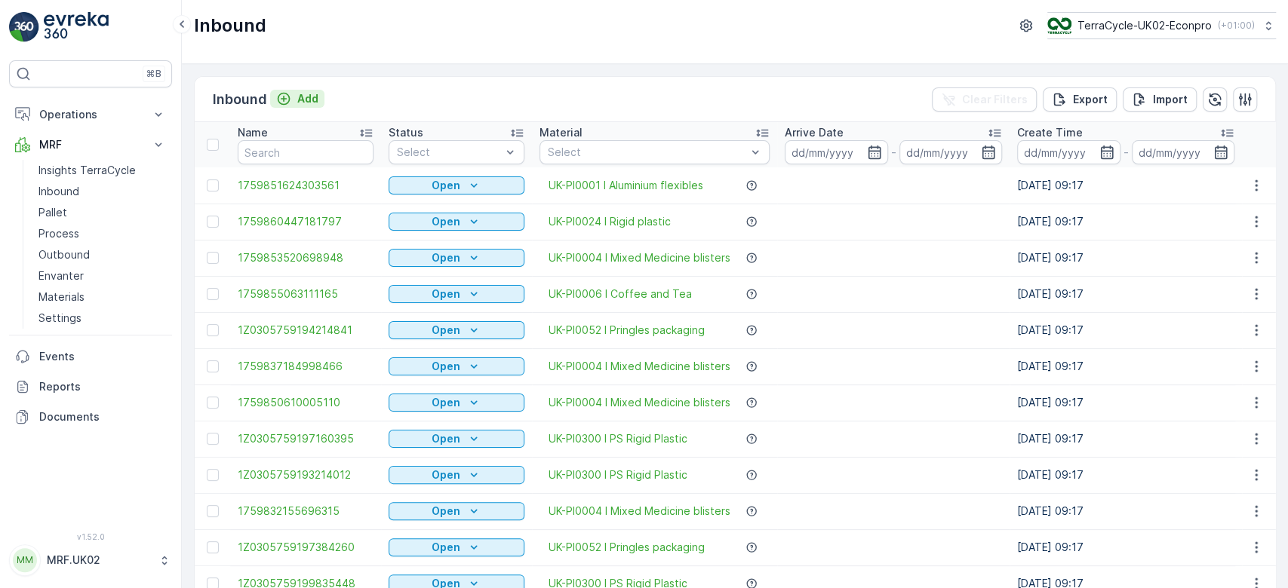
click at [306, 99] on p "Add" at bounding box center [307, 98] width 21 height 15
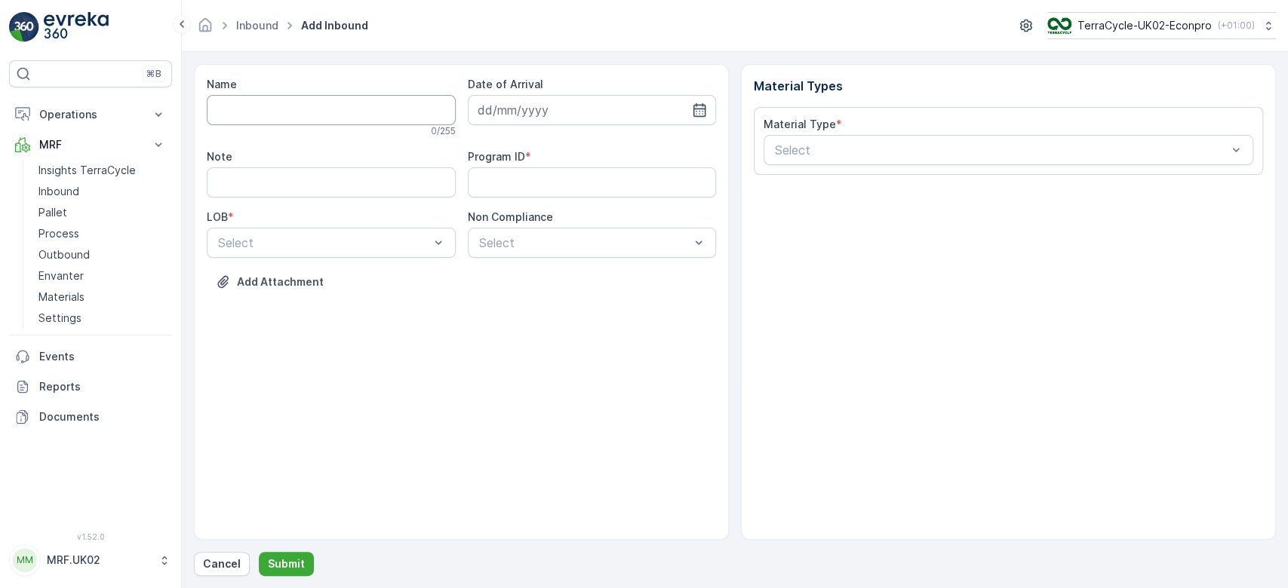
click at [298, 106] on input "Name" at bounding box center [331, 110] width 249 height 30
type input "1Z0305759147211530"
click at [259, 552] on button "Submit" at bounding box center [286, 564] width 55 height 24
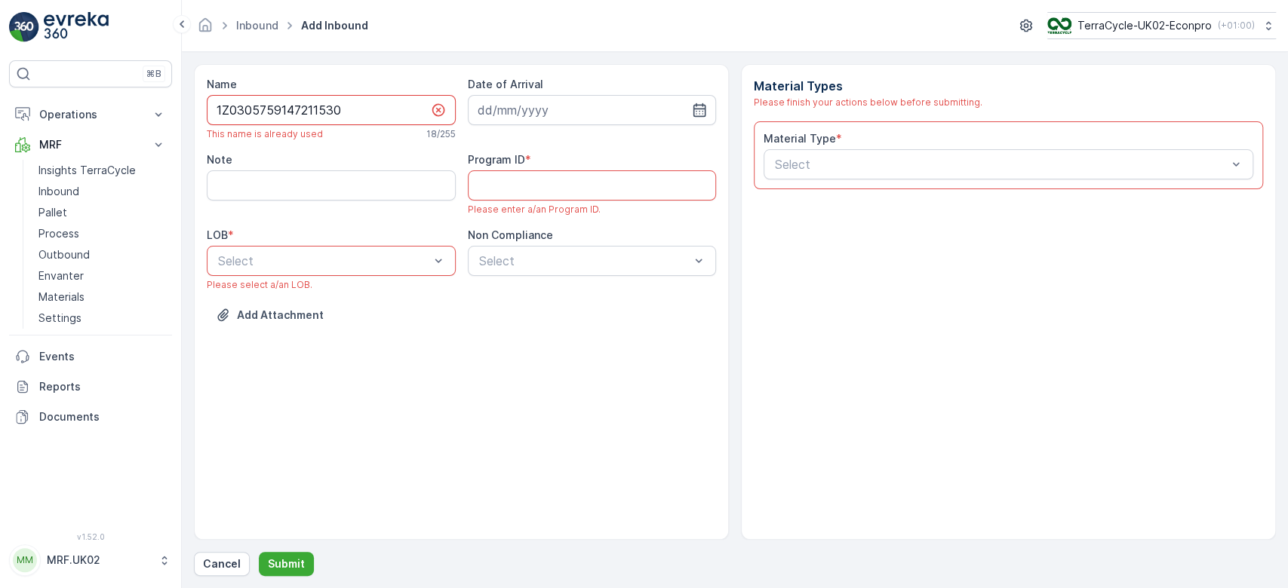
click at [298, 106] on input "1Z0305759147211530" at bounding box center [331, 110] width 249 height 30
click at [216, 569] on p "Cancel" at bounding box center [222, 564] width 38 height 15
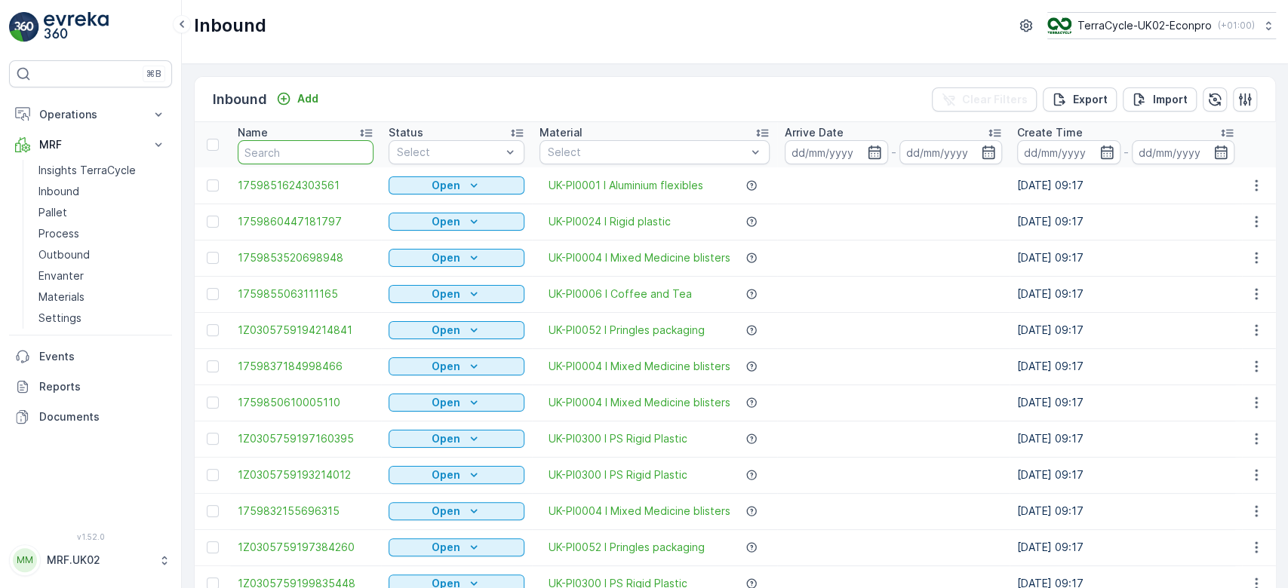
click at [262, 145] on input "text" at bounding box center [306, 152] width 136 height 24
paste input "1Z0305759147211530"
type input "1Z0305759147211530"
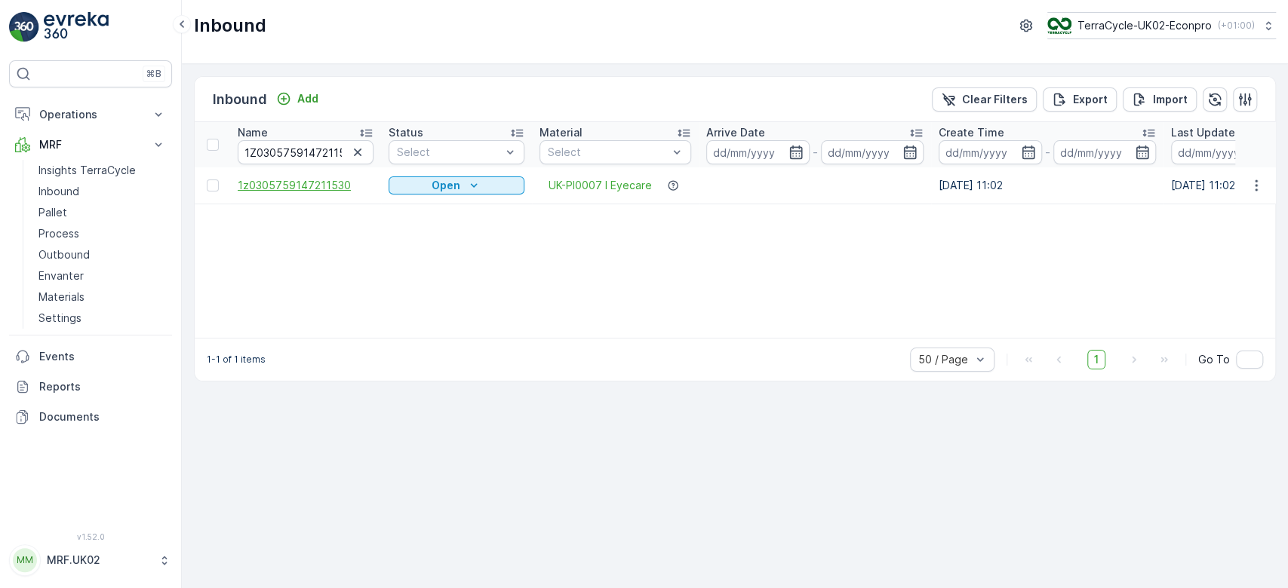
click at [282, 184] on span "1z0305759147211530" at bounding box center [306, 185] width 136 height 15
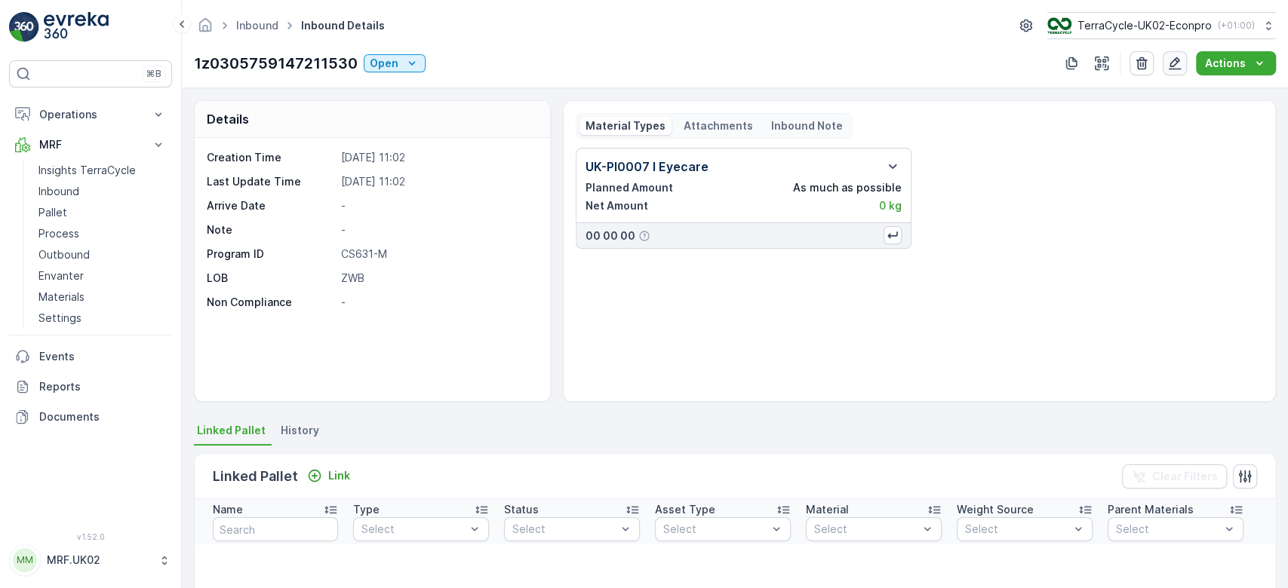
click at [1179, 72] on button "button" at bounding box center [1174, 63] width 24 height 24
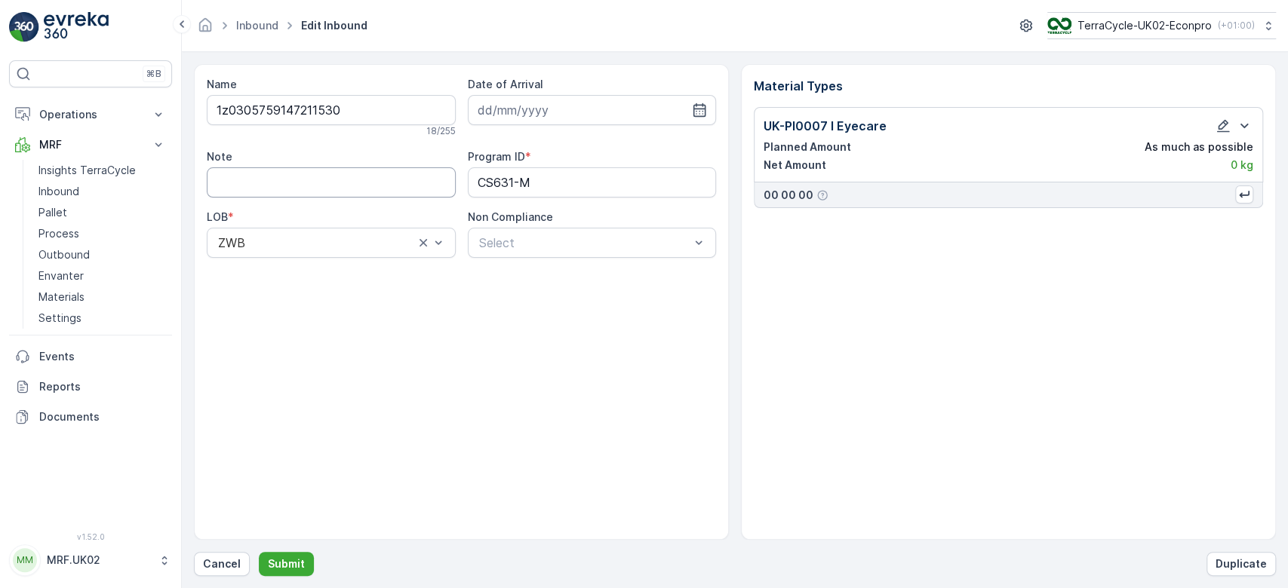
click at [347, 183] on input "Note" at bounding box center [331, 182] width 249 height 30
type input "lower case z not capital Z"
click at [555, 102] on input at bounding box center [592, 110] width 249 height 30
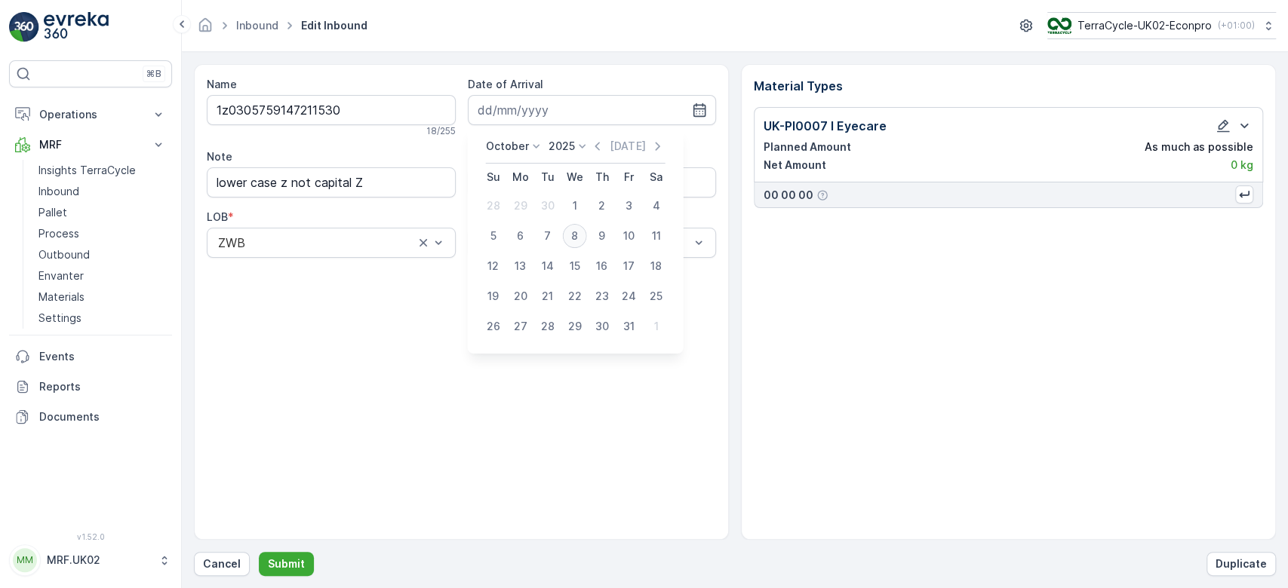
click at [577, 235] on div "8" at bounding box center [575, 236] width 24 height 24
type input "[DATE]"
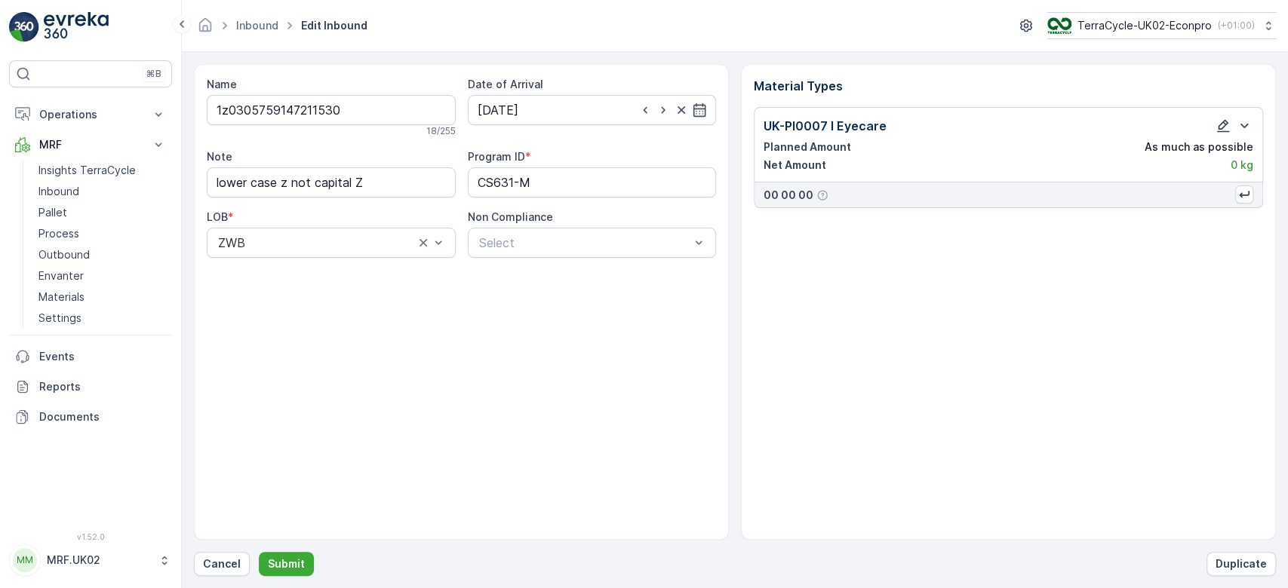
click at [1215, 124] on icon "button" at bounding box center [1222, 125] width 15 height 15
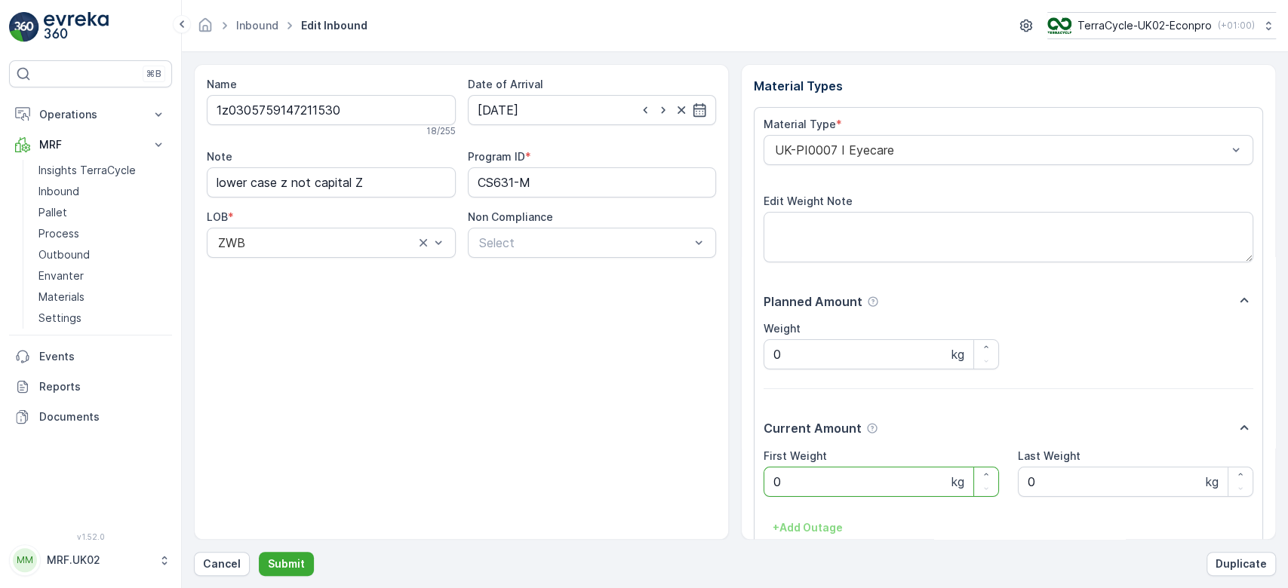
click at [797, 490] on Weight "0" at bounding box center [880, 482] width 235 height 30
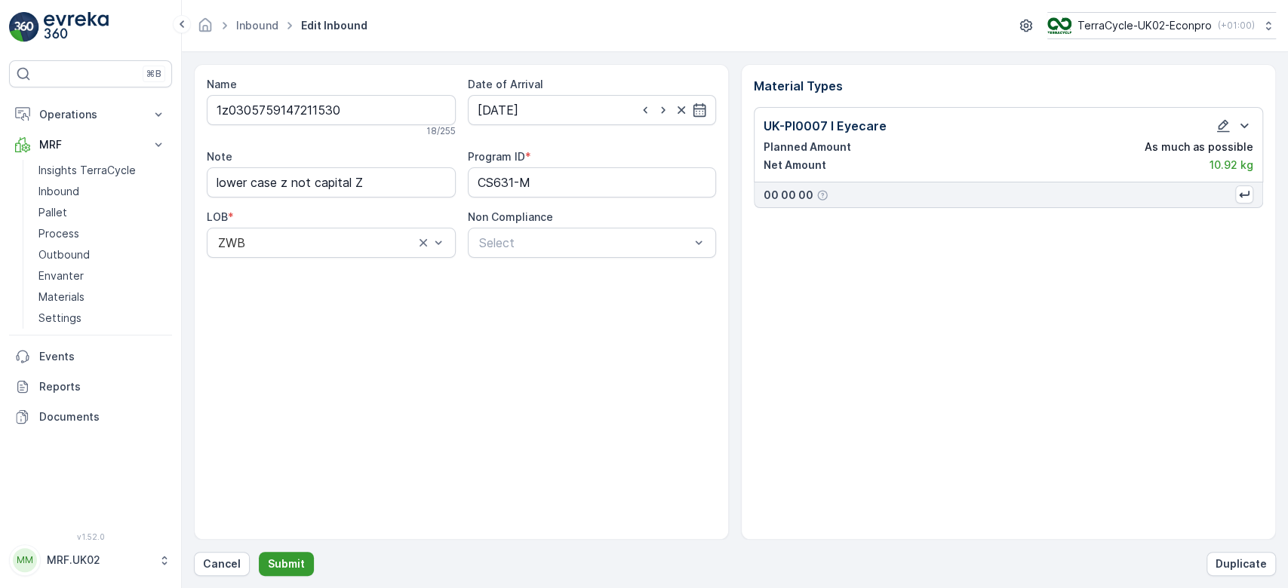
click at [264, 564] on button "Submit" at bounding box center [286, 564] width 55 height 24
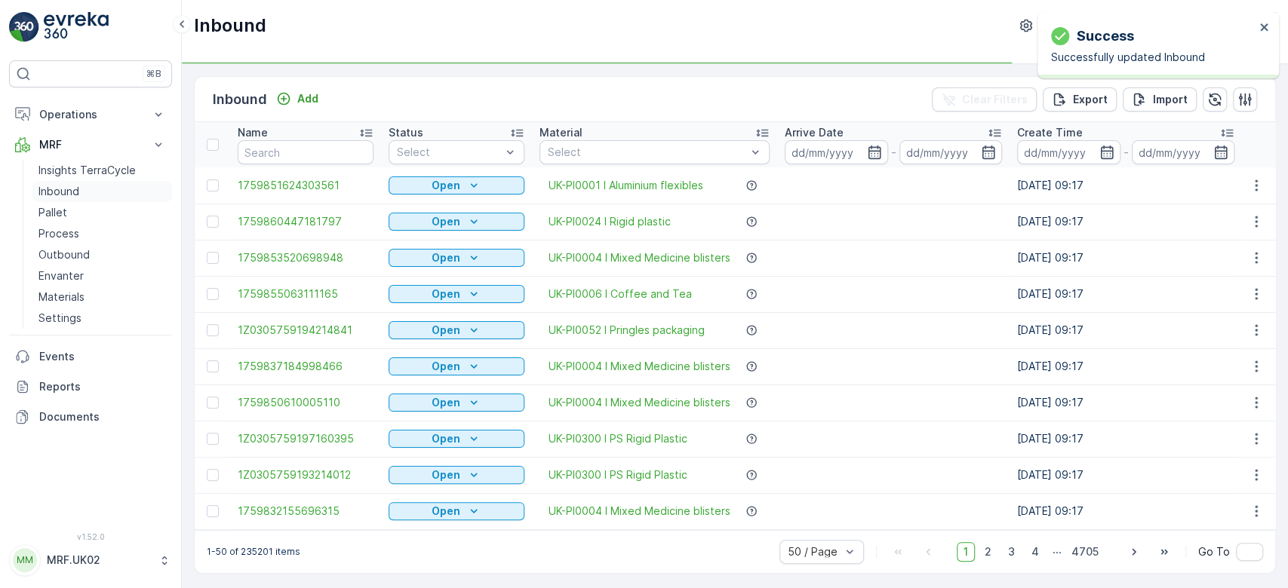
click at [55, 190] on p "Inbound" at bounding box center [58, 191] width 41 height 15
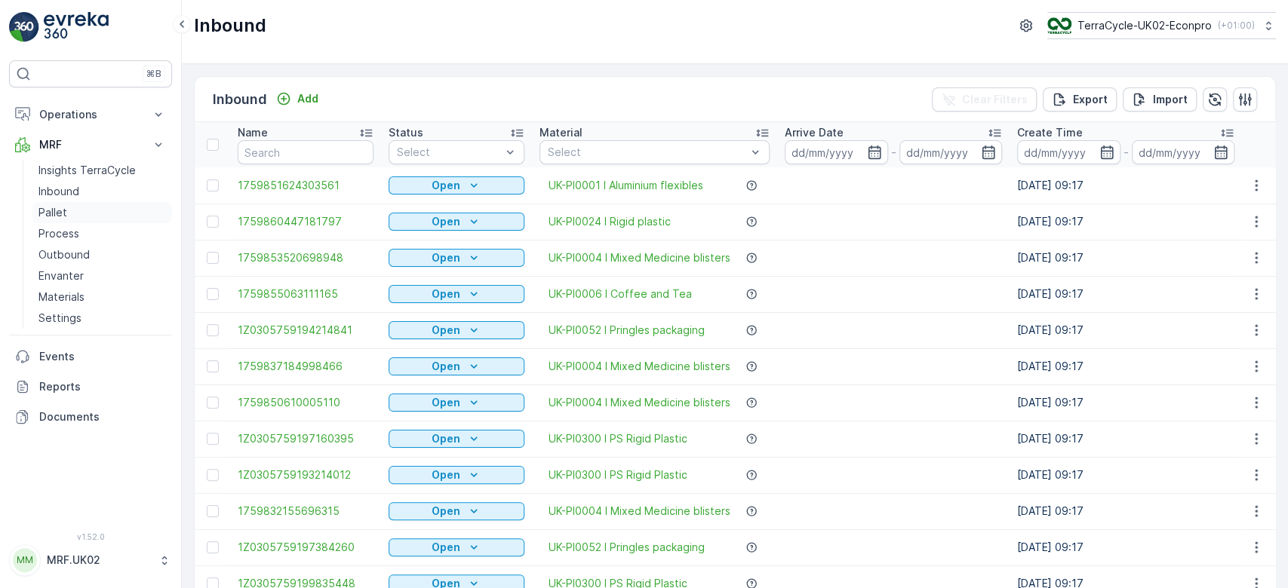
click at [78, 216] on link "Pallet" at bounding box center [102, 212] width 140 height 21
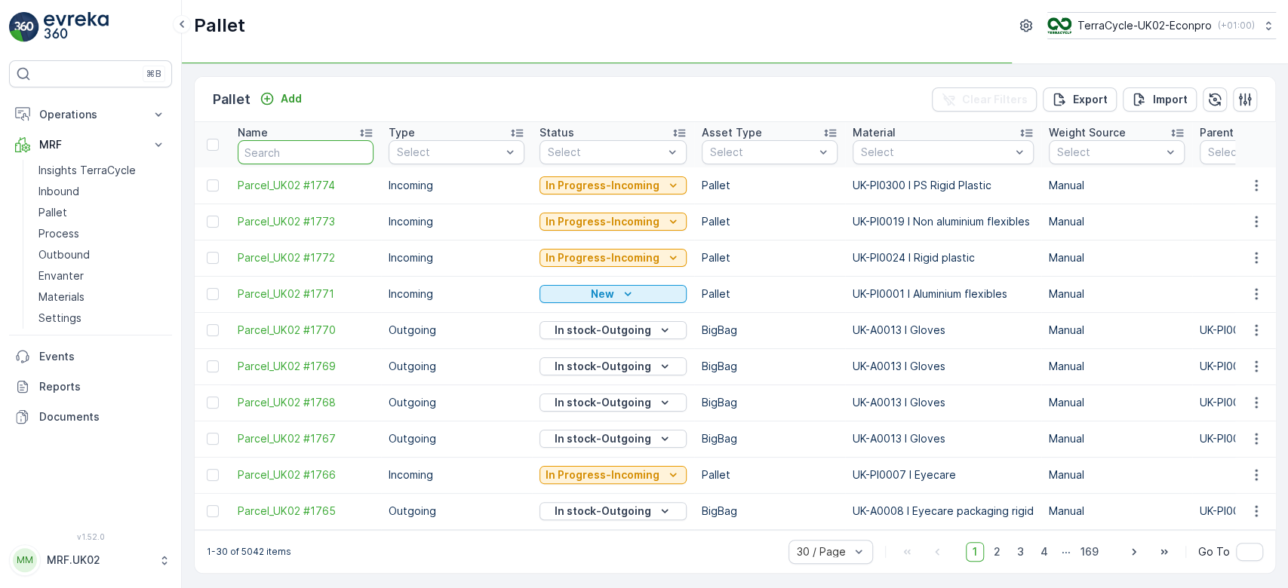
click at [272, 147] on input "text" at bounding box center [306, 152] width 136 height 24
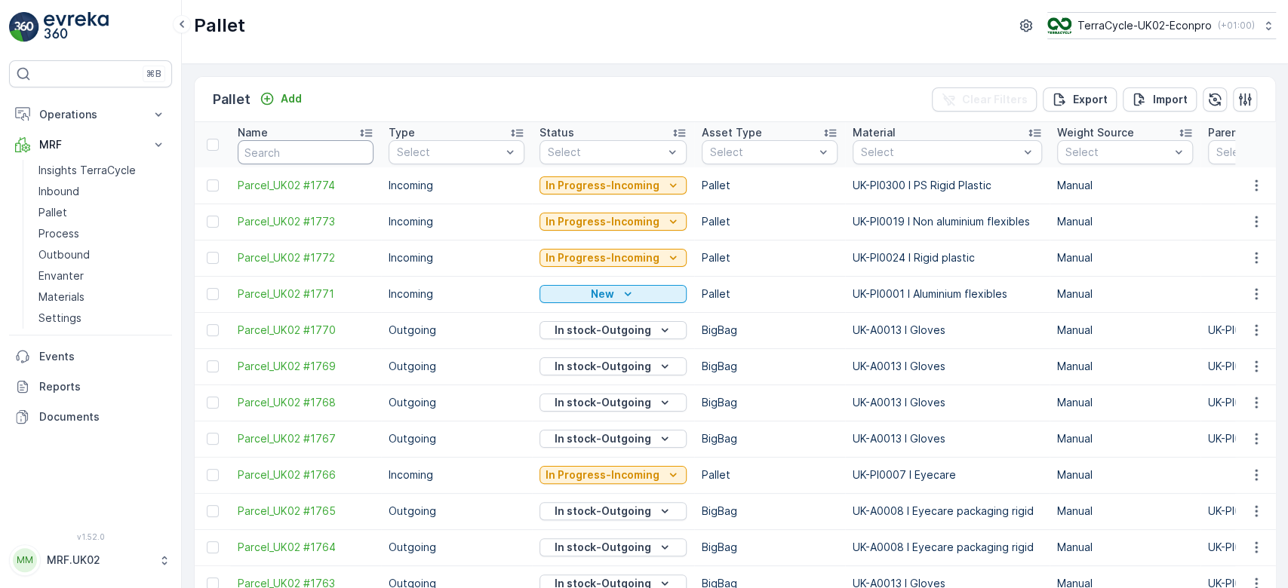
click at [272, 147] on input "text" at bounding box center [306, 152] width 136 height 24
type input "1748"
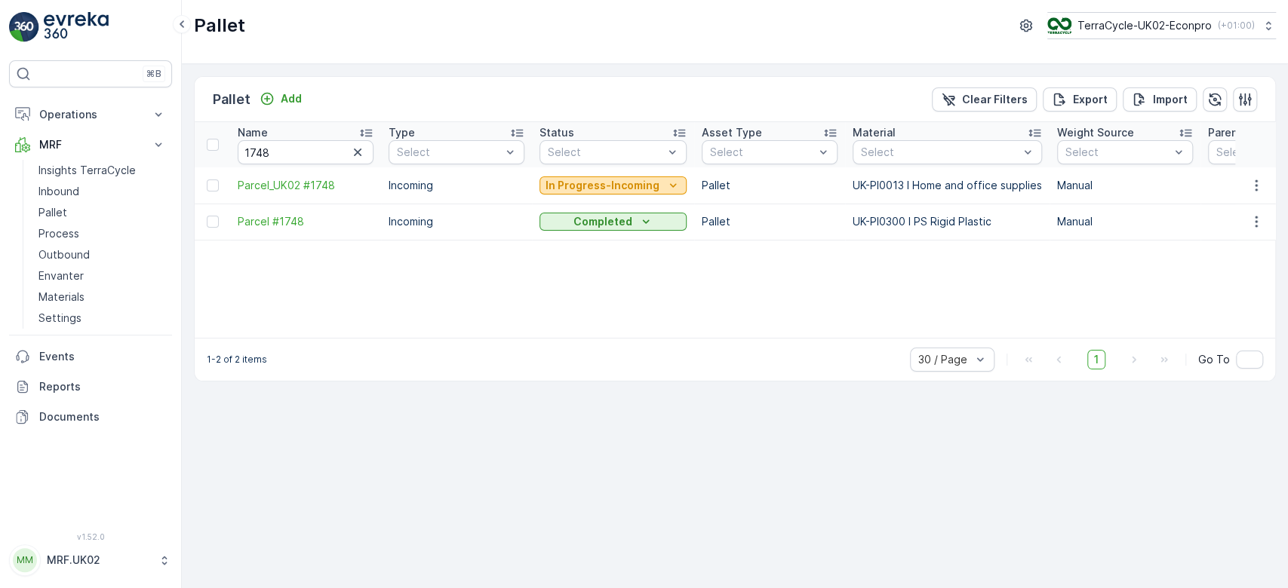
click at [624, 191] on p "In Progress-Incoming" at bounding box center [602, 185] width 114 height 15
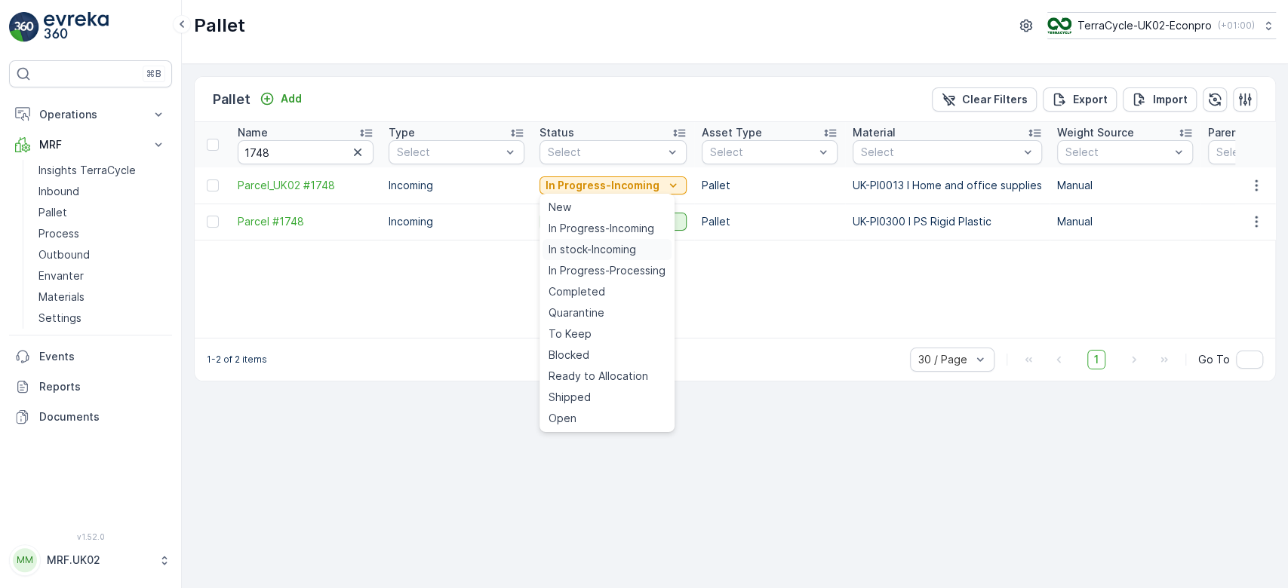
click at [606, 241] on div "In stock-Incoming" at bounding box center [606, 249] width 129 height 21
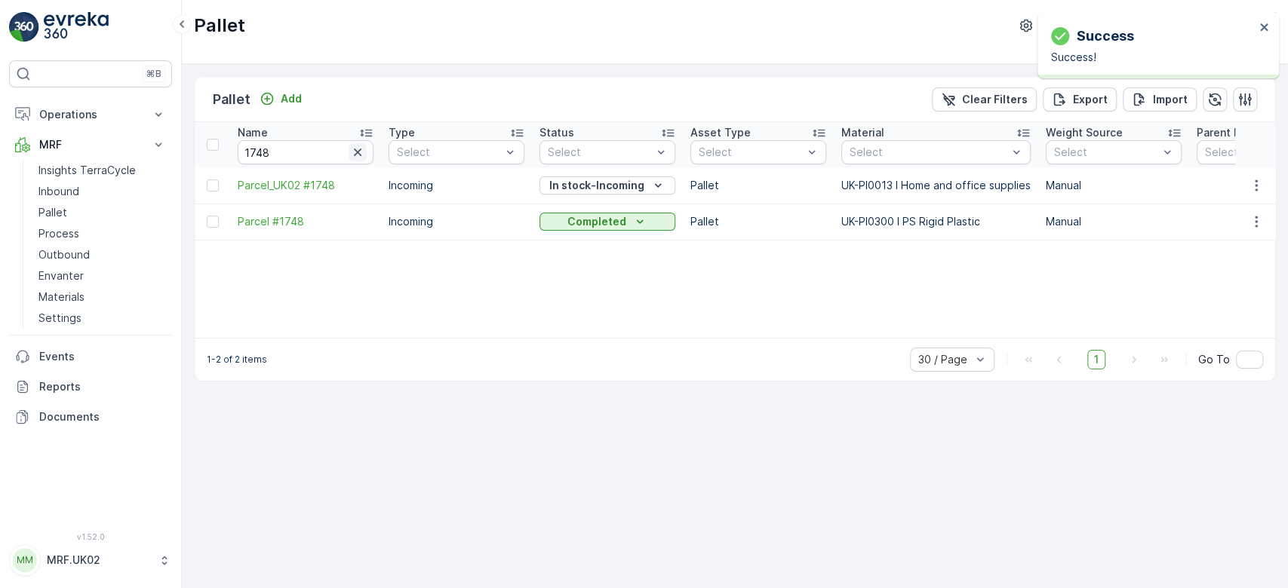
click at [355, 152] on icon "button" at bounding box center [357, 152] width 15 height 15
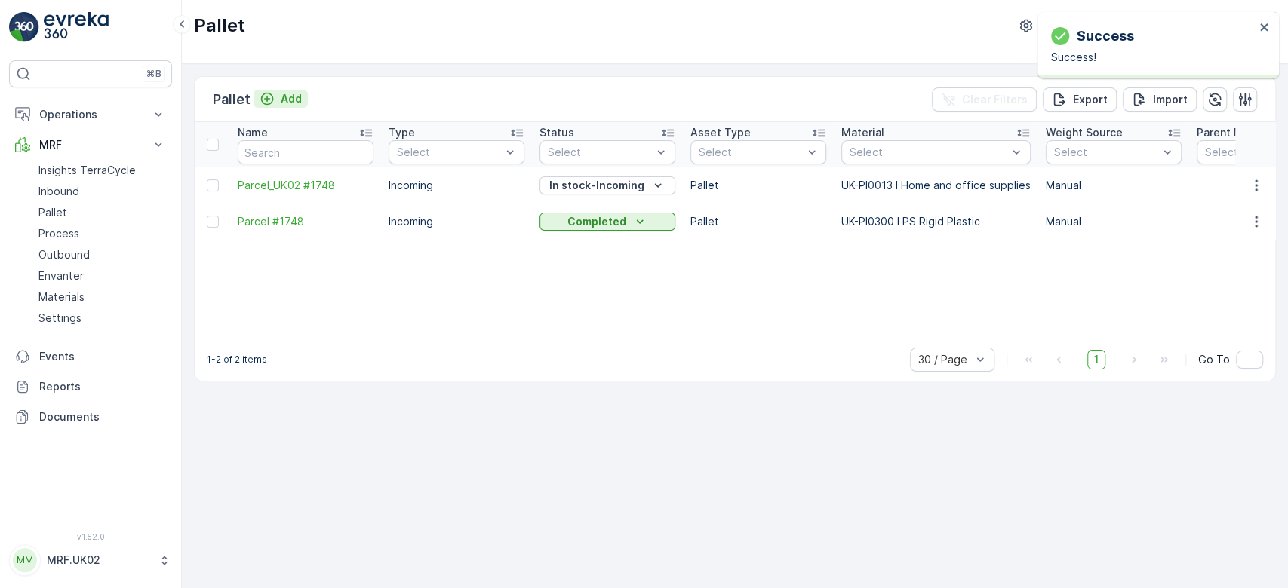
click at [269, 97] on icon "Add" at bounding box center [267, 98] width 15 height 15
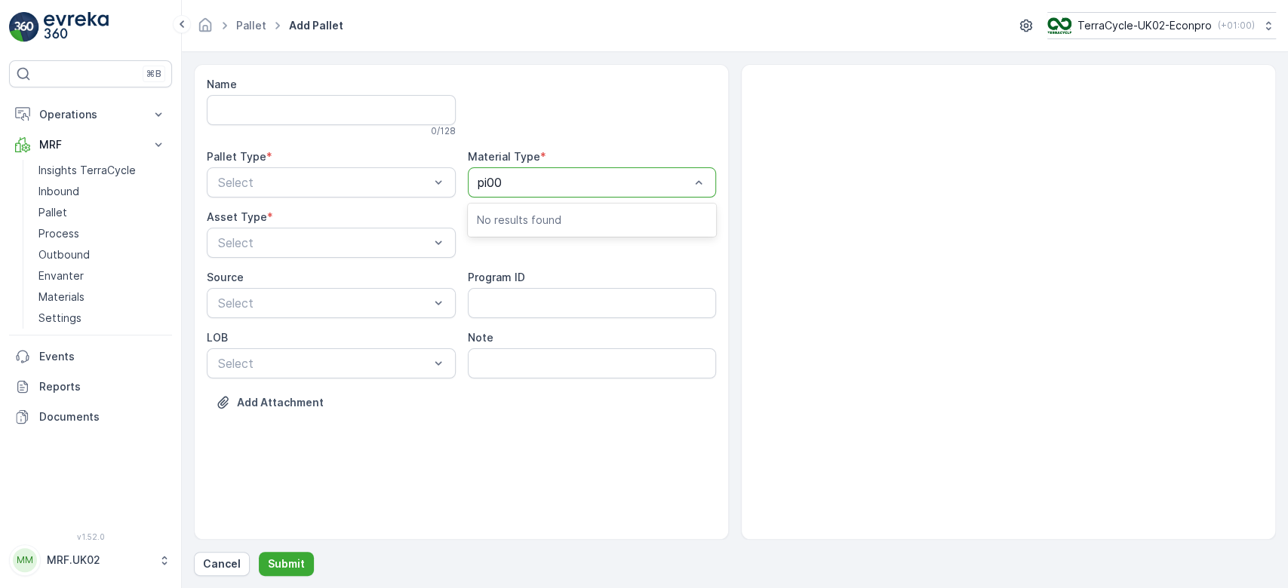
type input "pi001"
click at [519, 180] on div at bounding box center [585, 183] width 214 height 14
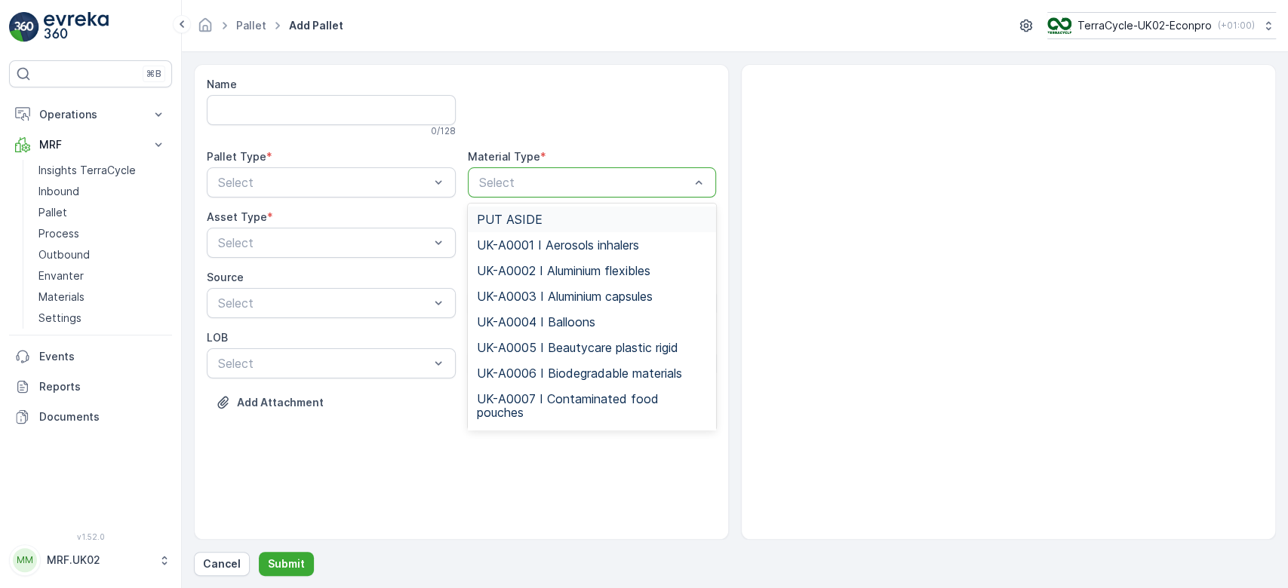
click at [519, 180] on div at bounding box center [585, 183] width 214 height 14
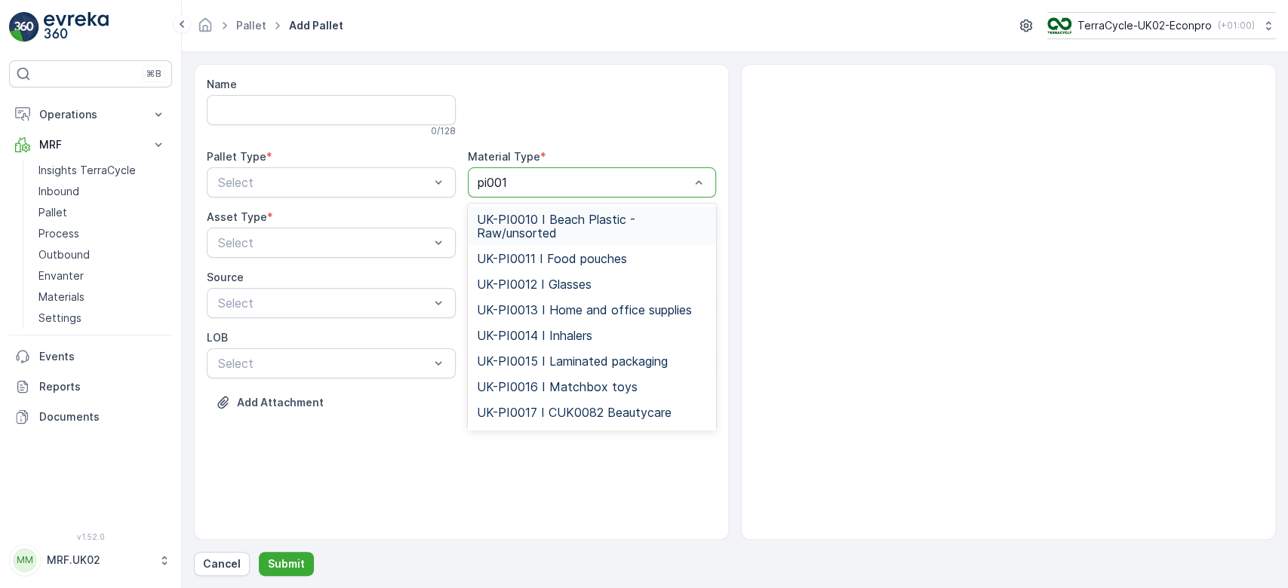
type input "pi0013"
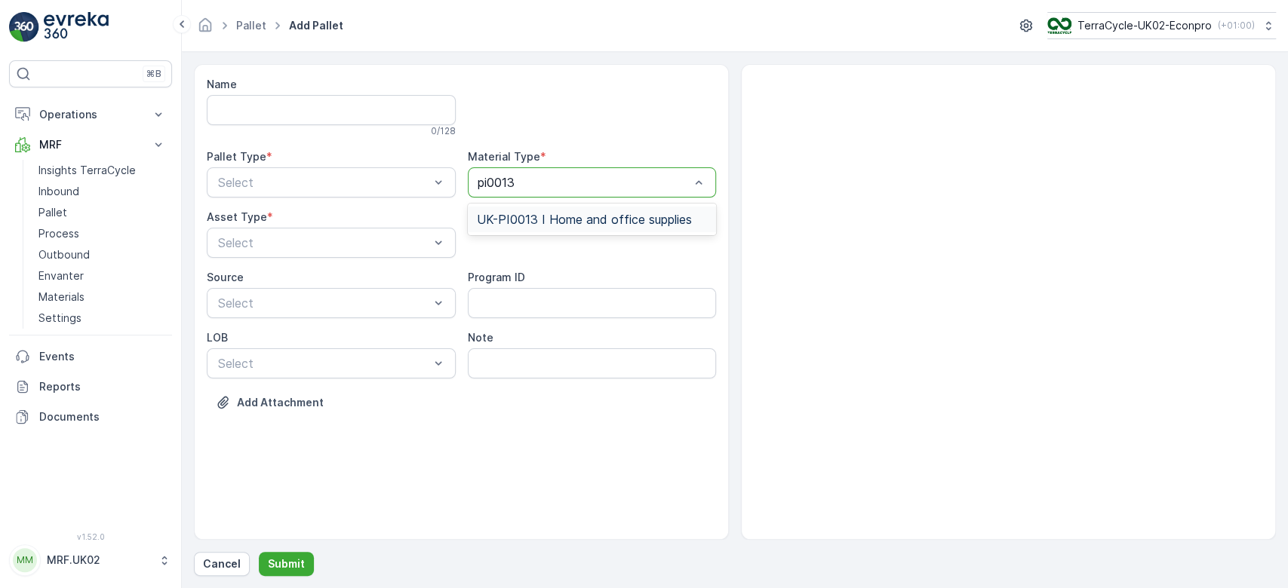
click at [543, 226] on div "UK-PI0013 I Home and office supplies" at bounding box center [592, 220] width 249 height 26
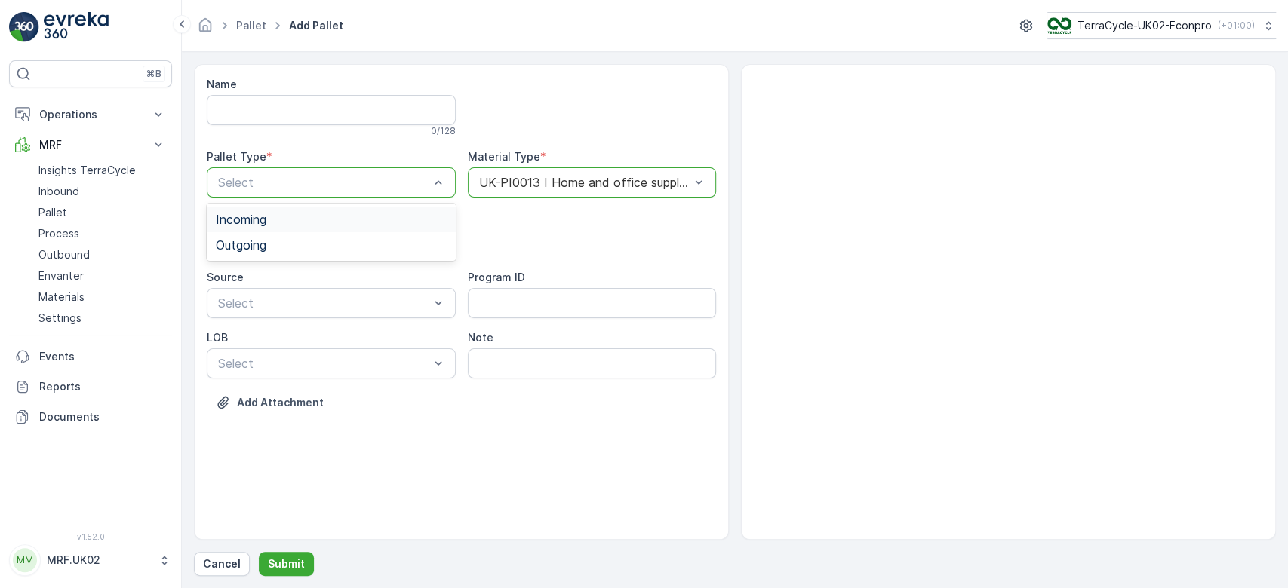
click at [386, 207] on div "Incoming" at bounding box center [331, 220] width 249 height 26
click at [327, 321] on div "Bale" at bounding box center [331, 331] width 249 height 26
click at [331, 245] on div at bounding box center [324, 243] width 214 height 14
click at [318, 294] on div "Pallet" at bounding box center [331, 306] width 249 height 26
click at [289, 558] on p "Submit" at bounding box center [286, 564] width 37 height 15
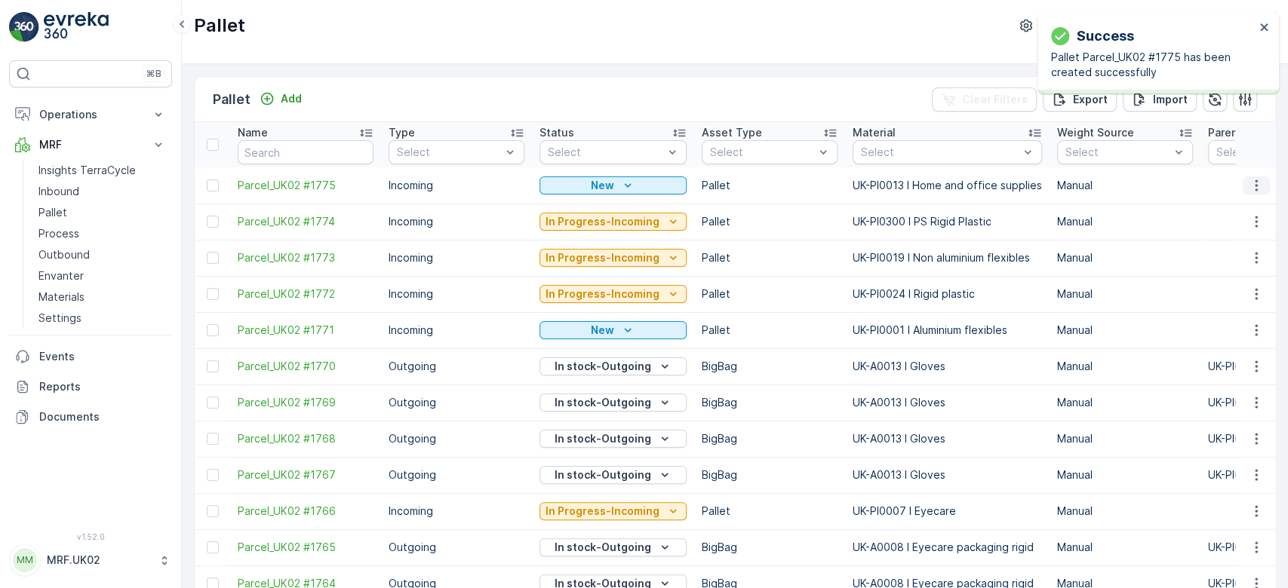
click at [1257, 186] on icon "button" at bounding box center [1255, 185] width 15 height 15
click at [1232, 288] on span "Print QR" at bounding box center [1214, 291] width 41 height 15
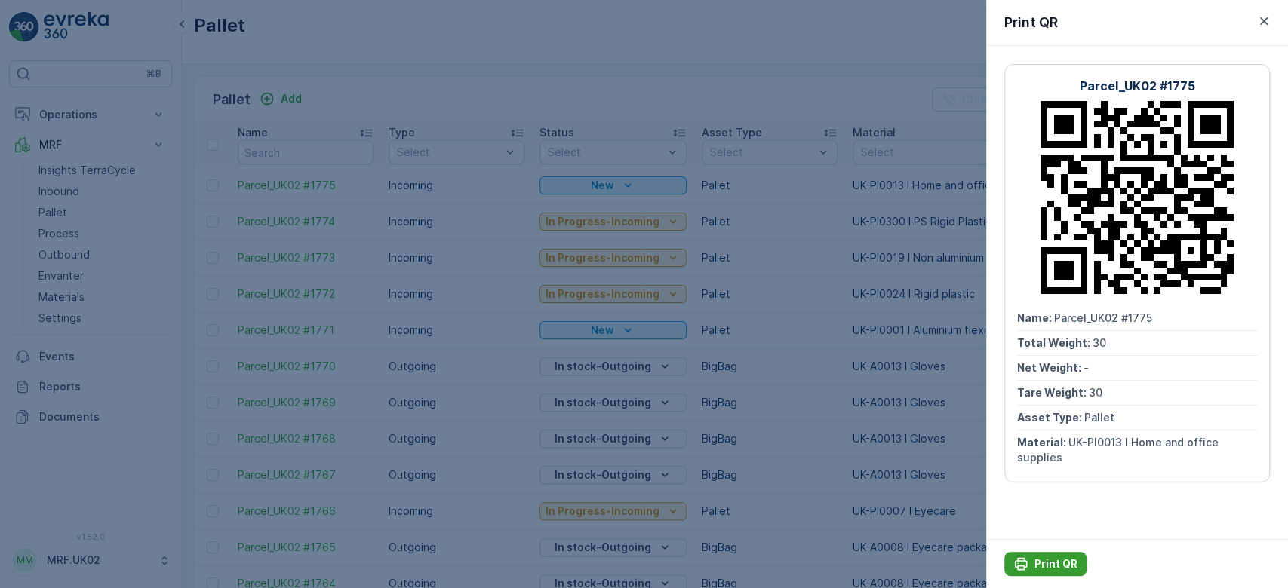
click at [1044, 572] on button "Print QR" at bounding box center [1045, 564] width 82 height 24
click at [74, 195] on div at bounding box center [644, 294] width 1288 height 588
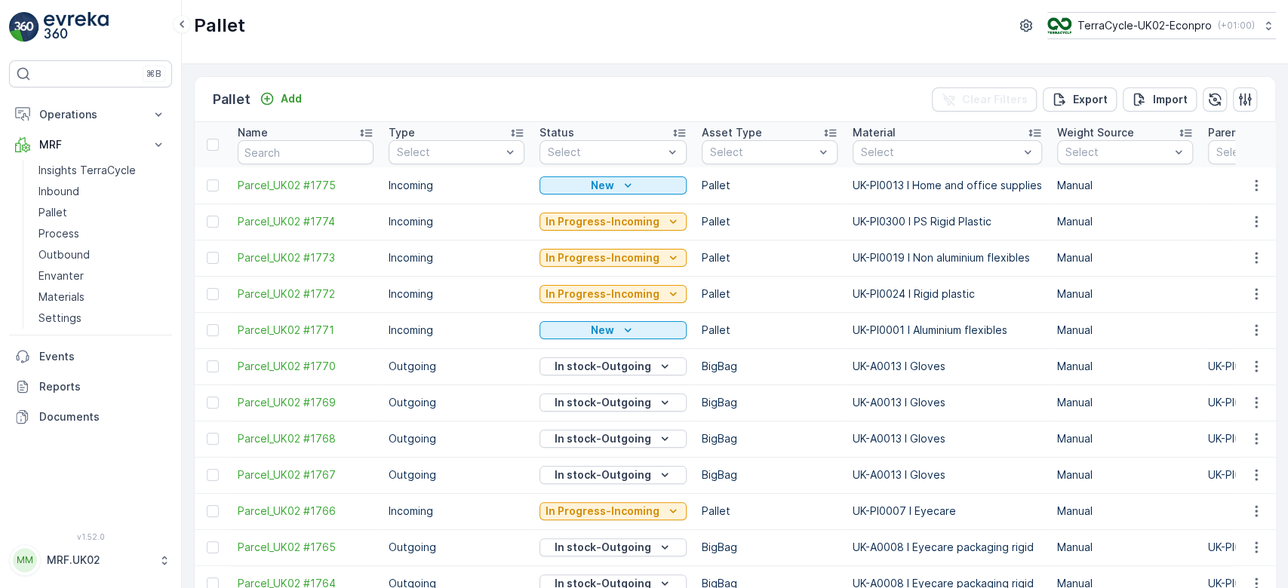
click at [74, 195] on p "Inbound" at bounding box center [58, 191] width 41 height 15
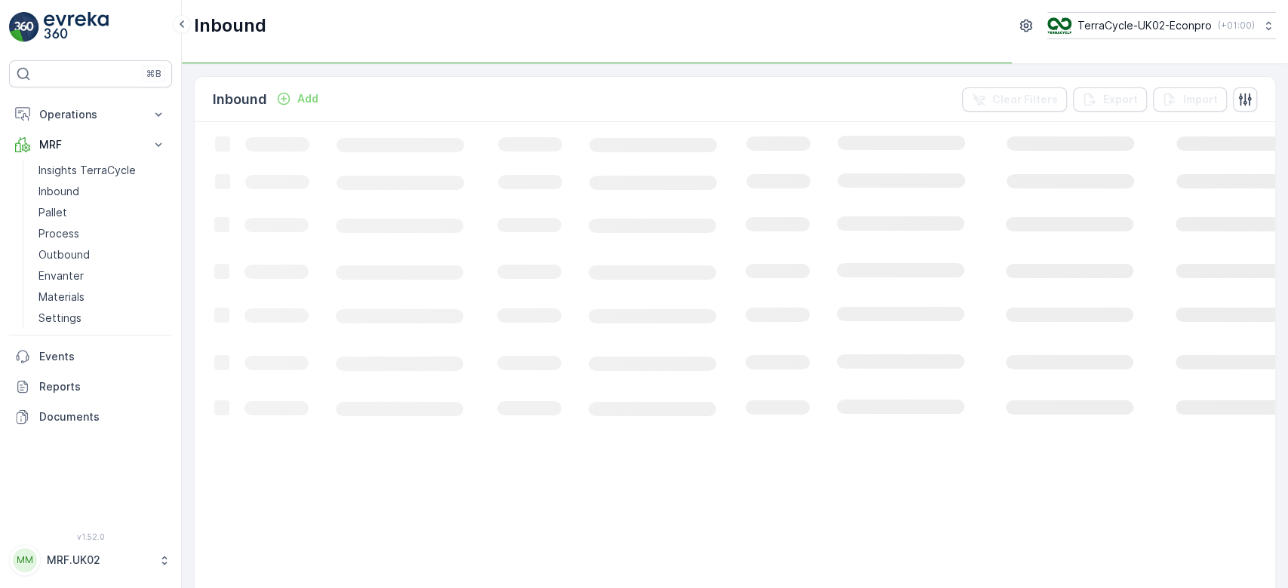
click at [74, 195] on p "Inbound" at bounding box center [58, 191] width 41 height 15
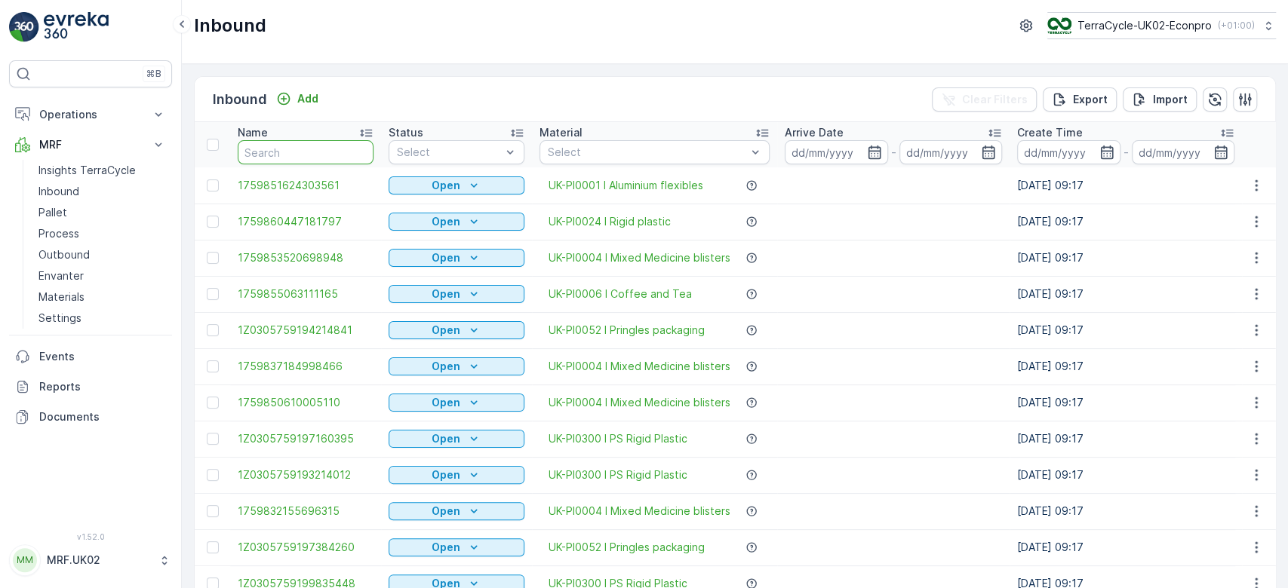
click at [273, 149] on input "text" at bounding box center [306, 152] width 136 height 24
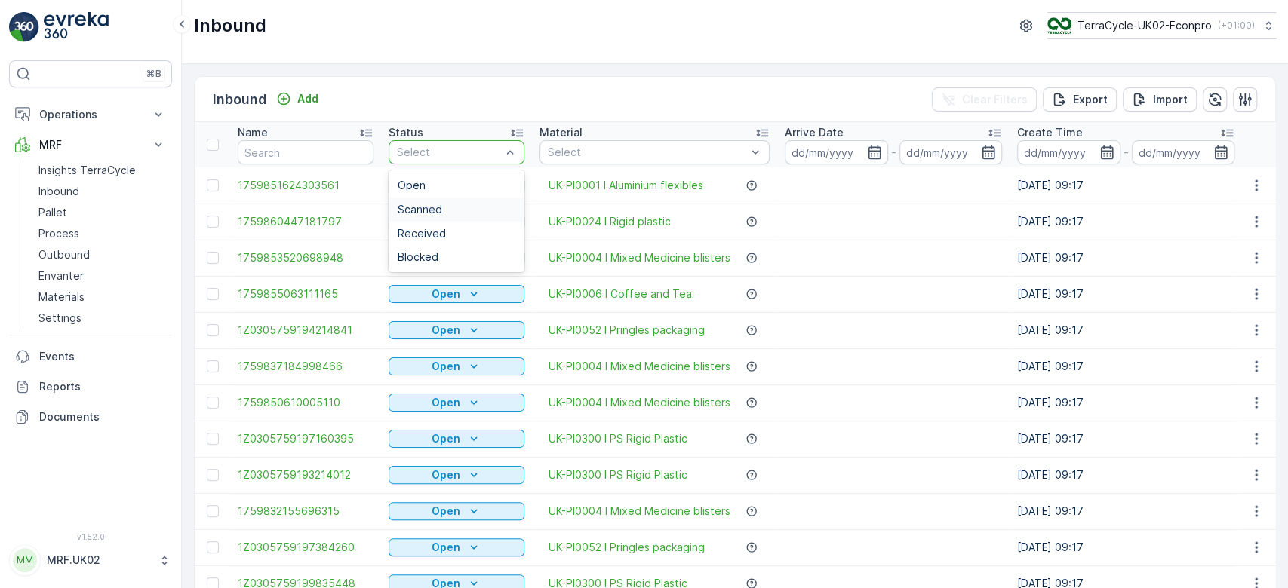
click at [438, 207] on span "Scanned" at bounding box center [420, 210] width 45 height 12
